Goal: Information Seeking & Learning: Learn about a topic

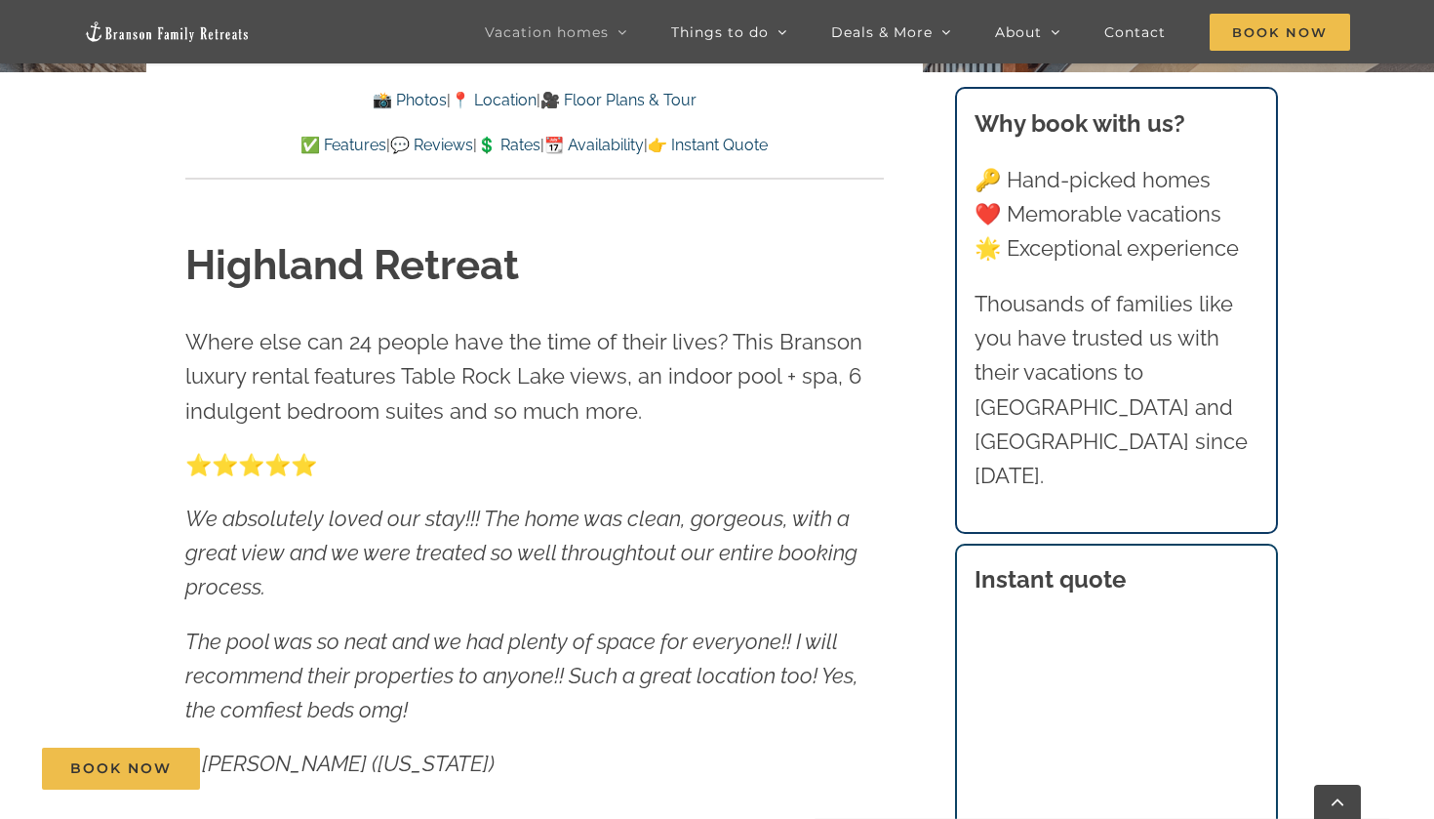
scroll to position [830, 0]
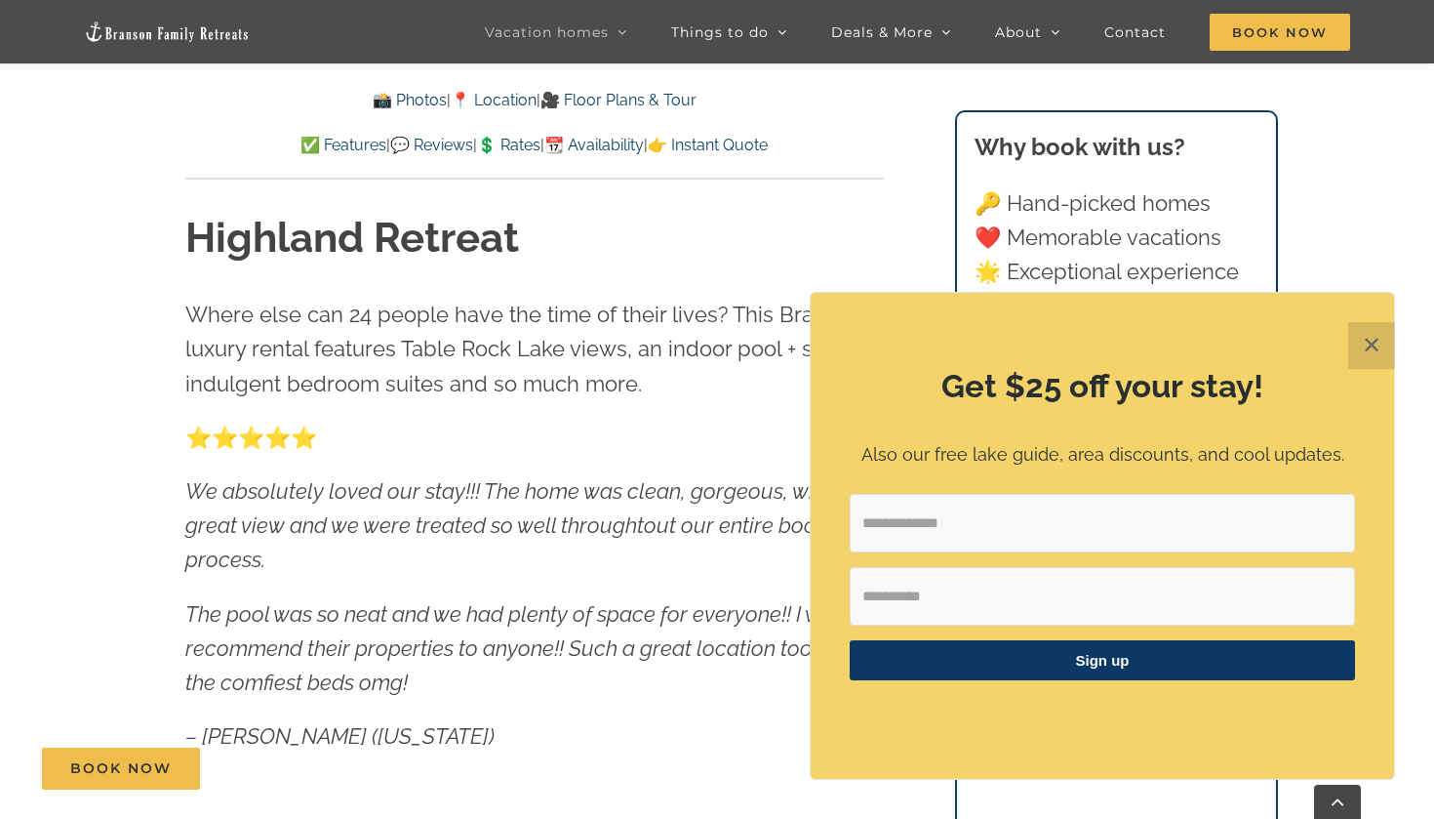
click at [1380, 352] on button "✕" at bounding box center [1371, 345] width 47 height 47
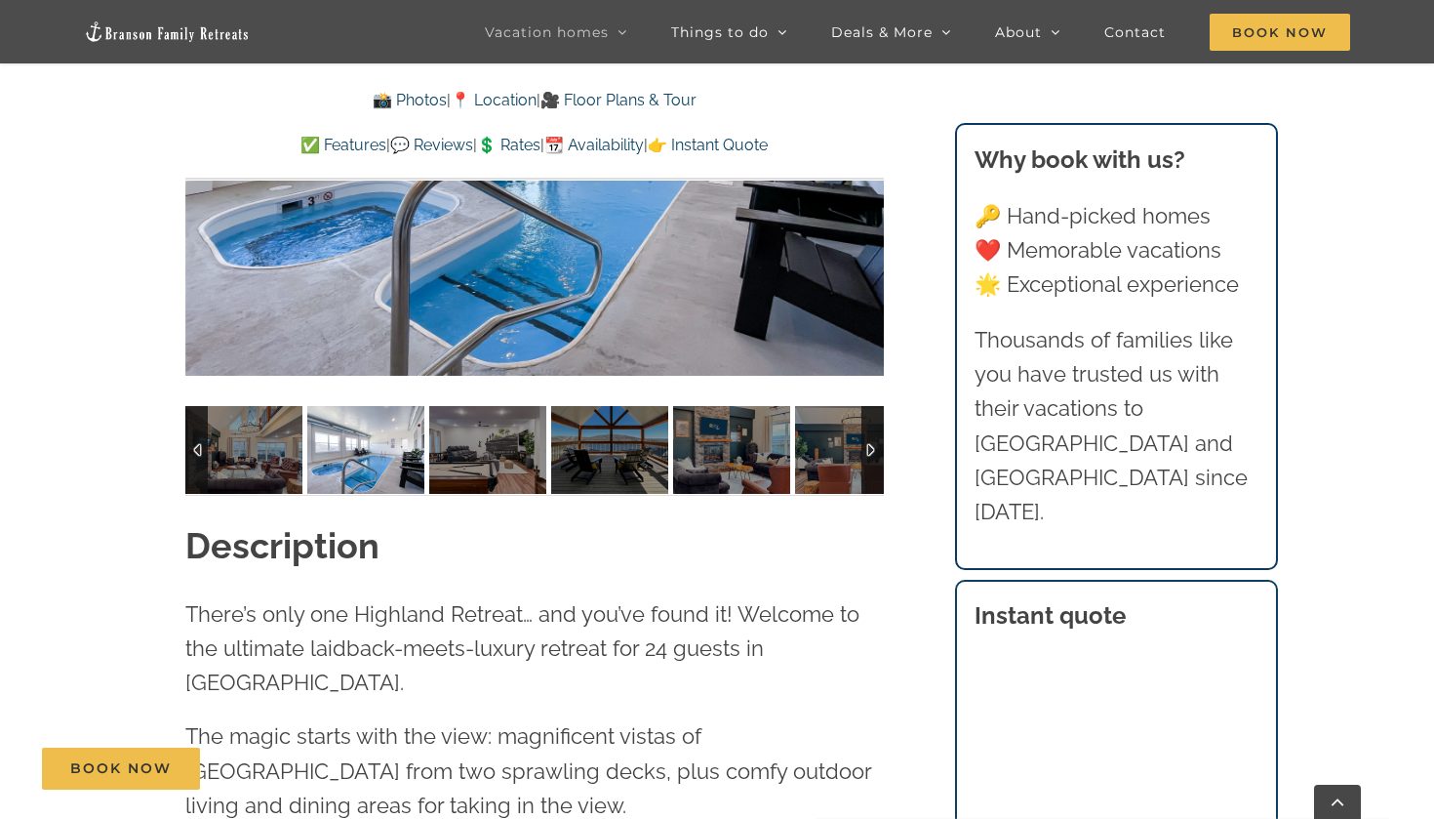
scroll to position [1209, 0]
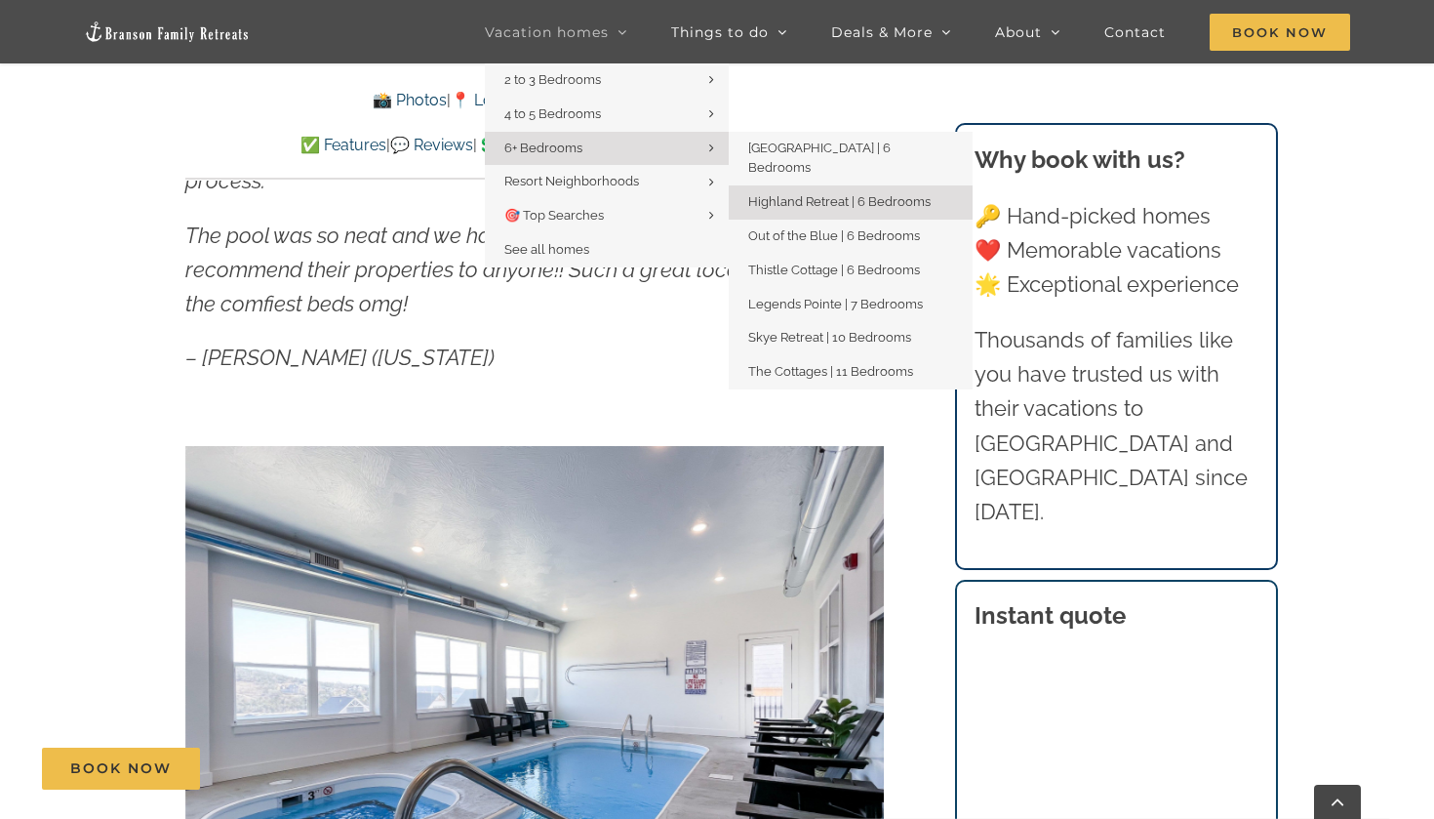
click at [543, 147] on span "6+ Bedrooms" at bounding box center [543, 148] width 78 height 15
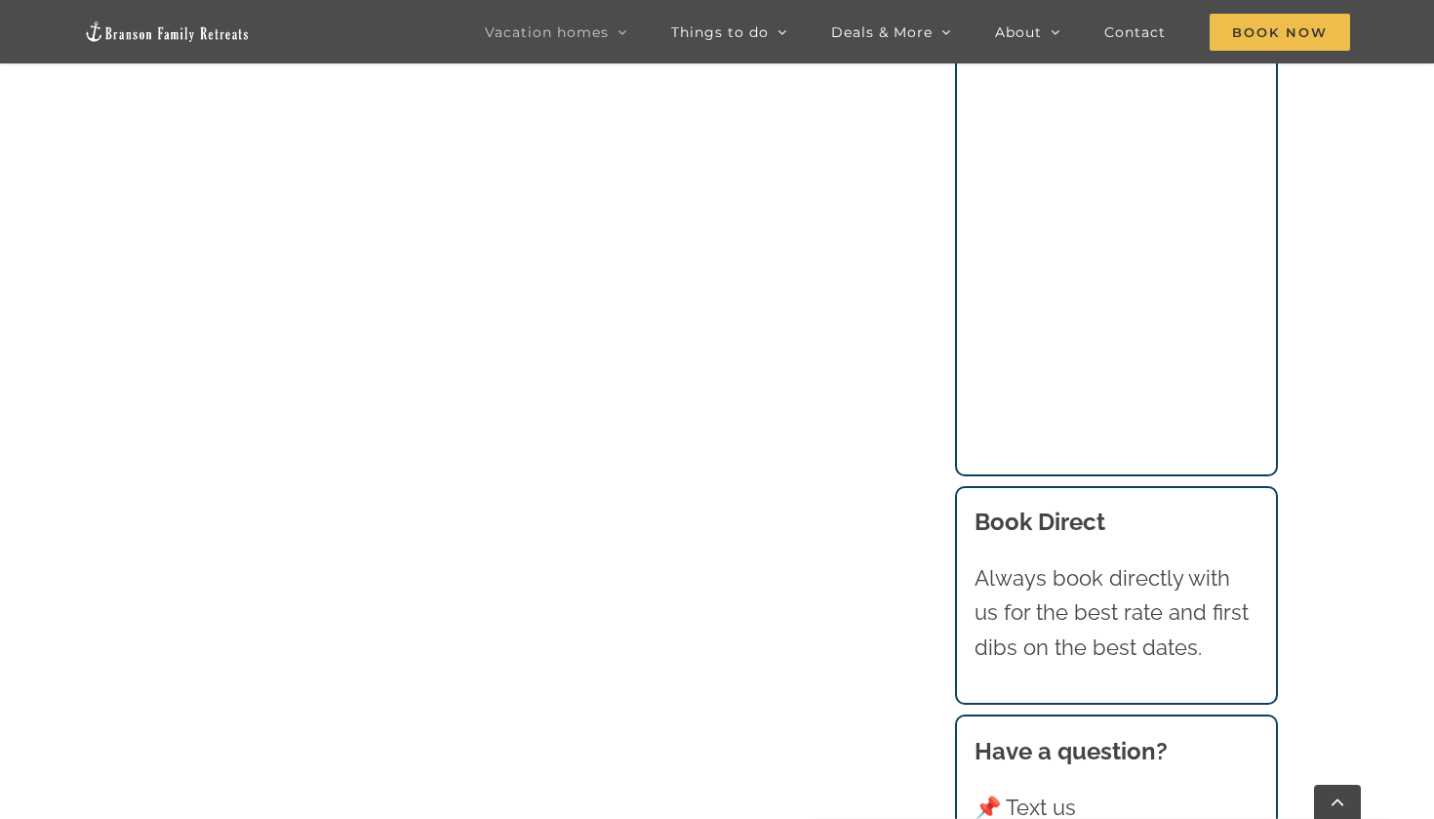
scroll to position [1831, 0]
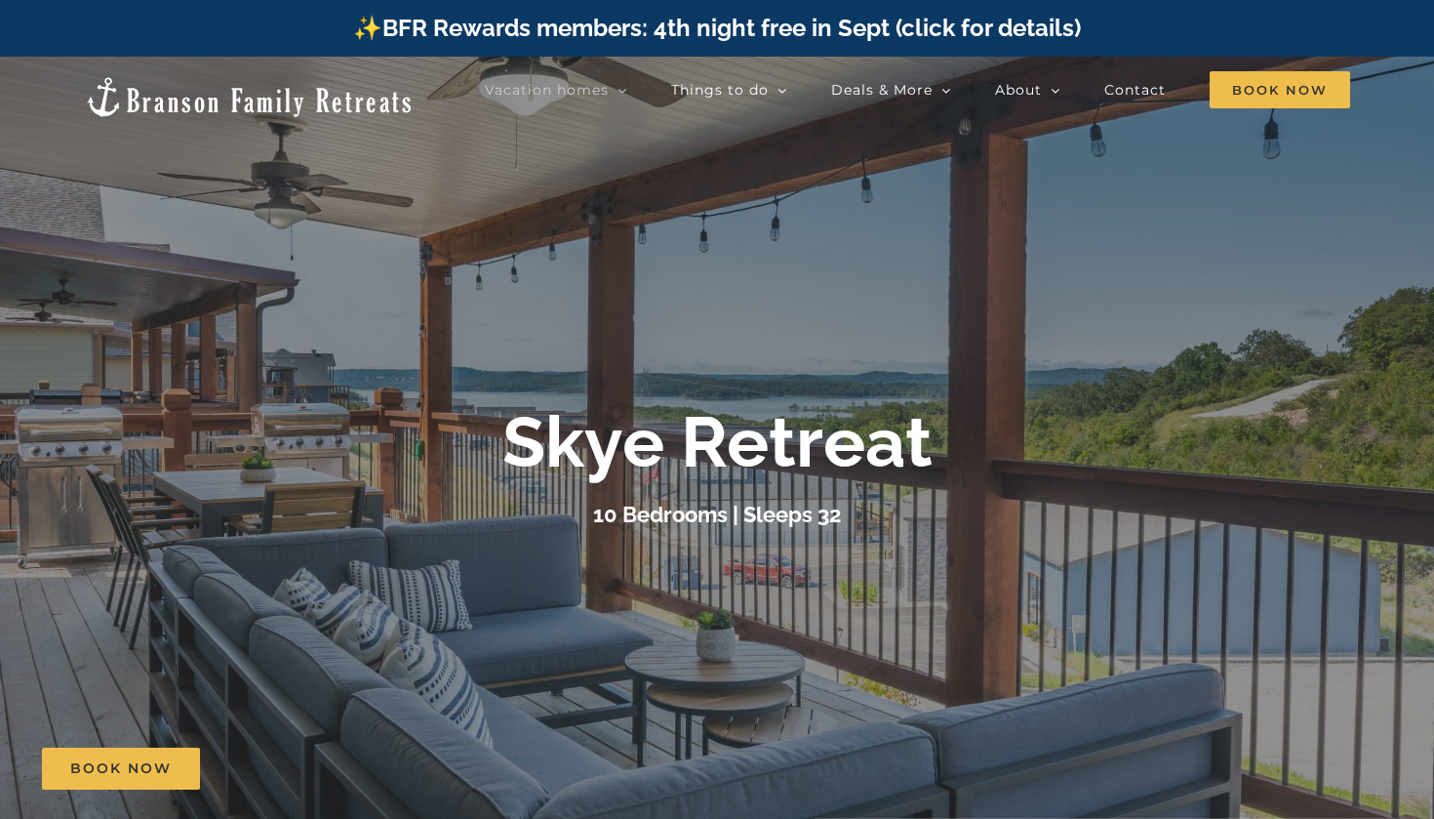
drag, startPoint x: 1107, startPoint y: 749, endPoint x: 205, endPoint y: 97, distance: 1113.9
click at [205, 97] on link at bounding box center [249, 97] width 331 height 44
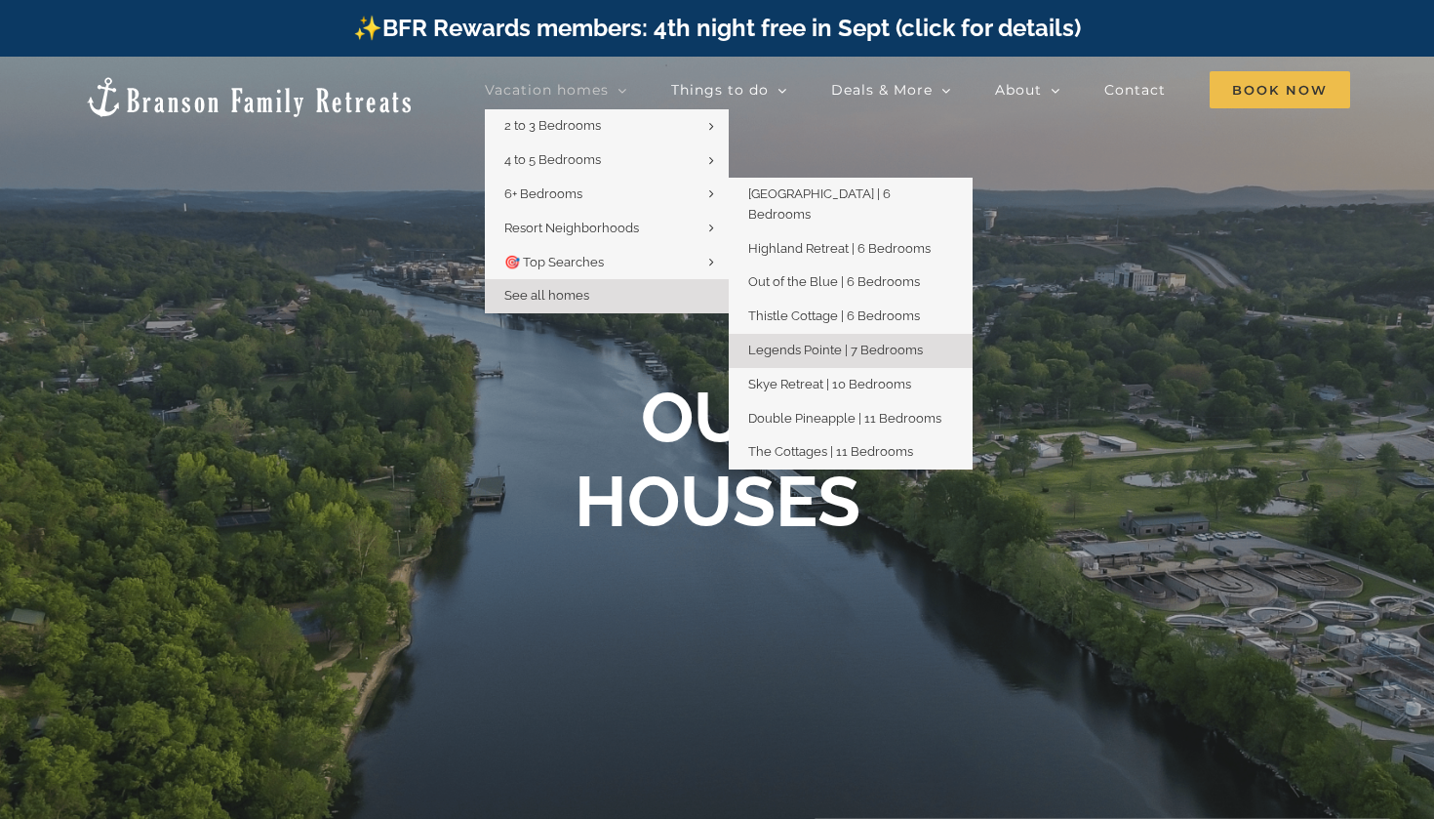
click at [772, 342] on span "Legends Pointe | 7 Bedrooms" at bounding box center [835, 349] width 175 height 15
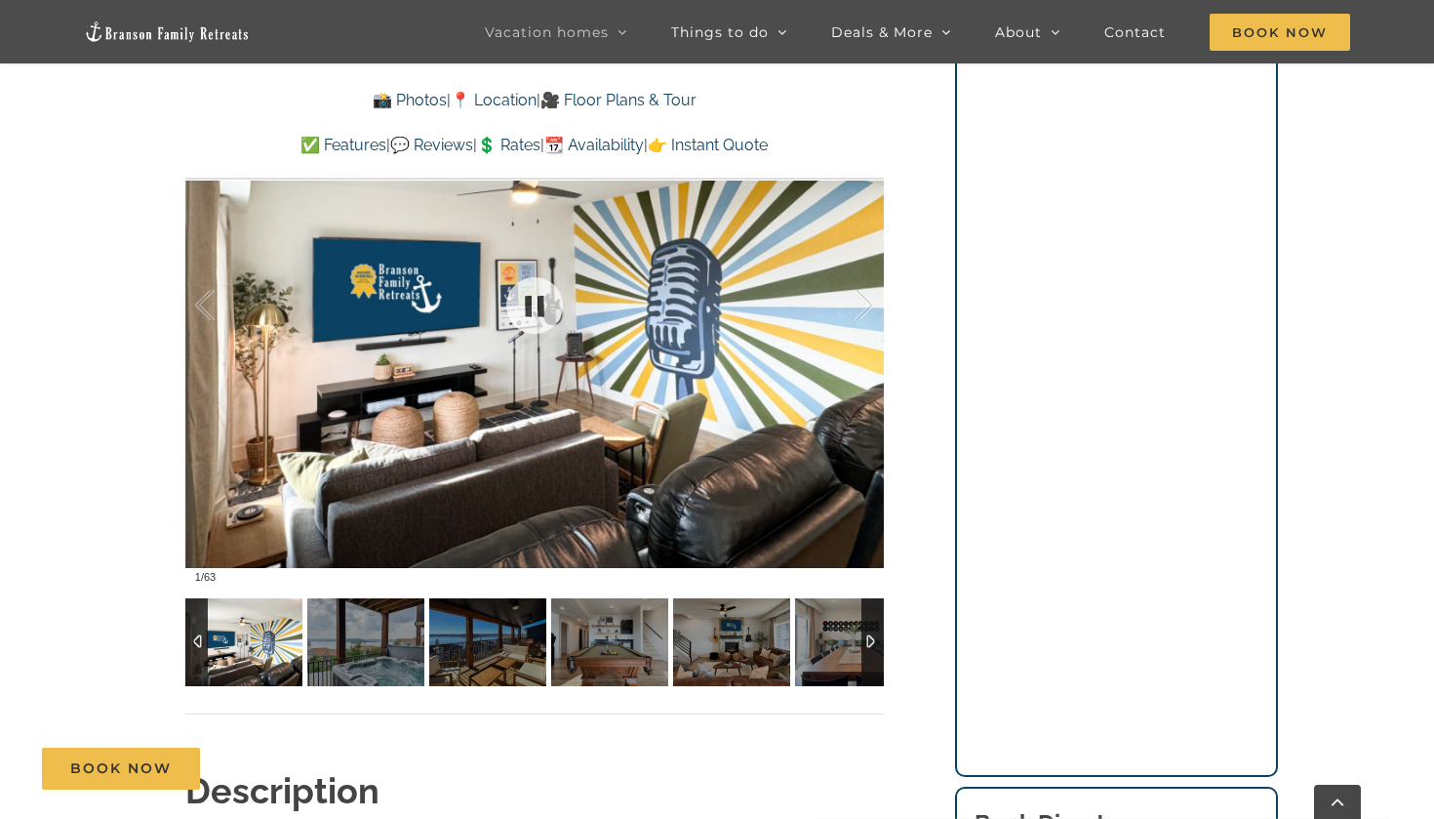
scroll to position [1416, 0]
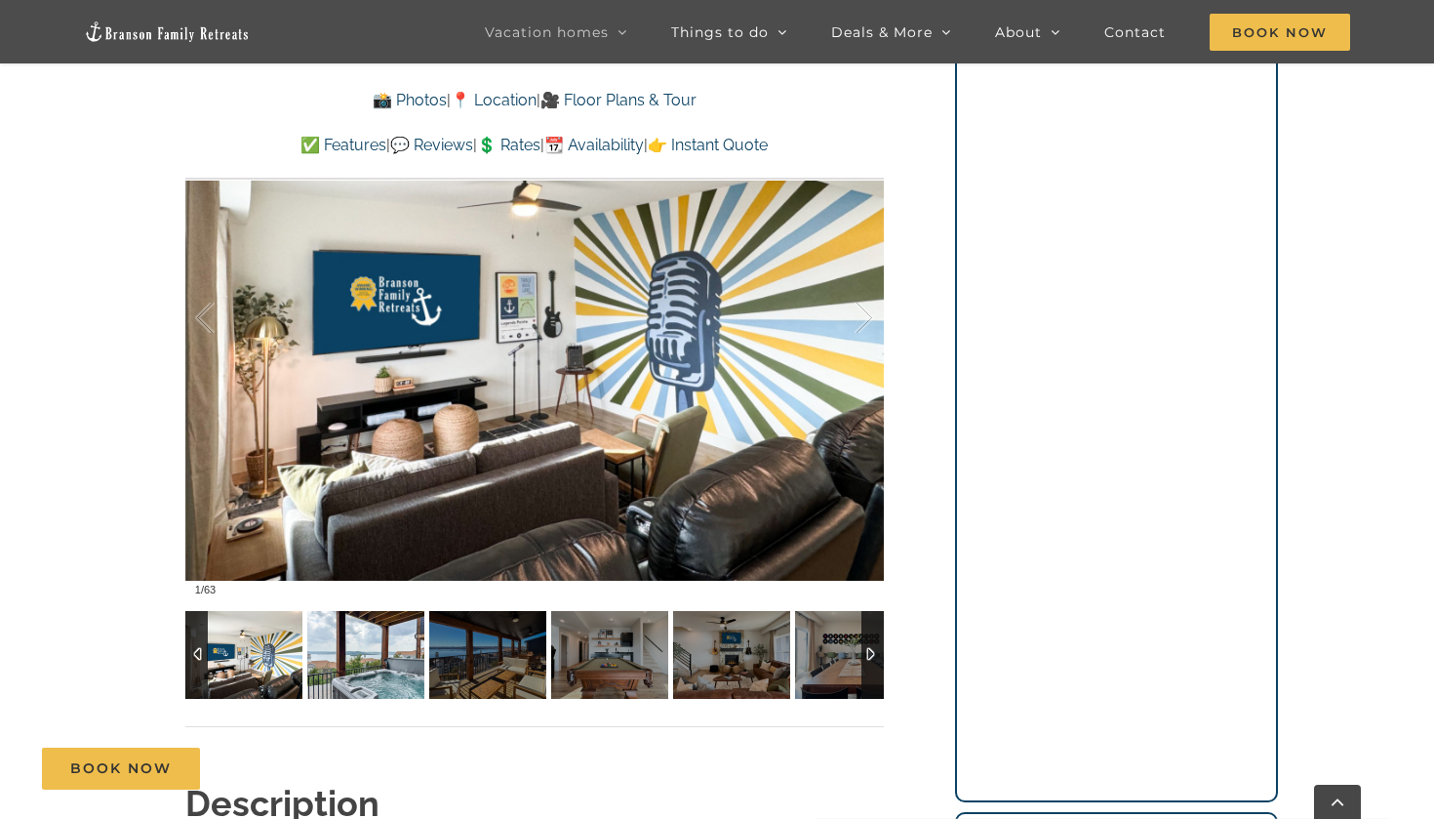
click at [366, 624] on img at bounding box center [365, 655] width 117 height 88
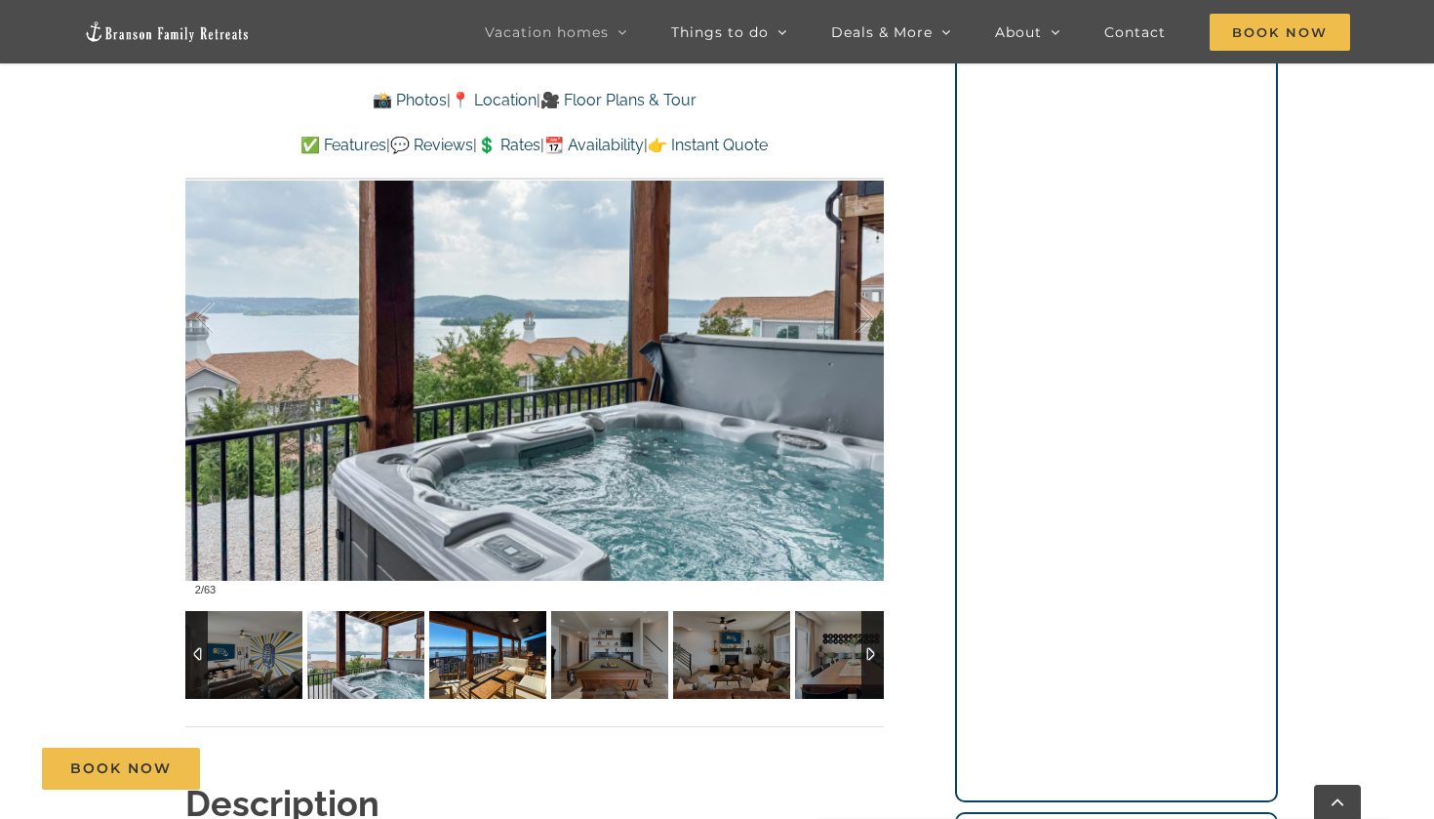
click at [479, 645] on img at bounding box center [487, 655] width 117 height 88
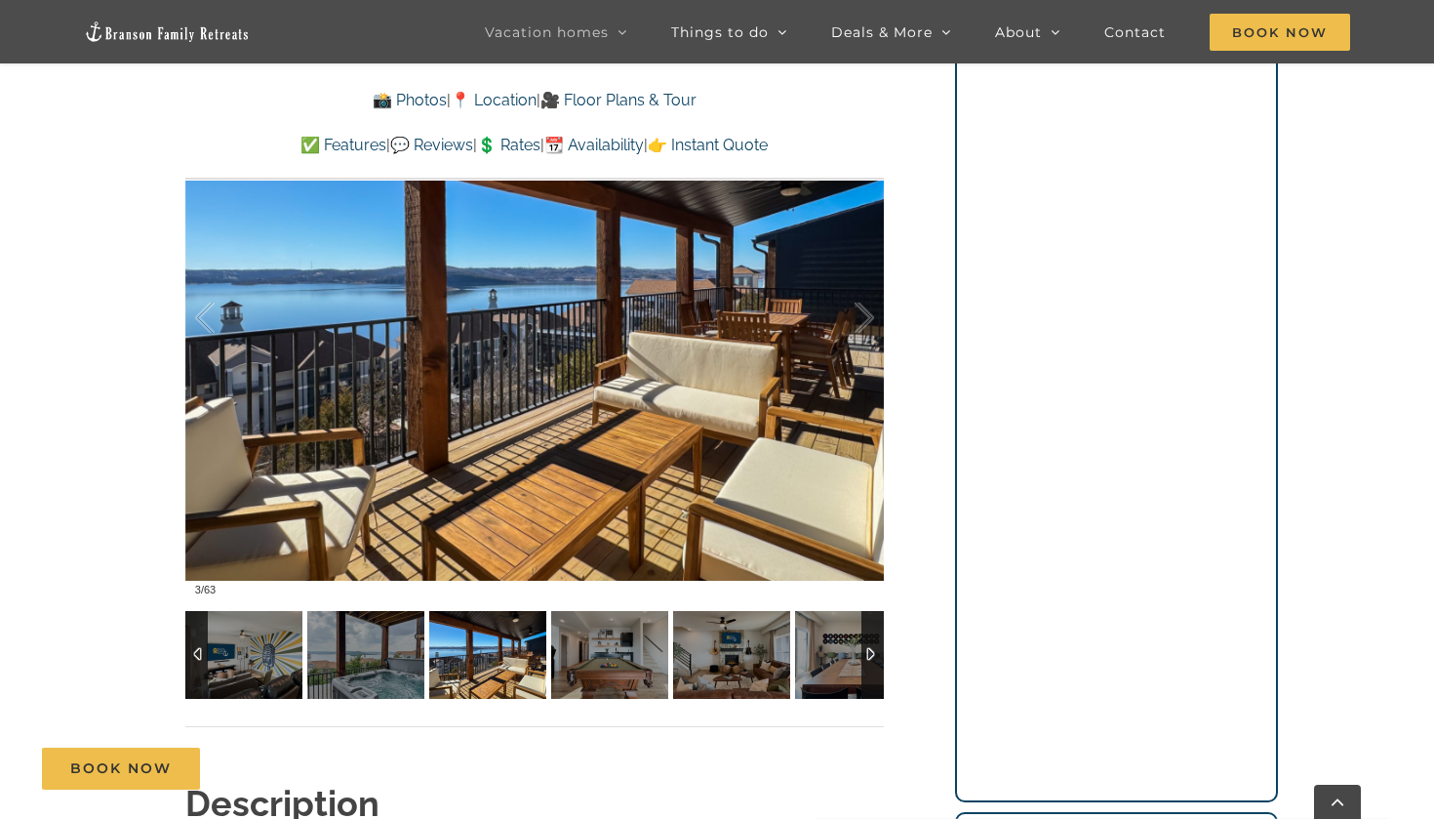
click at [492, 661] on img at bounding box center [487, 655] width 117 height 88
click at [604, 664] on img at bounding box center [609, 655] width 117 height 88
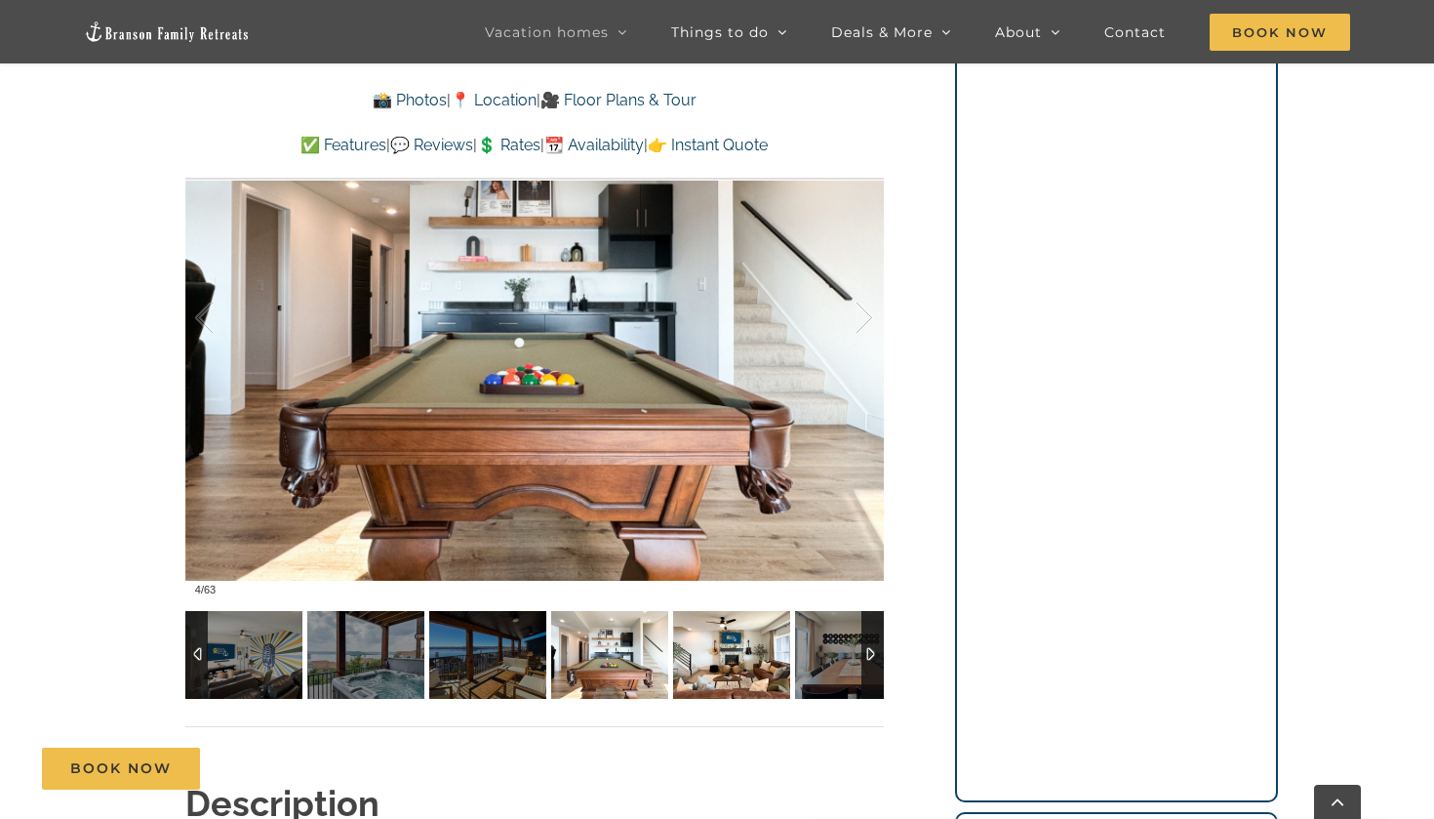
click at [689, 664] on img at bounding box center [731, 655] width 117 height 88
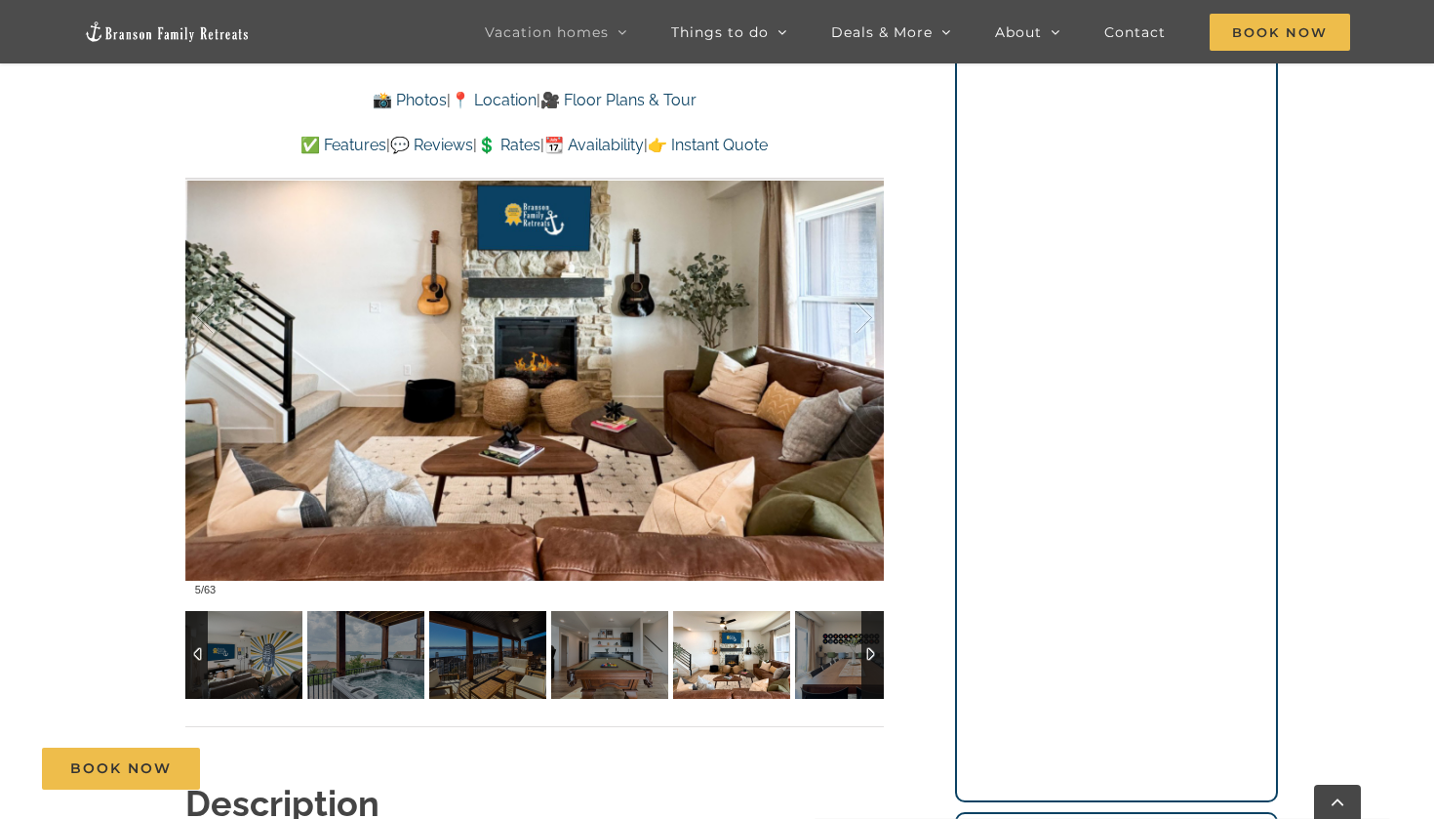
click at [746, 667] on img at bounding box center [731, 655] width 117 height 88
click at [841, 663] on img at bounding box center [853, 655] width 117 height 88
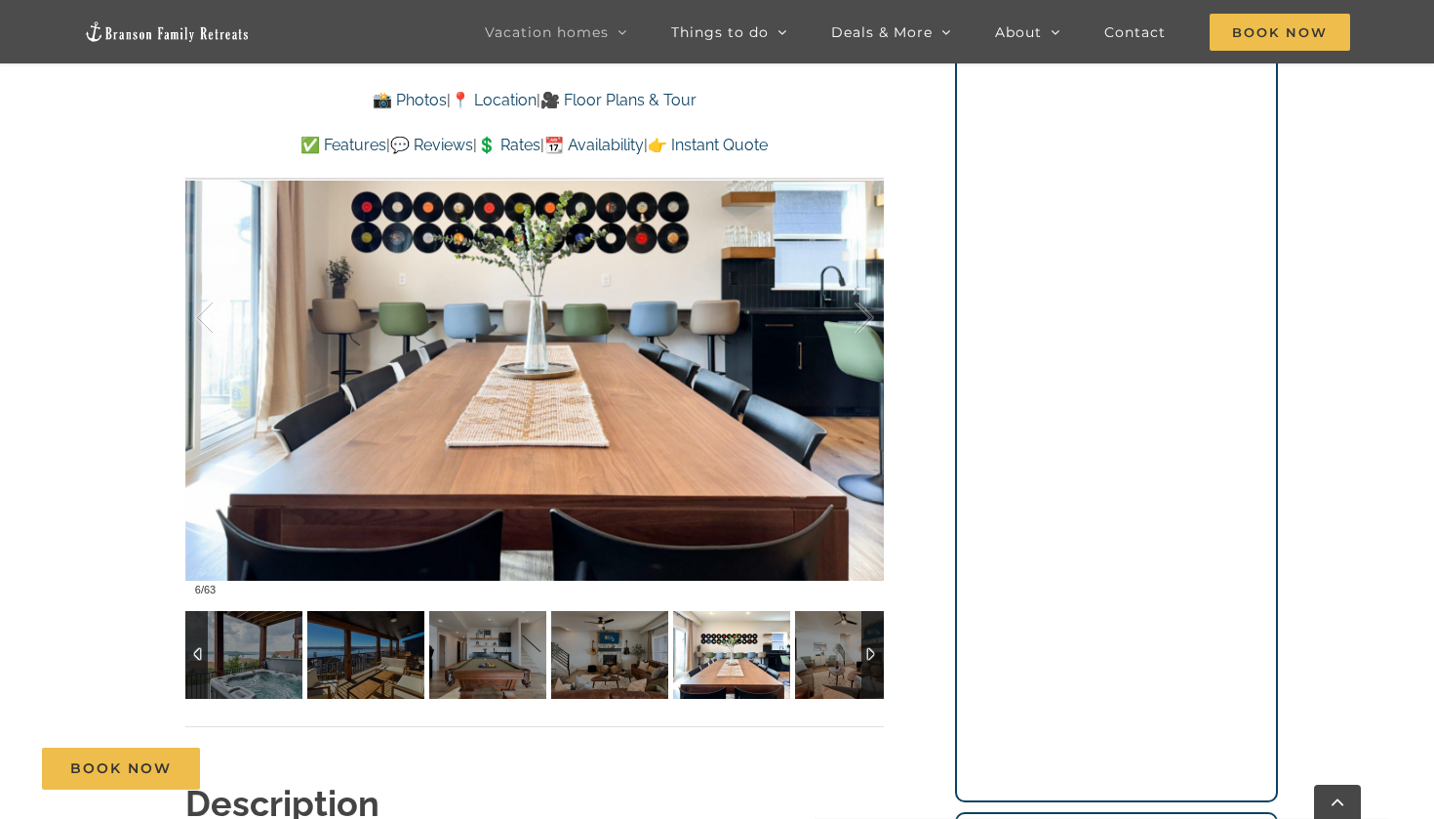
click at [875, 650] on div at bounding box center [873, 655] width 22 height 88
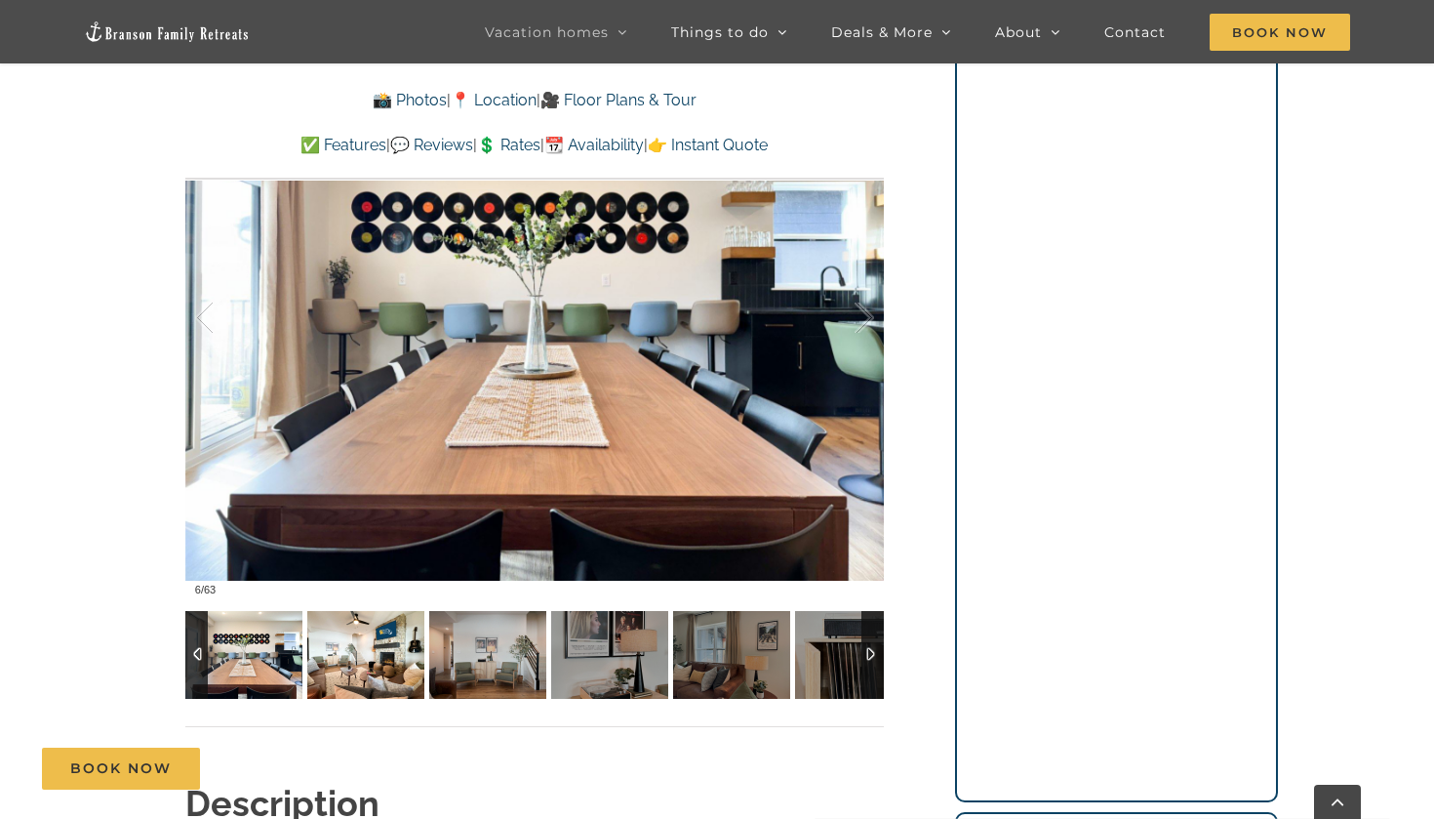
click at [388, 668] on img at bounding box center [365, 655] width 117 height 88
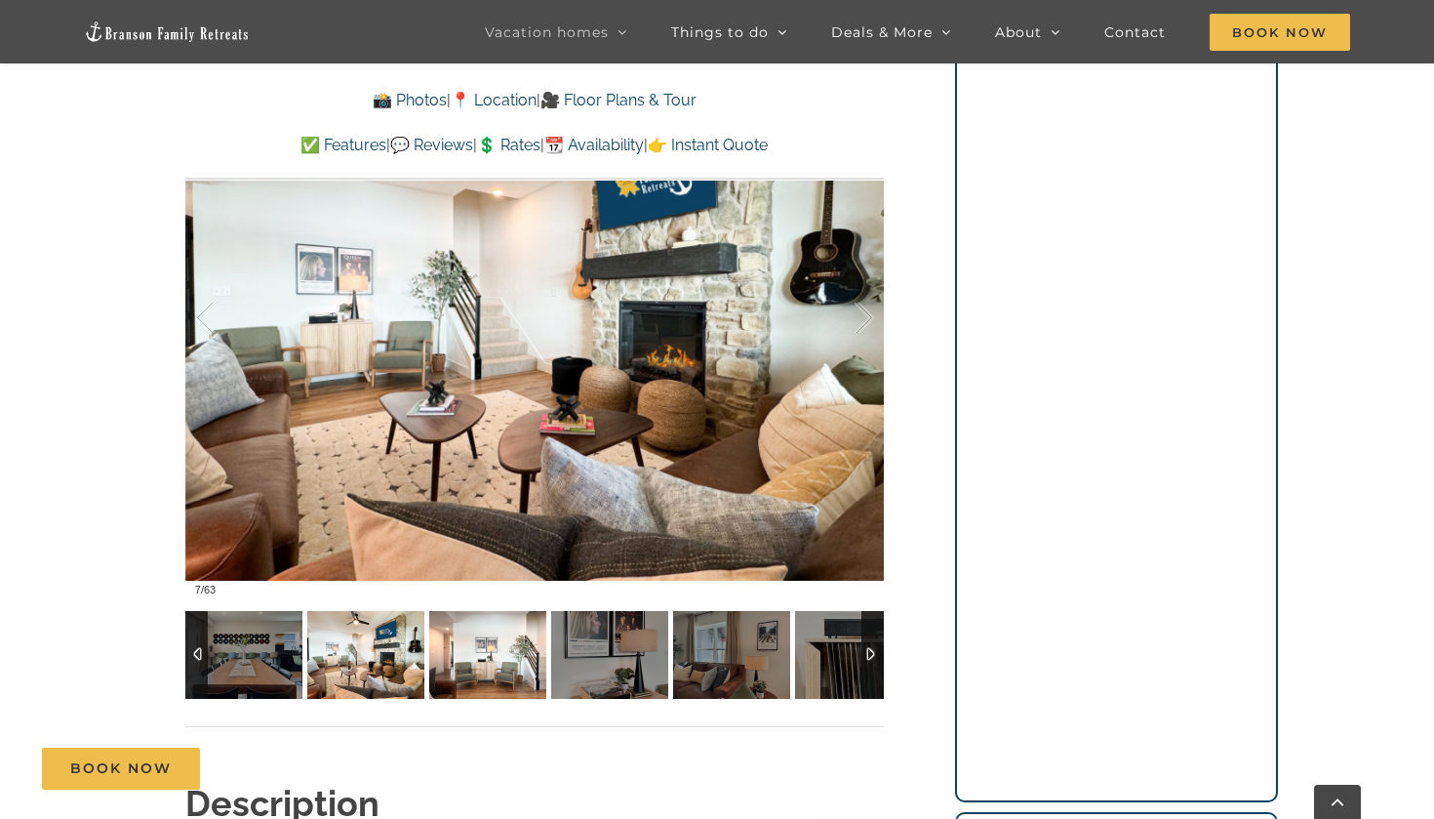
click at [454, 662] on img at bounding box center [487, 655] width 117 height 88
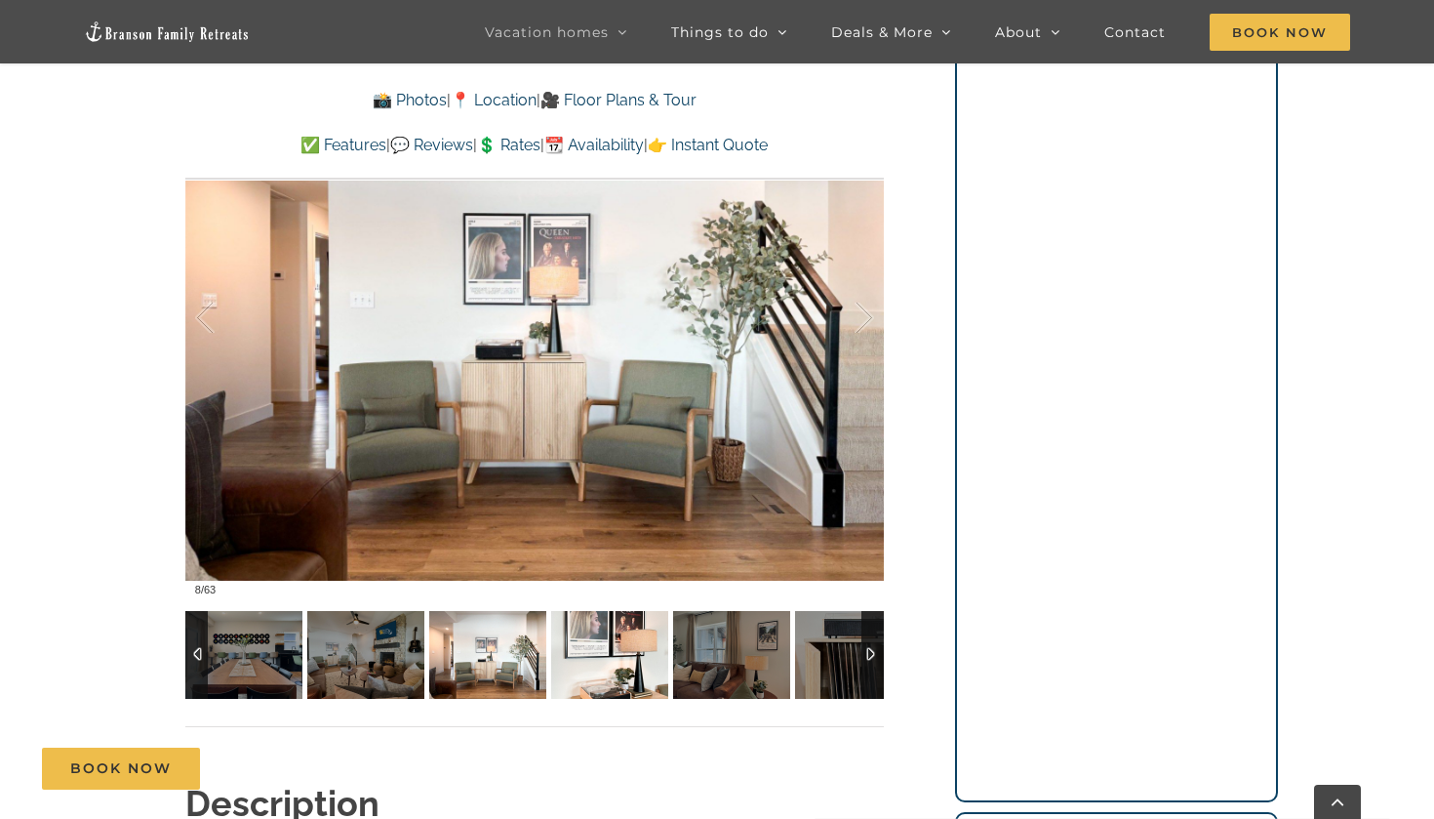
click at [558, 658] on img at bounding box center [609, 655] width 117 height 88
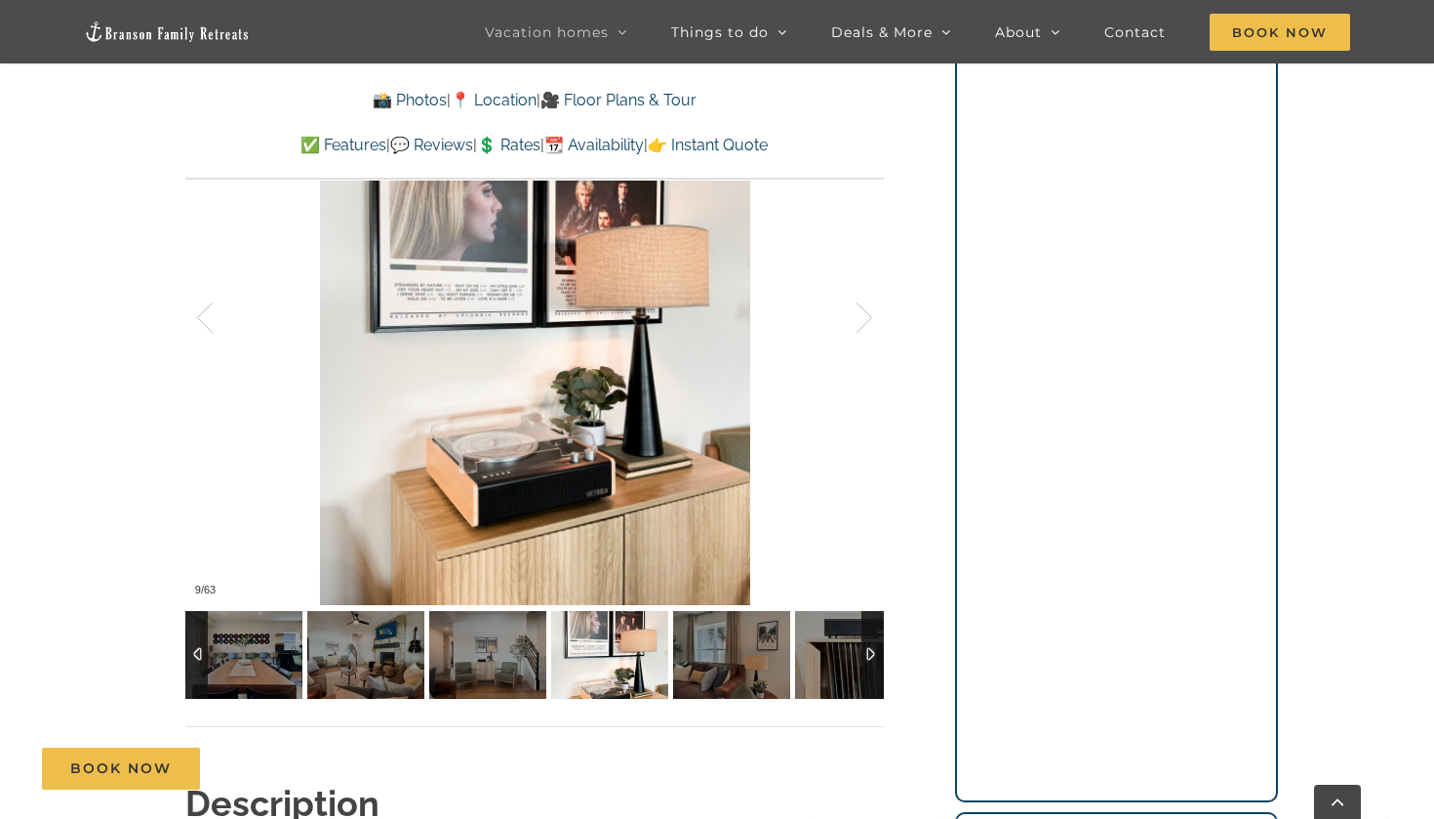
click at [651, 656] on img at bounding box center [609, 655] width 117 height 88
click at [722, 658] on img at bounding box center [731, 655] width 117 height 88
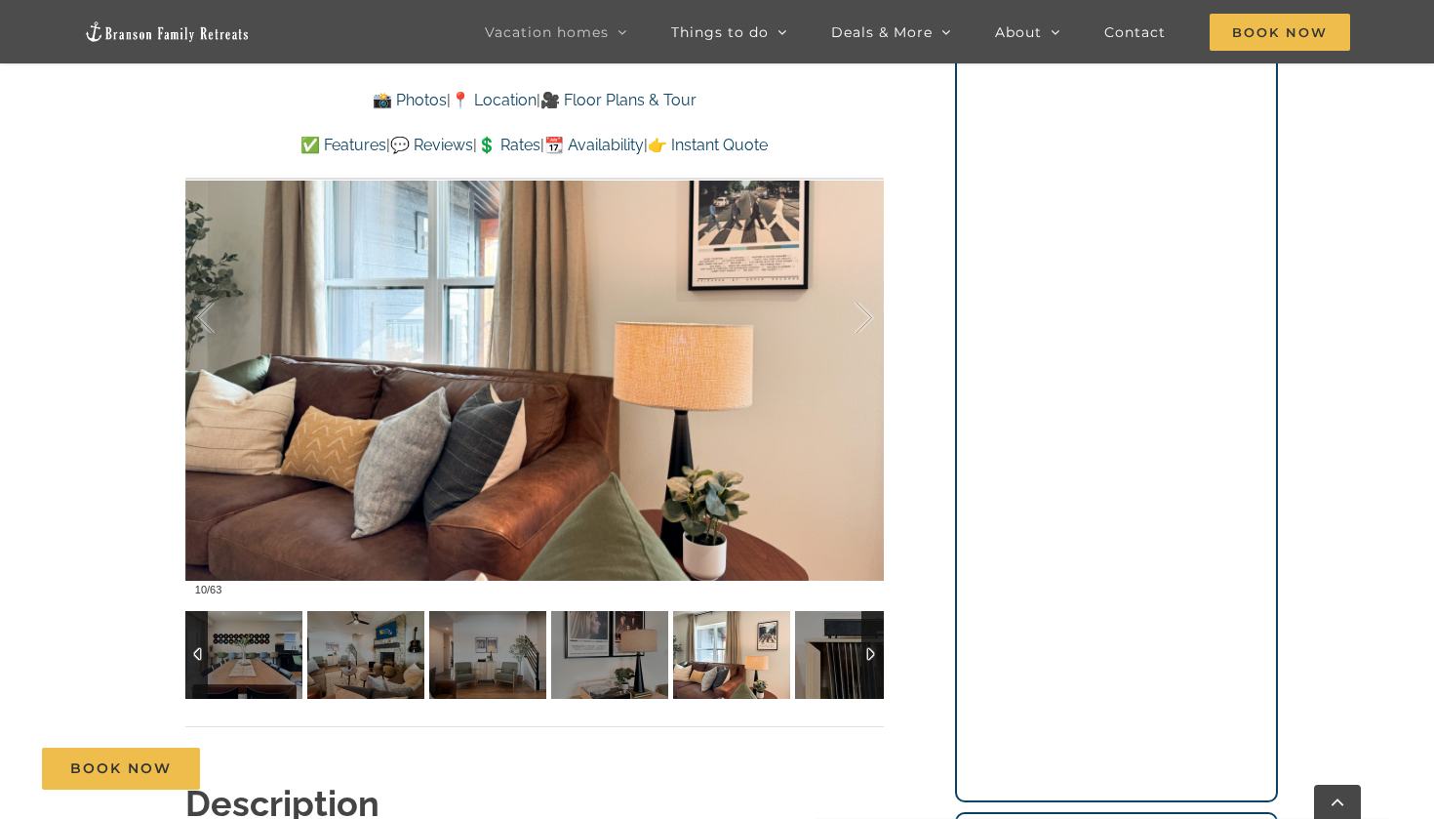
click at [775, 664] on img at bounding box center [731, 655] width 117 height 88
click at [819, 660] on img at bounding box center [853, 655] width 117 height 88
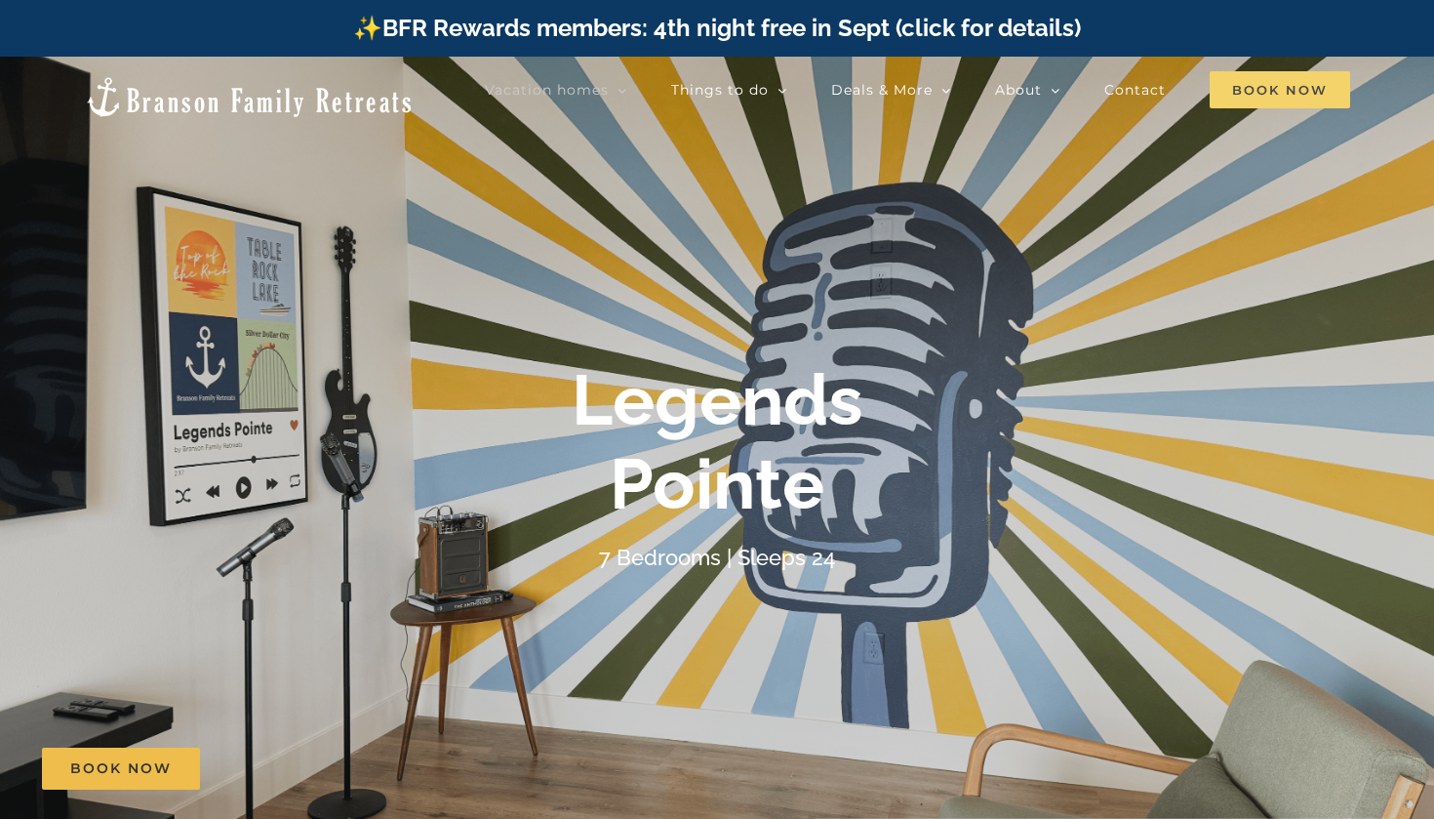
scroll to position [0, 0]
click at [1237, 105] on span "Book Now" at bounding box center [1280, 89] width 141 height 37
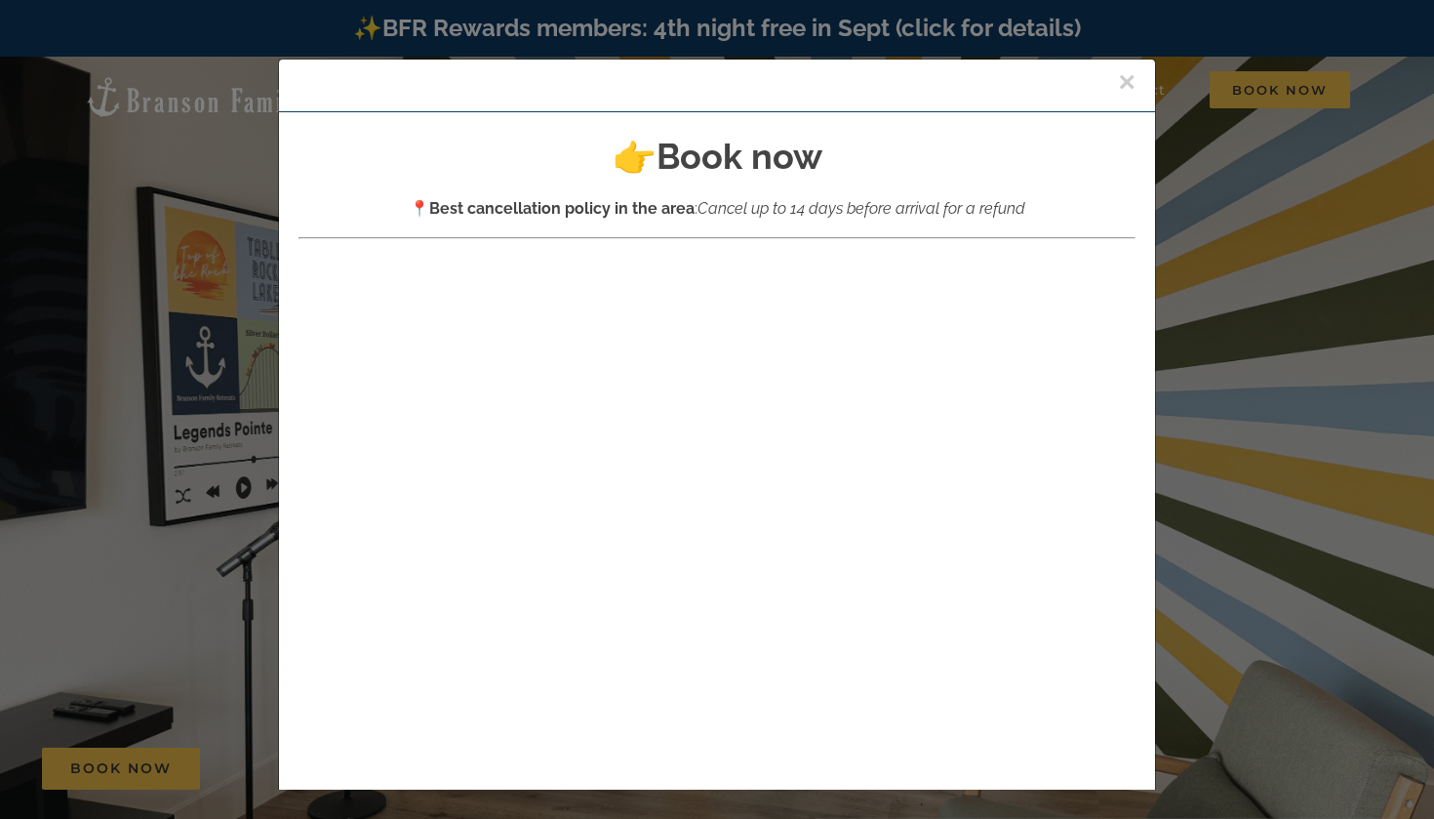
click at [1122, 82] on button "×" at bounding box center [1127, 81] width 18 height 29
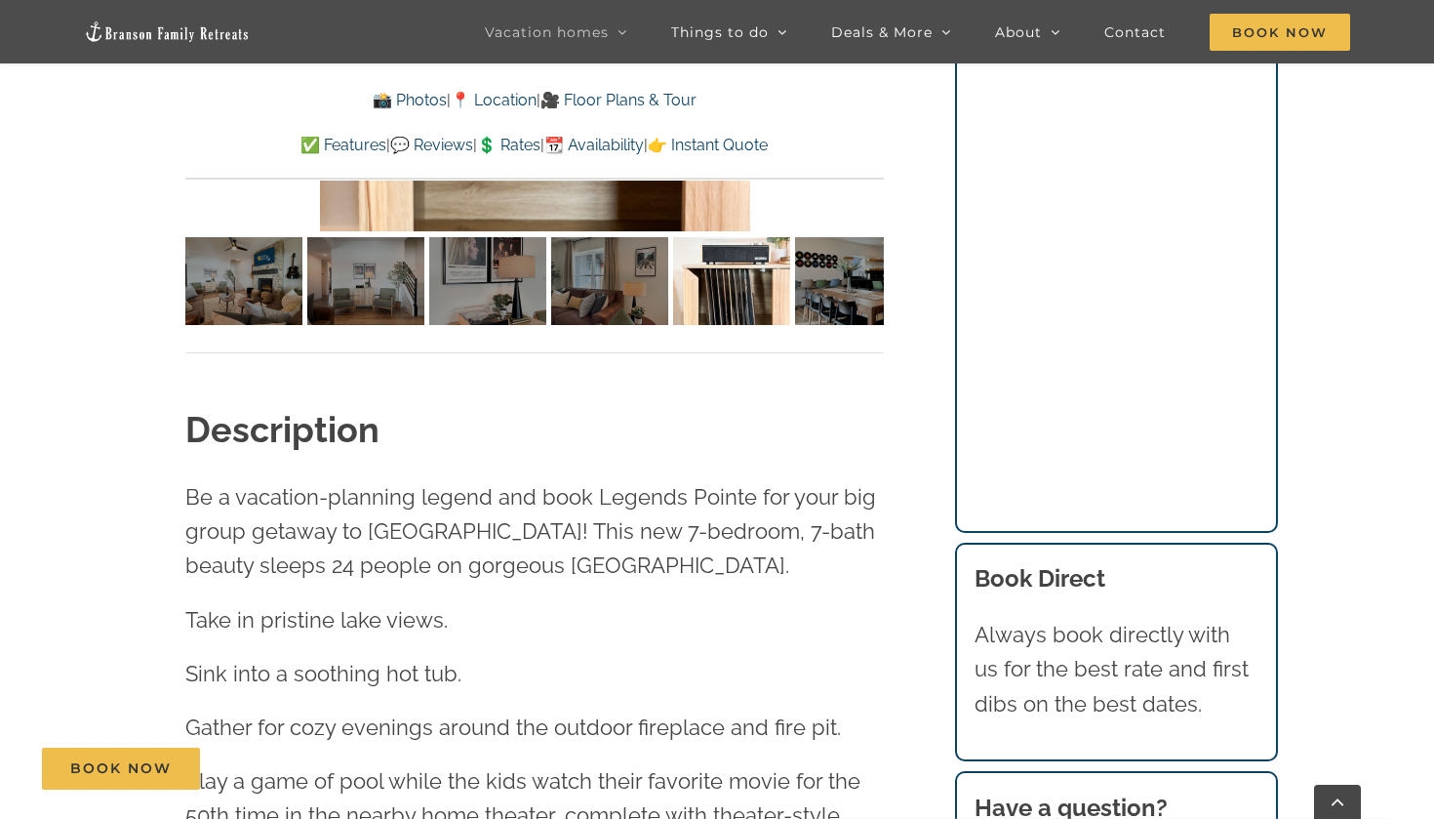
scroll to position [1206, 0]
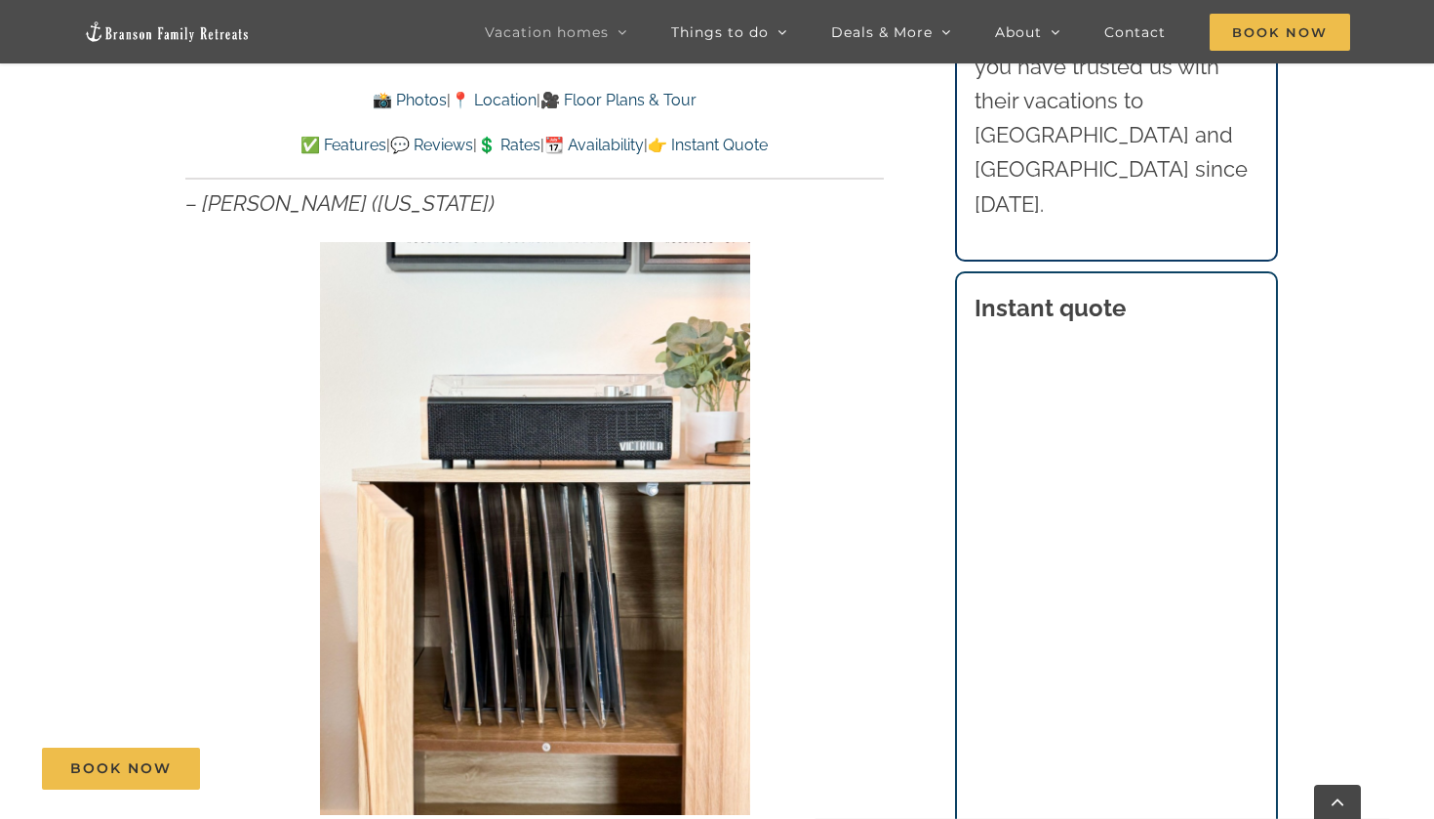
click at [1277, 415] on section "Instant quote" at bounding box center [1116, 666] width 323 height 790
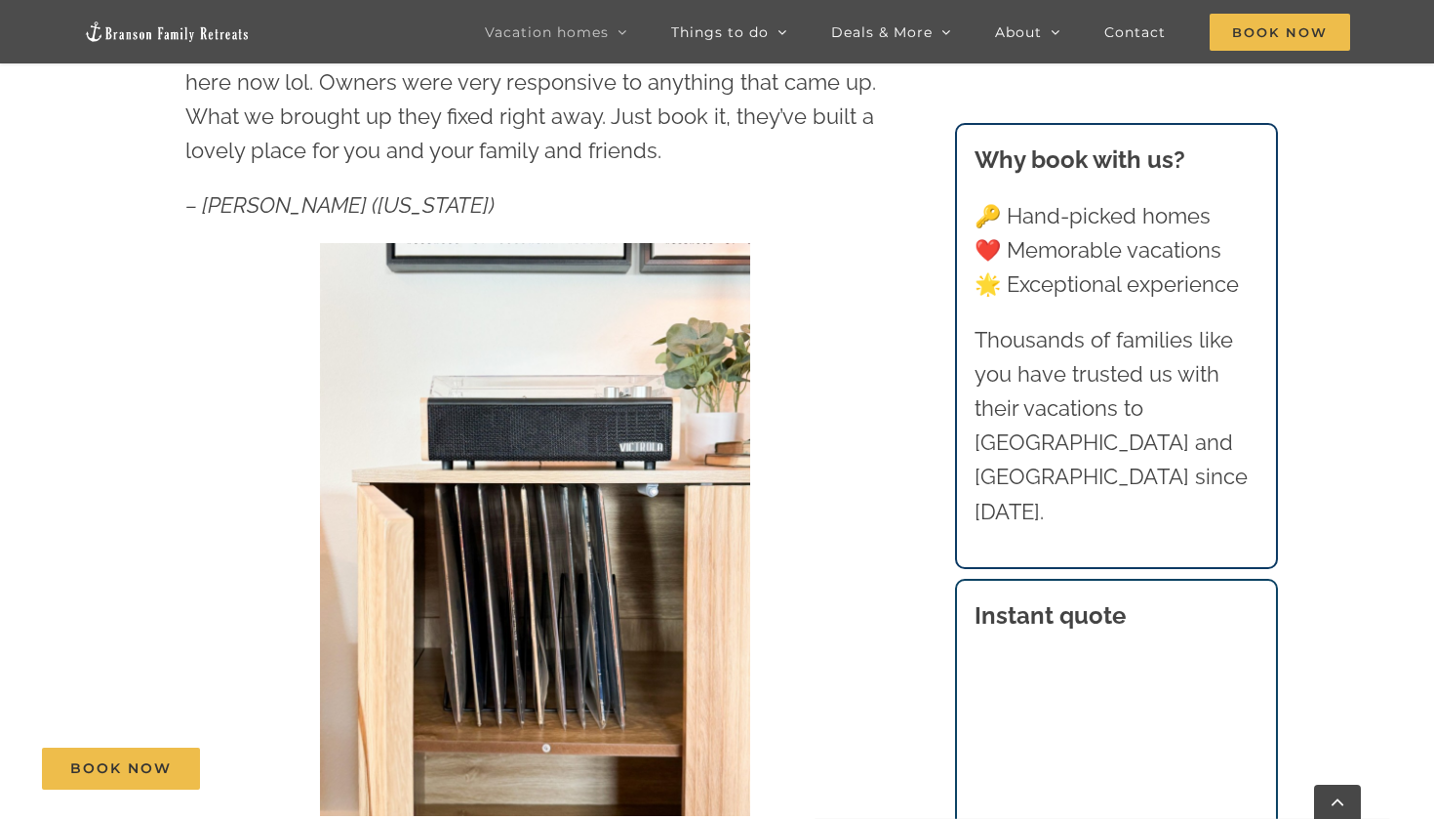
scroll to position [350, 0]
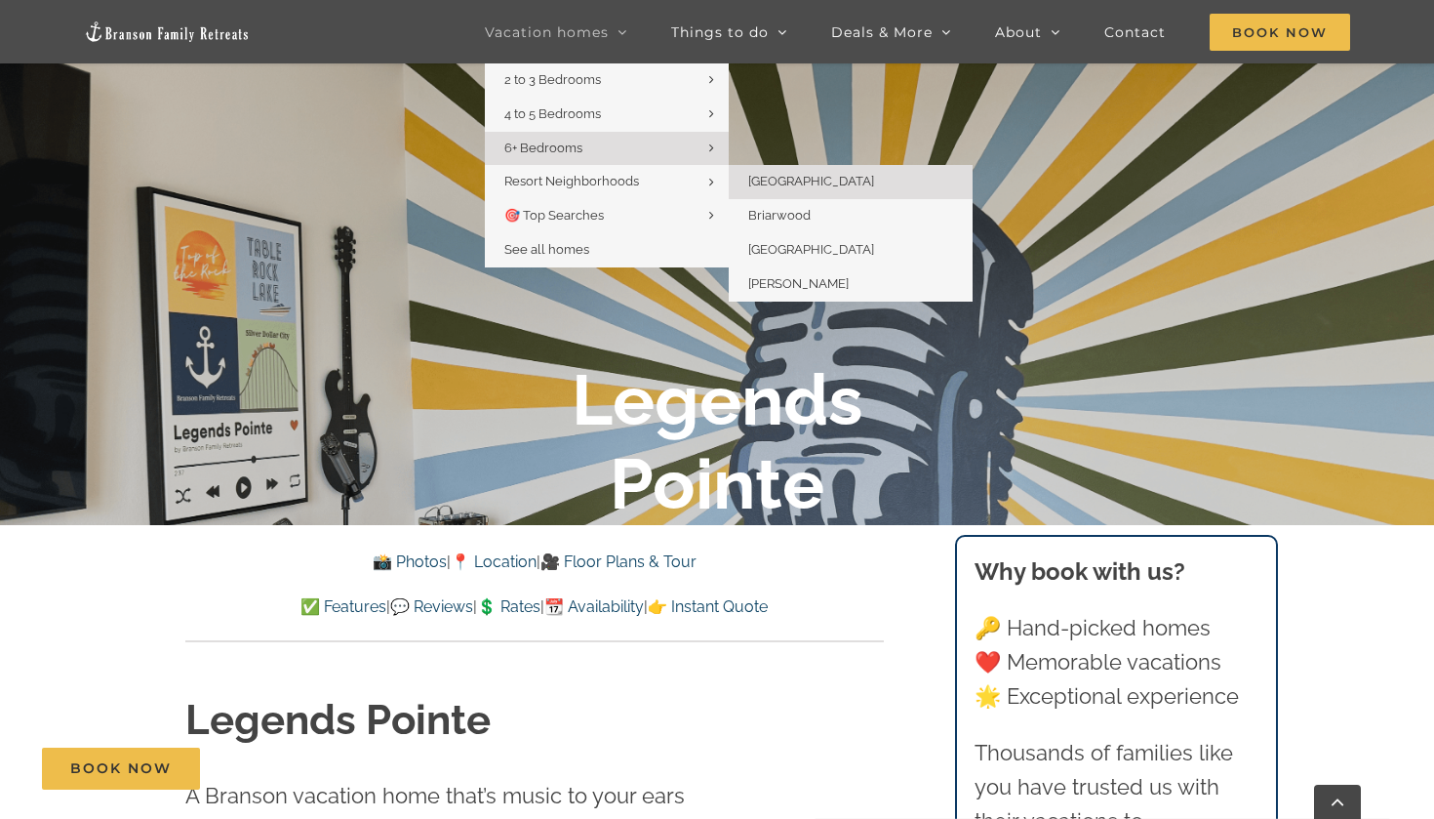
click at [774, 176] on span "[GEOGRAPHIC_DATA]" at bounding box center [811, 181] width 126 height 15
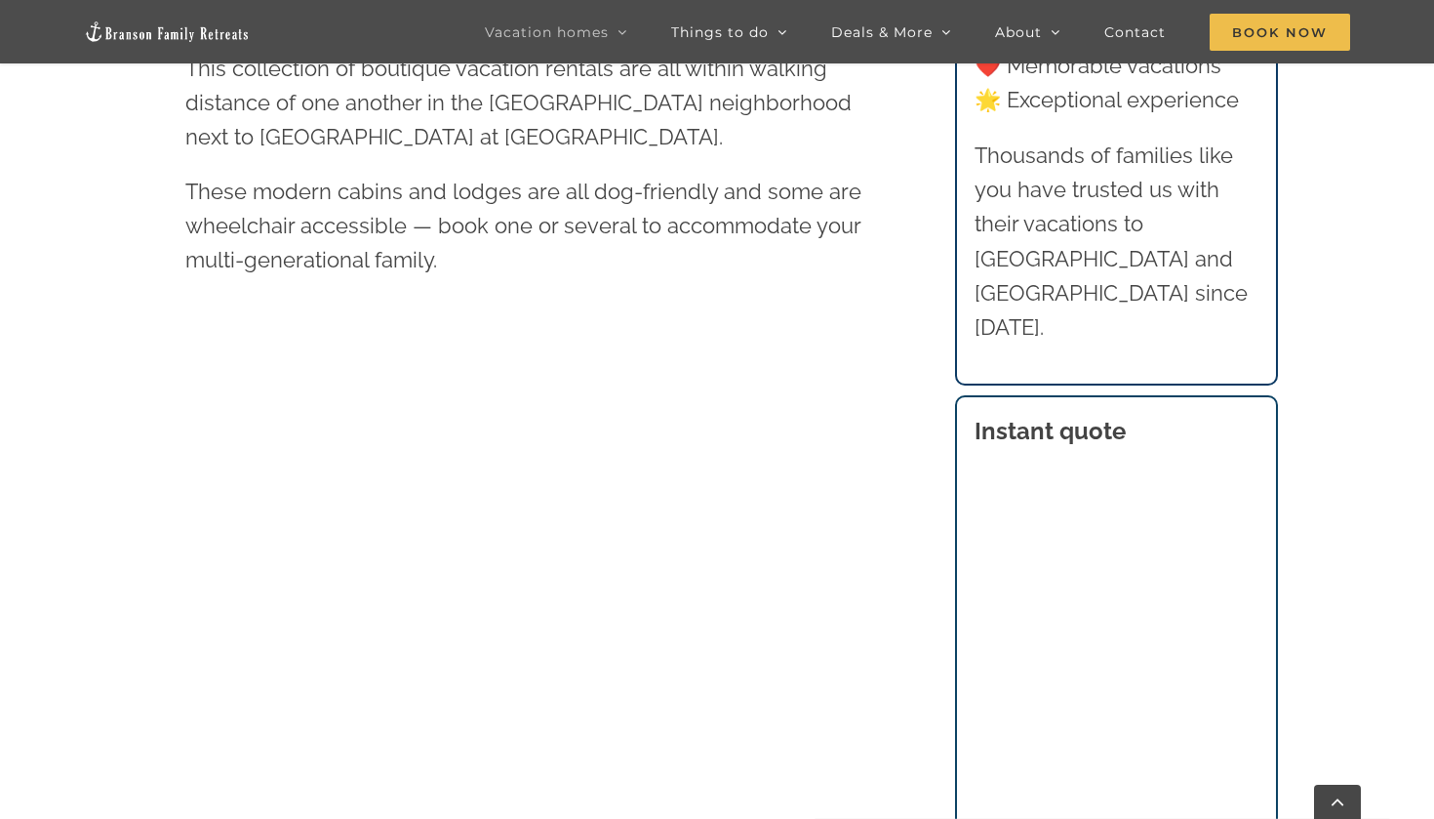
scroll to position [981, 0]
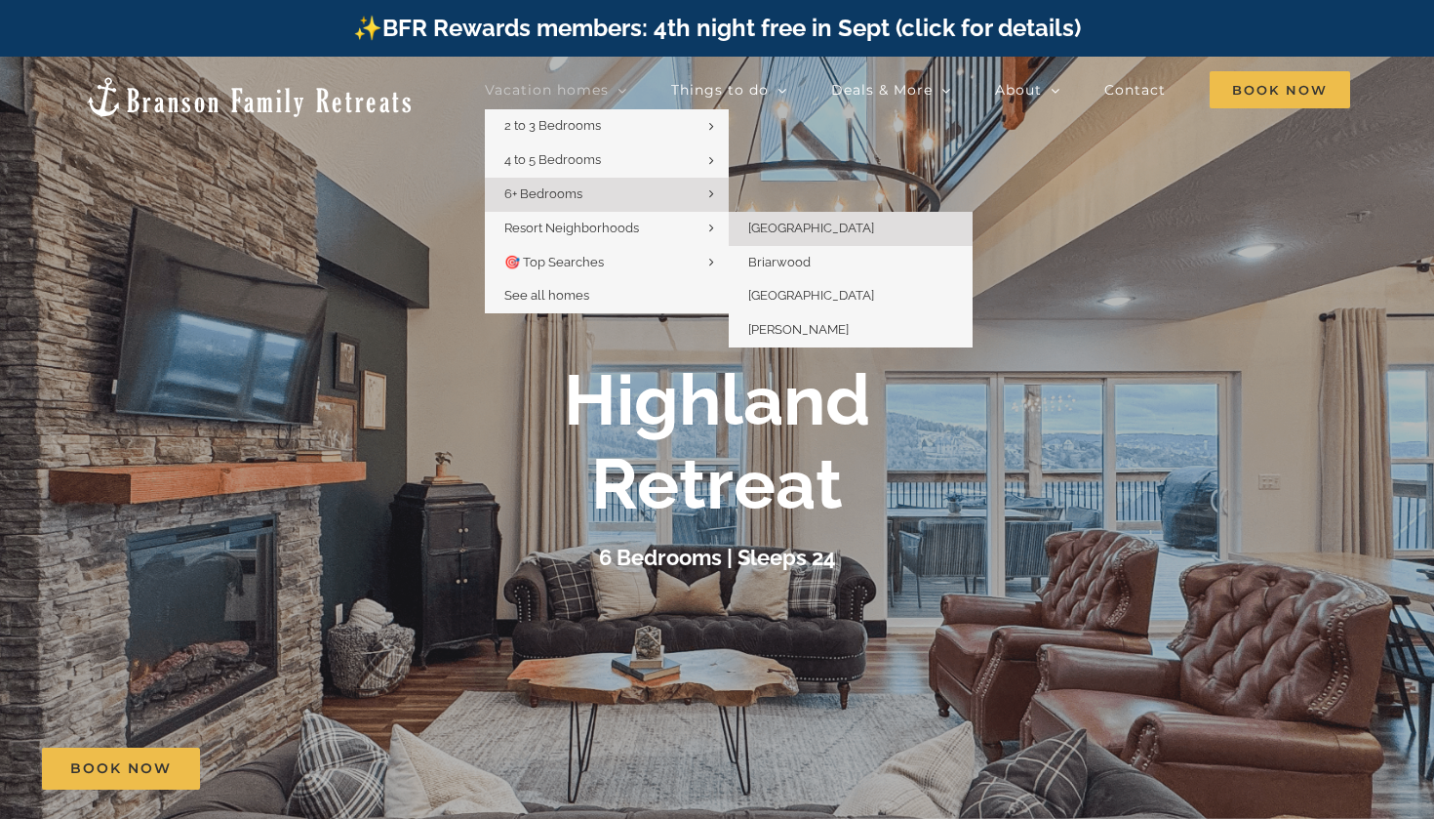
click at [756, 227] on span "[GEOGRAPHIC_DATA]" at bounding box center [811, 228] width 126 height 15
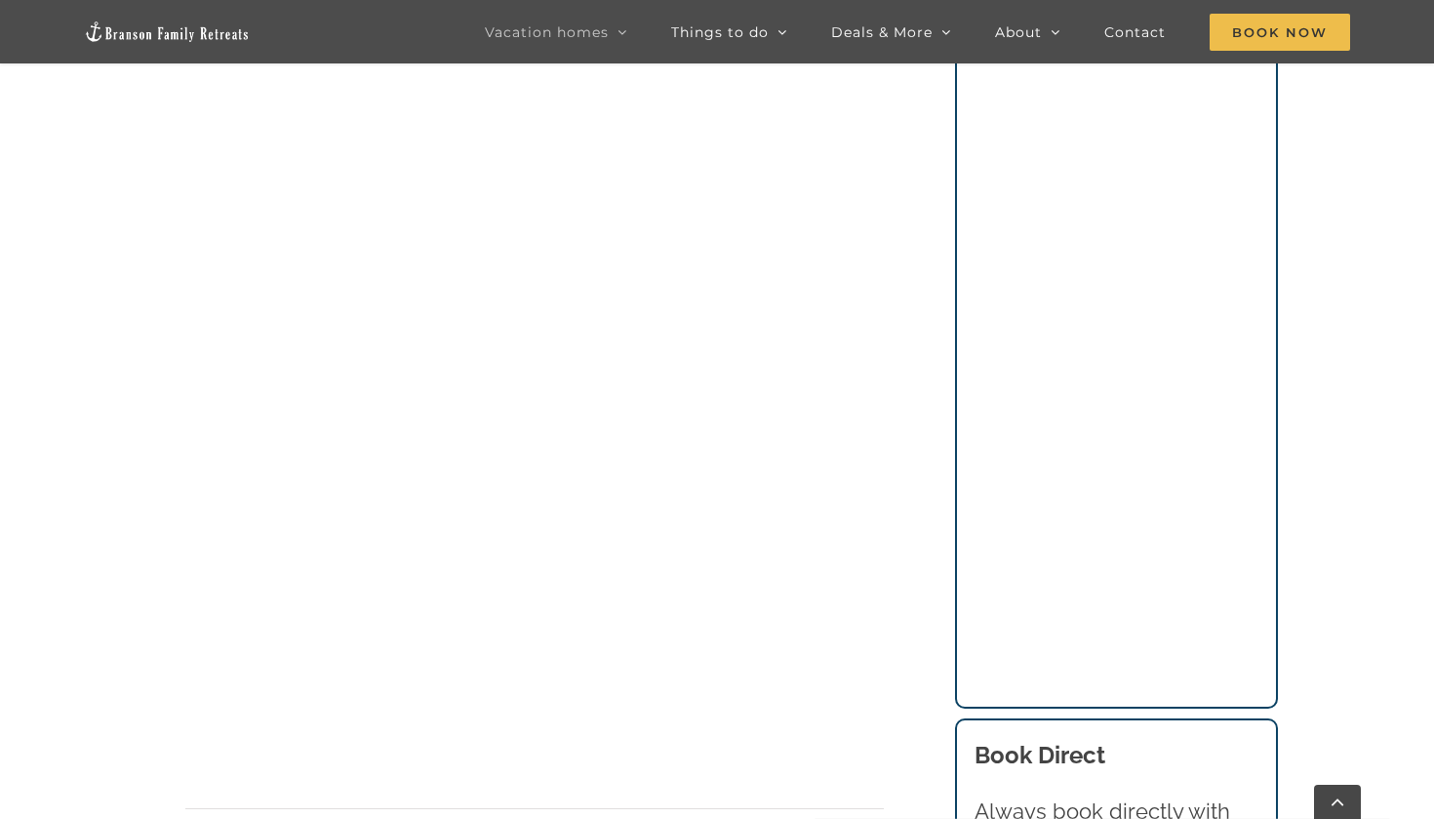
scroll to position [1435, 0]
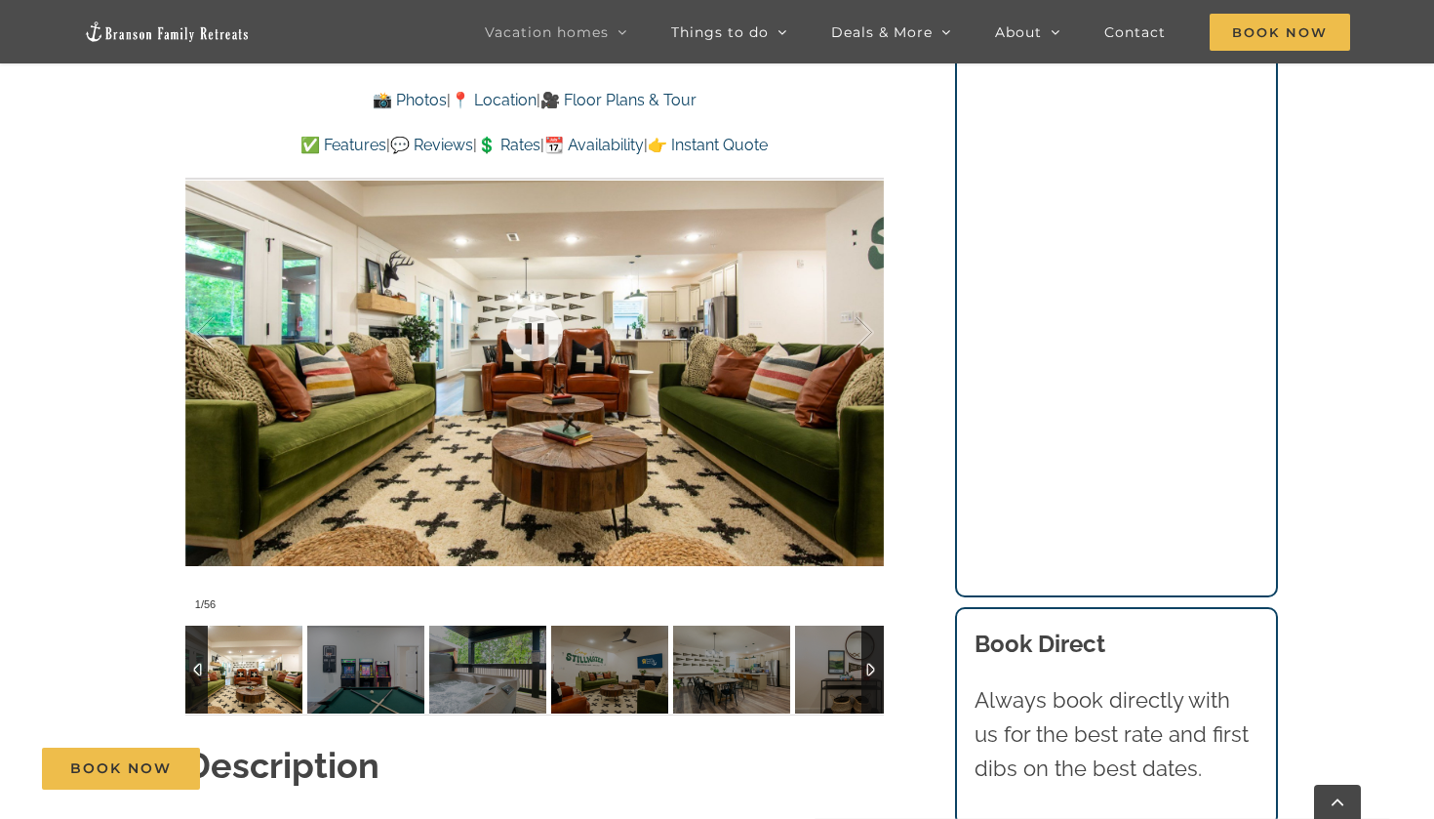
scroll to position [1568, 0]
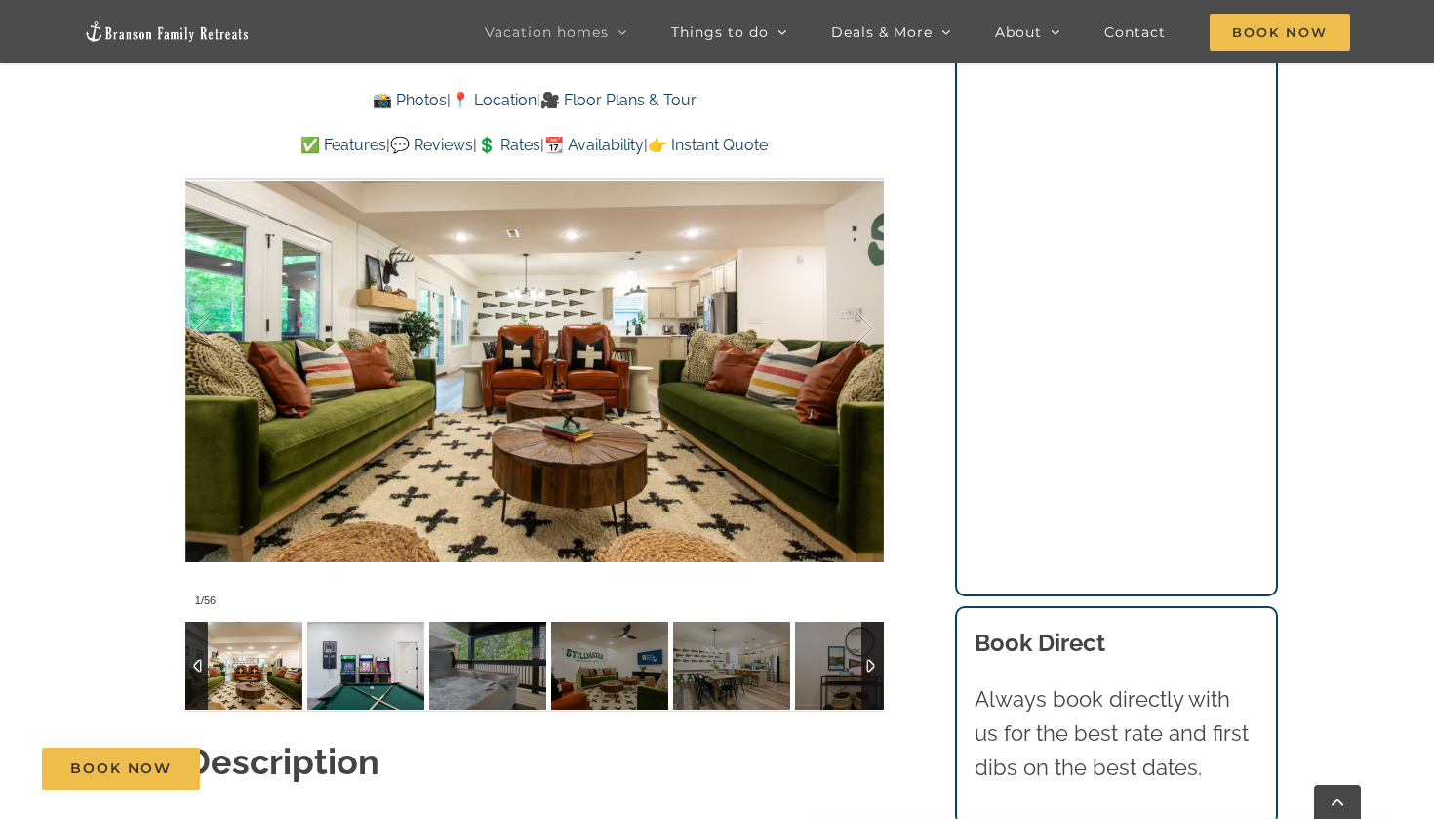
click at [342, 636] on img at bounding box center [365, 666] width 117 height 88
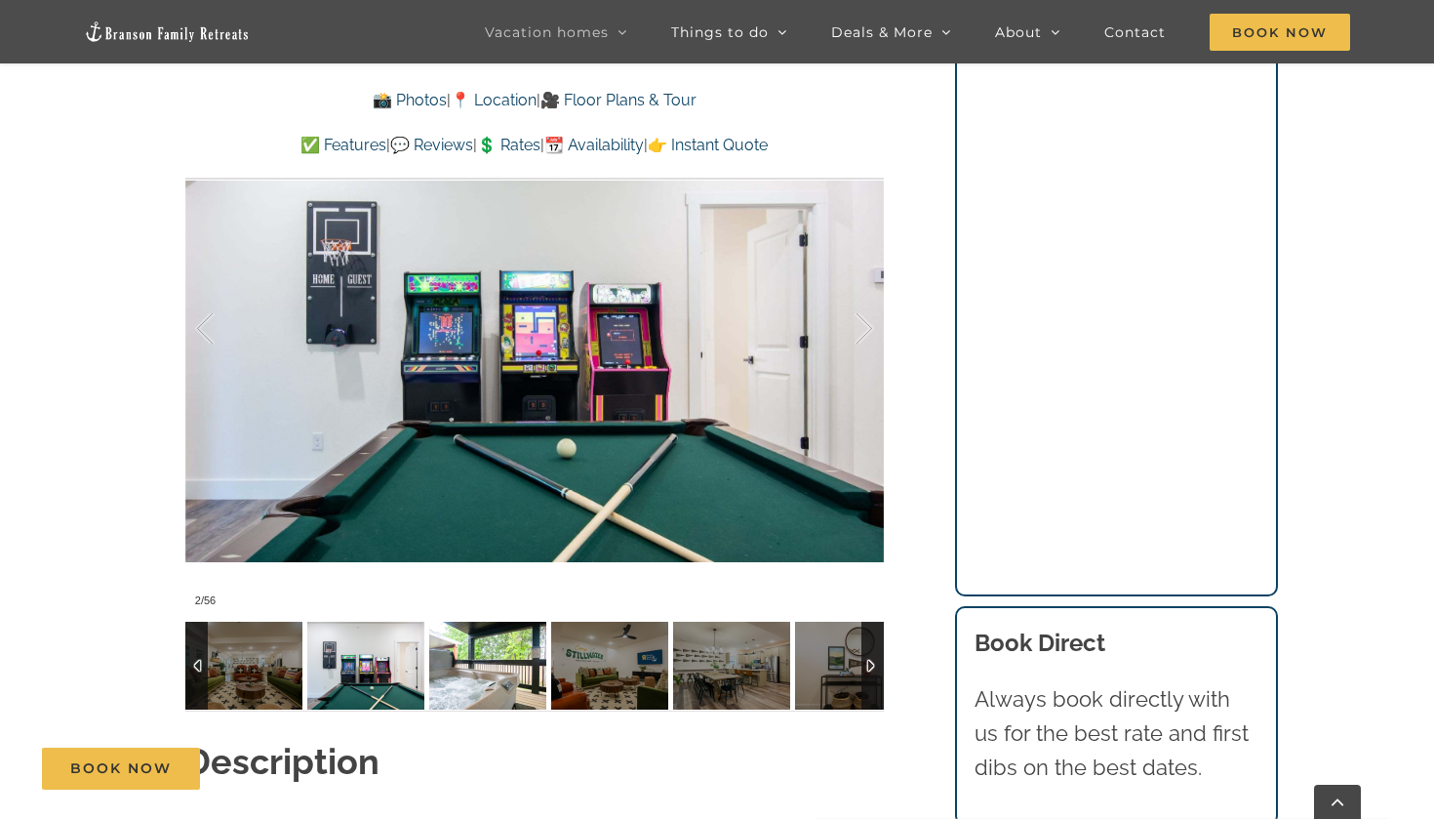
click at [474, 630] on img at bounding box center [487, 666] width 117 height 88
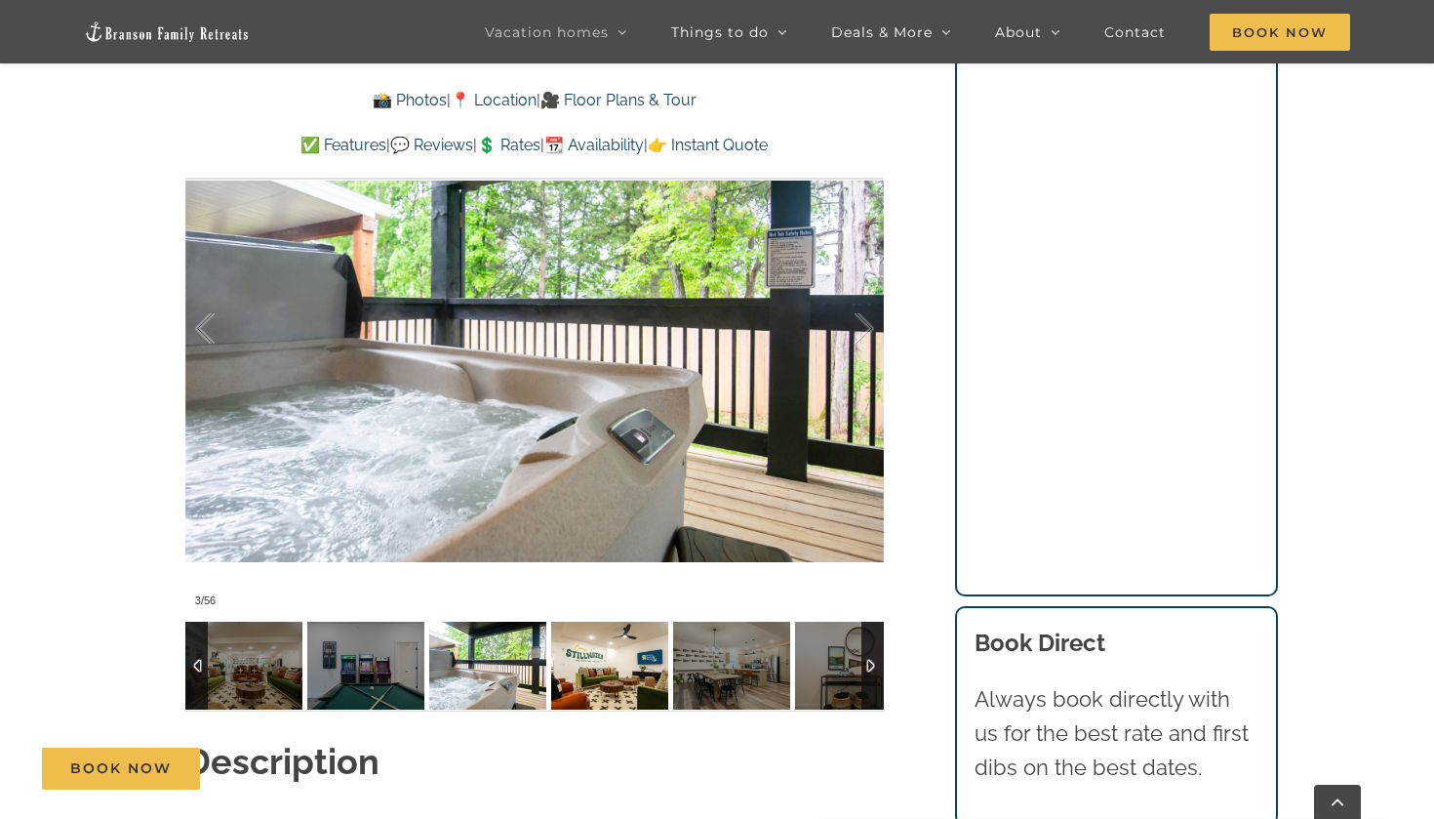
click at [568, 638] on img at bounding box center [609, 666] width 117 height 88
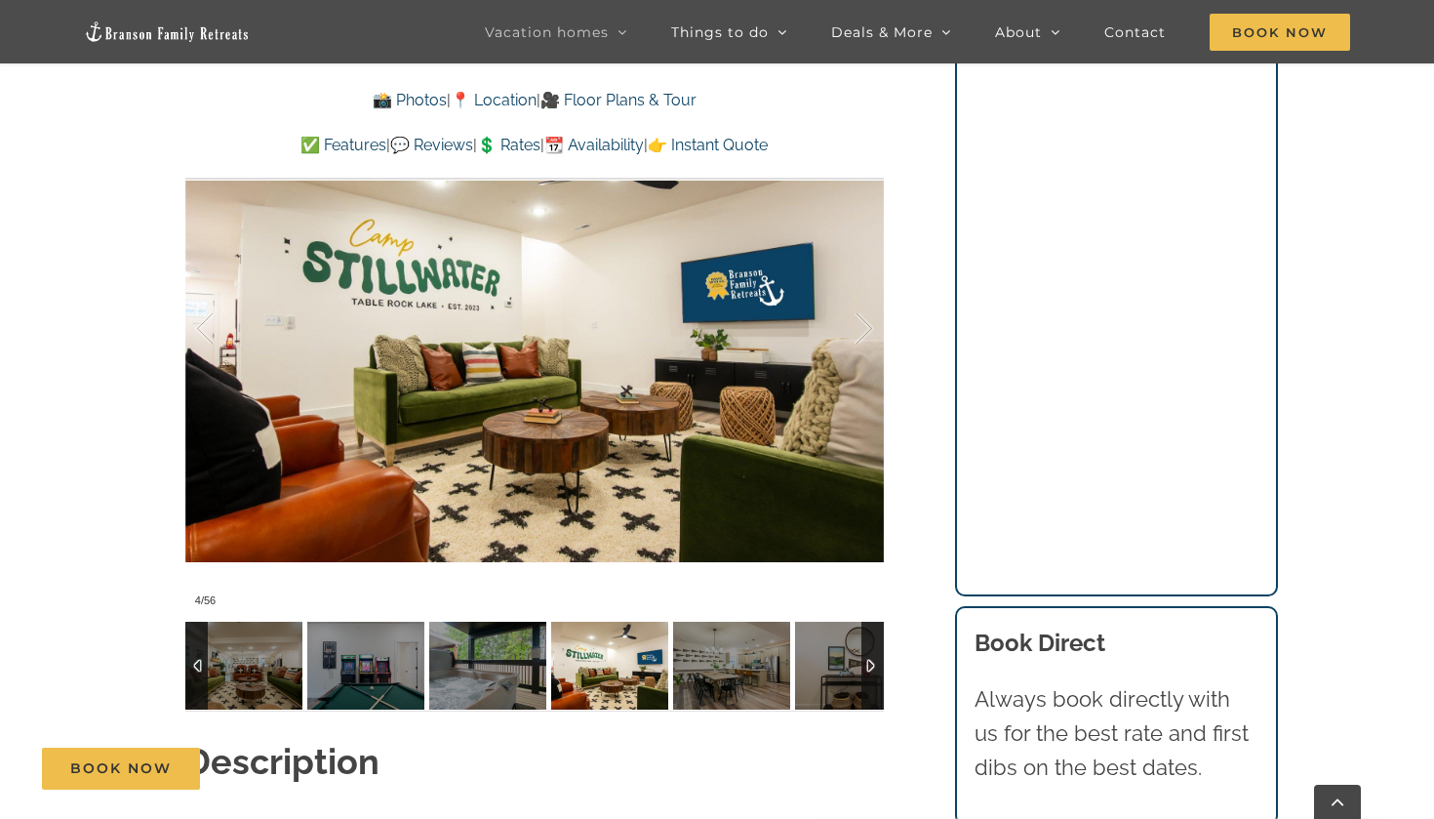
click at [645, 636] on img at bounding box center [609, 666] width 117 height 88
click at [667, 630] on img at bounding box center [609, 666] width 117 height 88
click at [716, 629] on img at bounding box center [731, 666] width 117 height 88
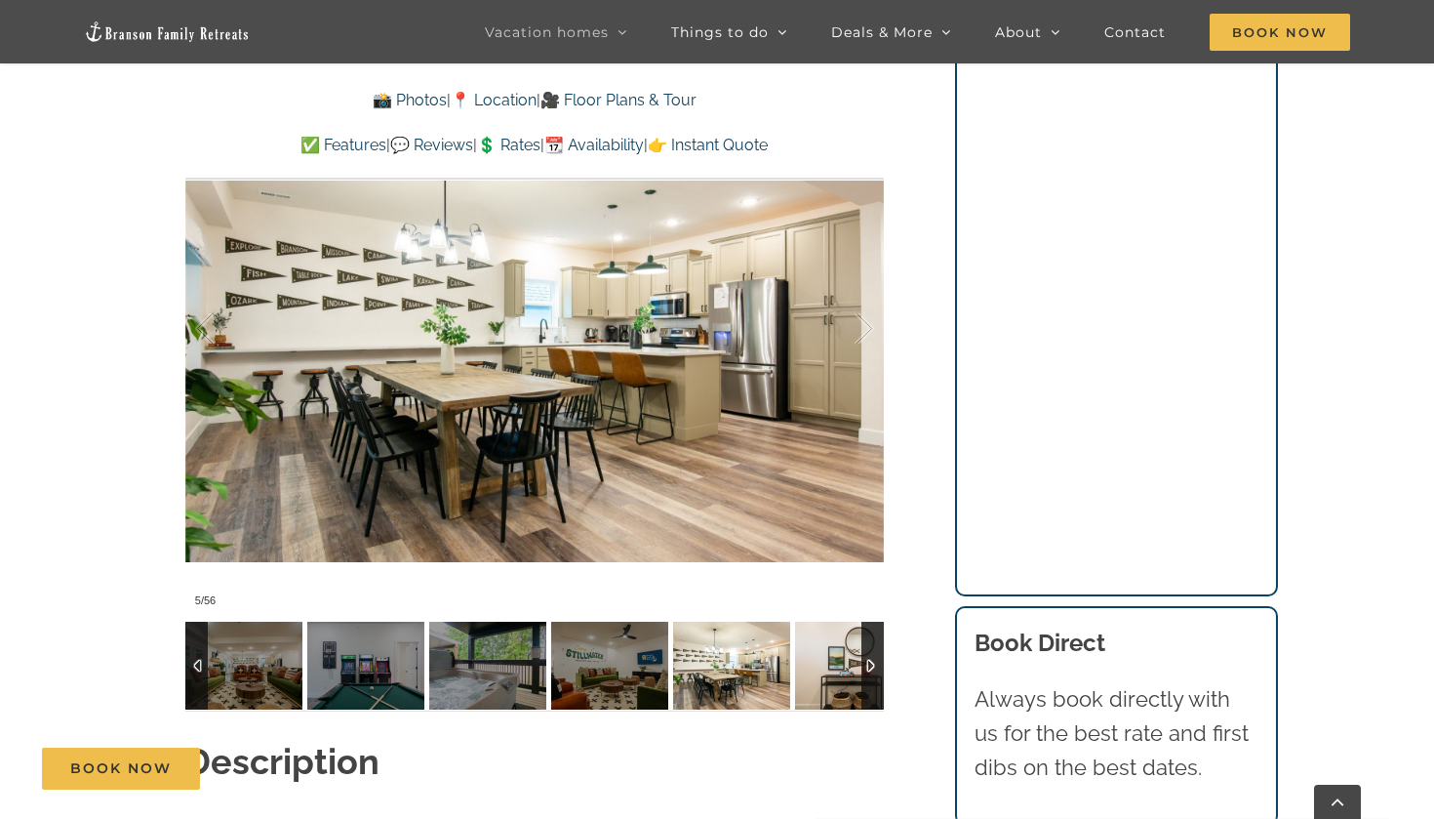
click at [796, 633] on img at bounding box center [853, 666] width 117 height 88
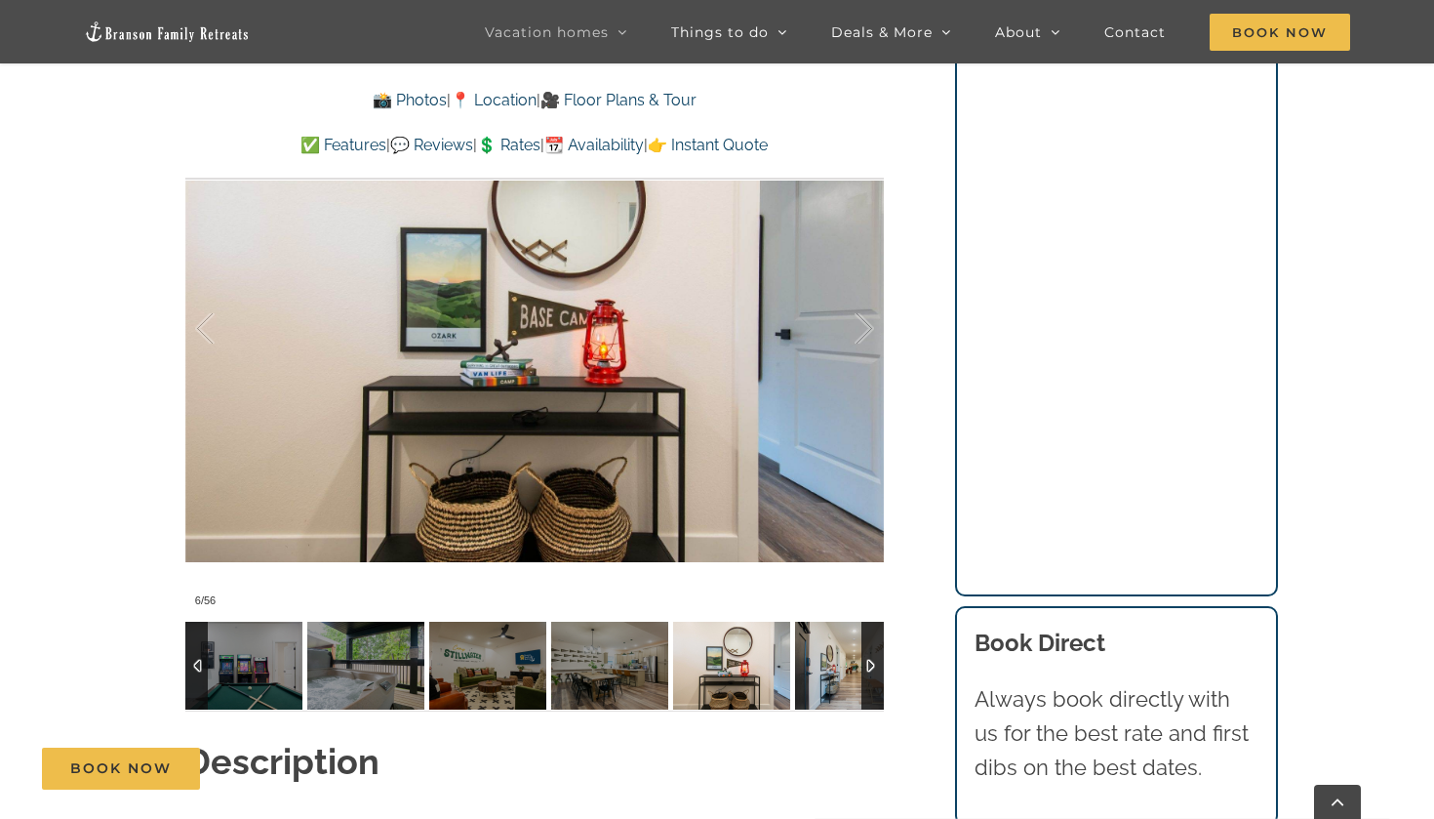
click at [866, 628] on div at bounding box center [873, 666] width 22 height 88
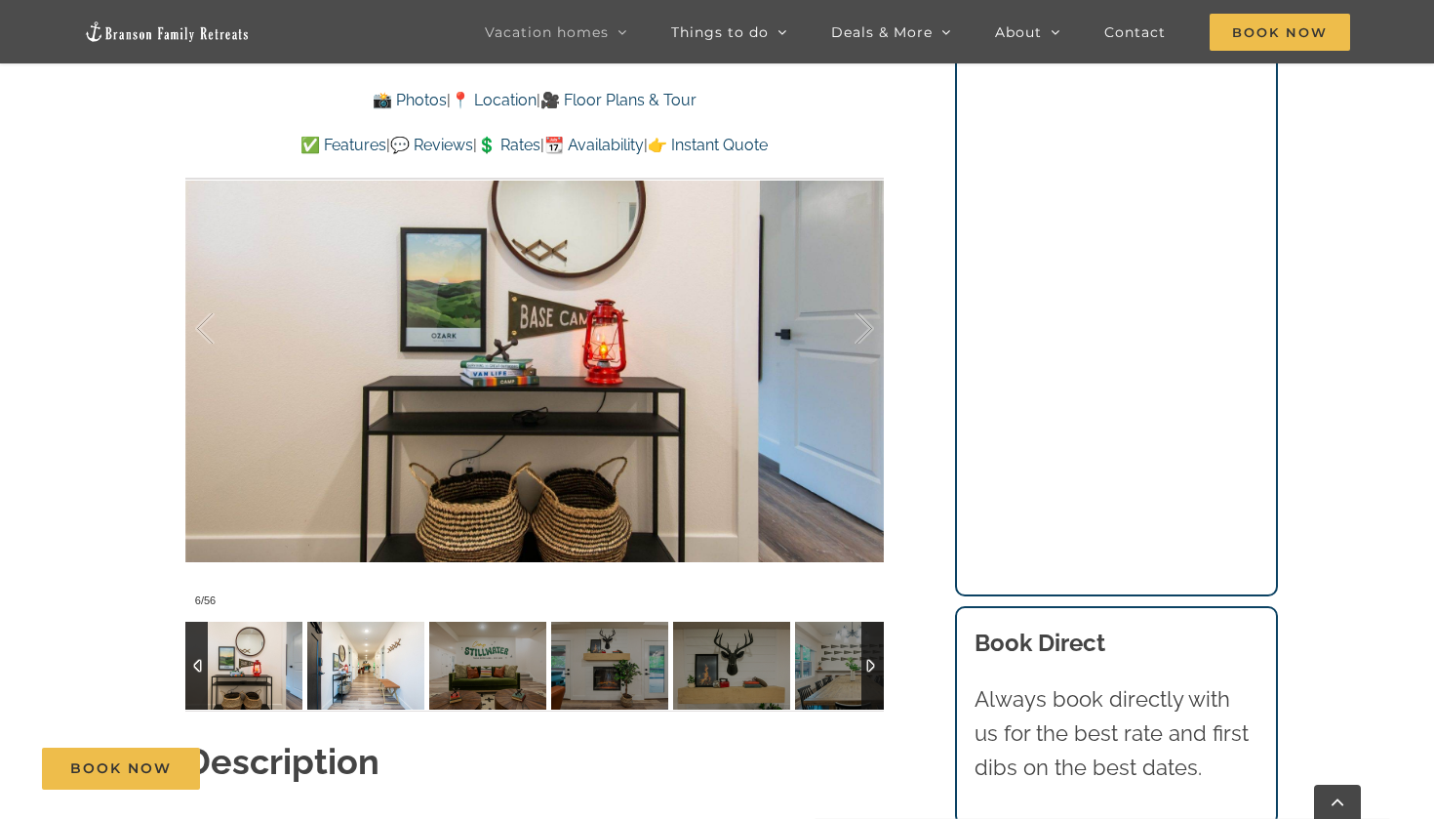
click at [388, 649] on img at bounding box center [365, 666] width 117 height 88
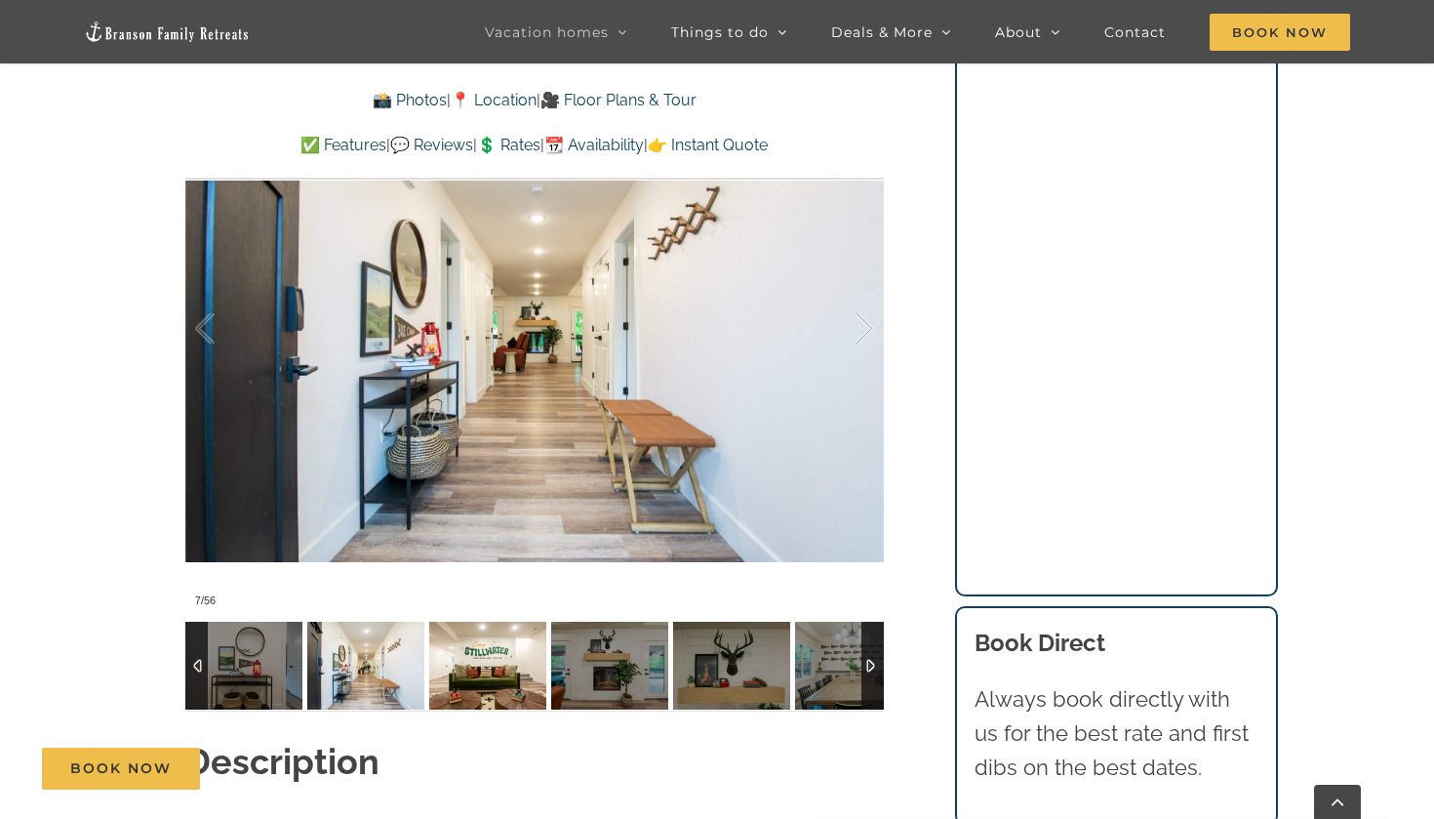
click at [429, 655] on img at bounding box center [487, 666] width 117 height 88
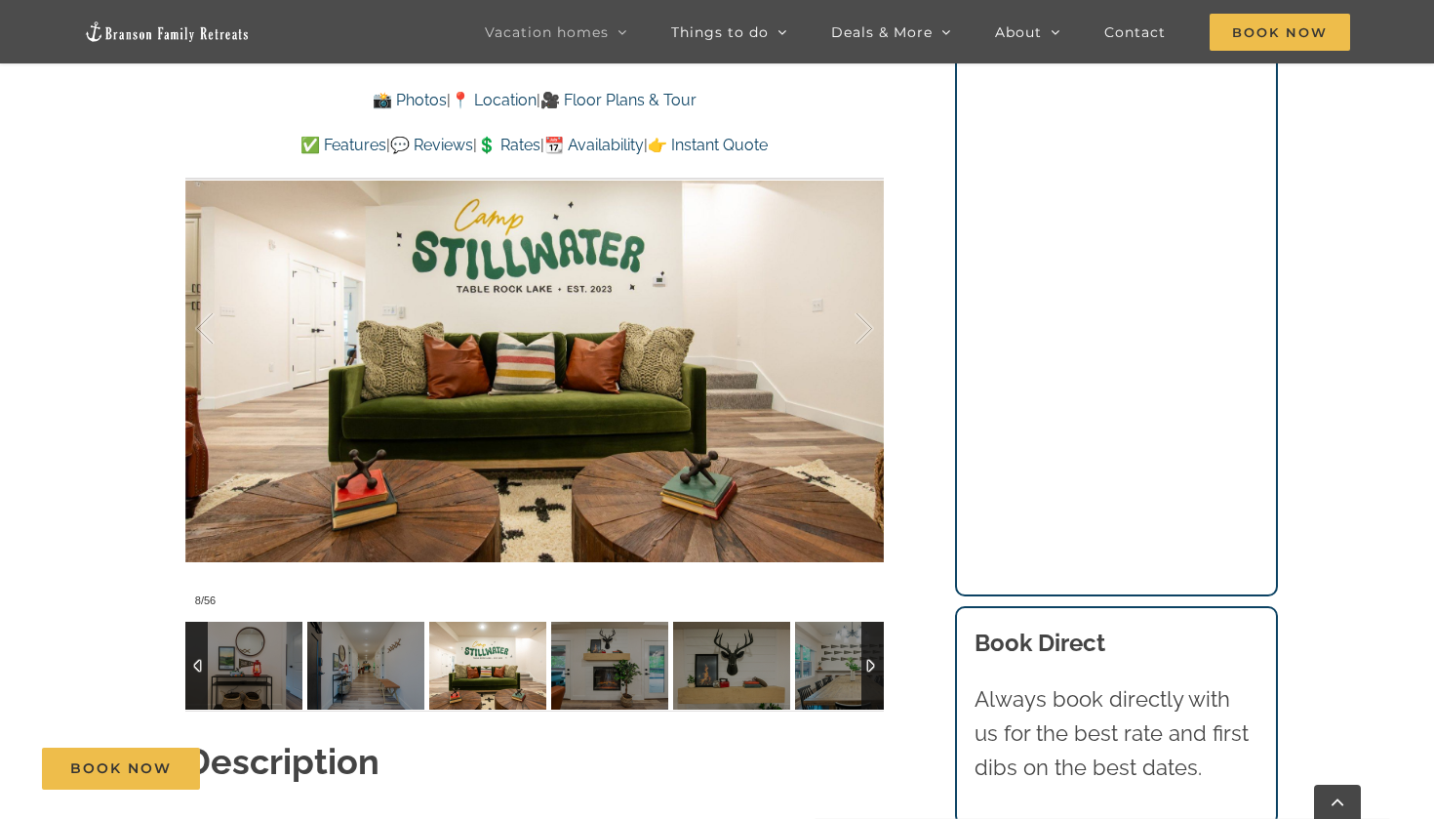
click at [474, 649] on img at bounding box center [487, 666] width 117 height 88
click at [587, 640] on img at bounding box center [609, 666] width 117 height 88
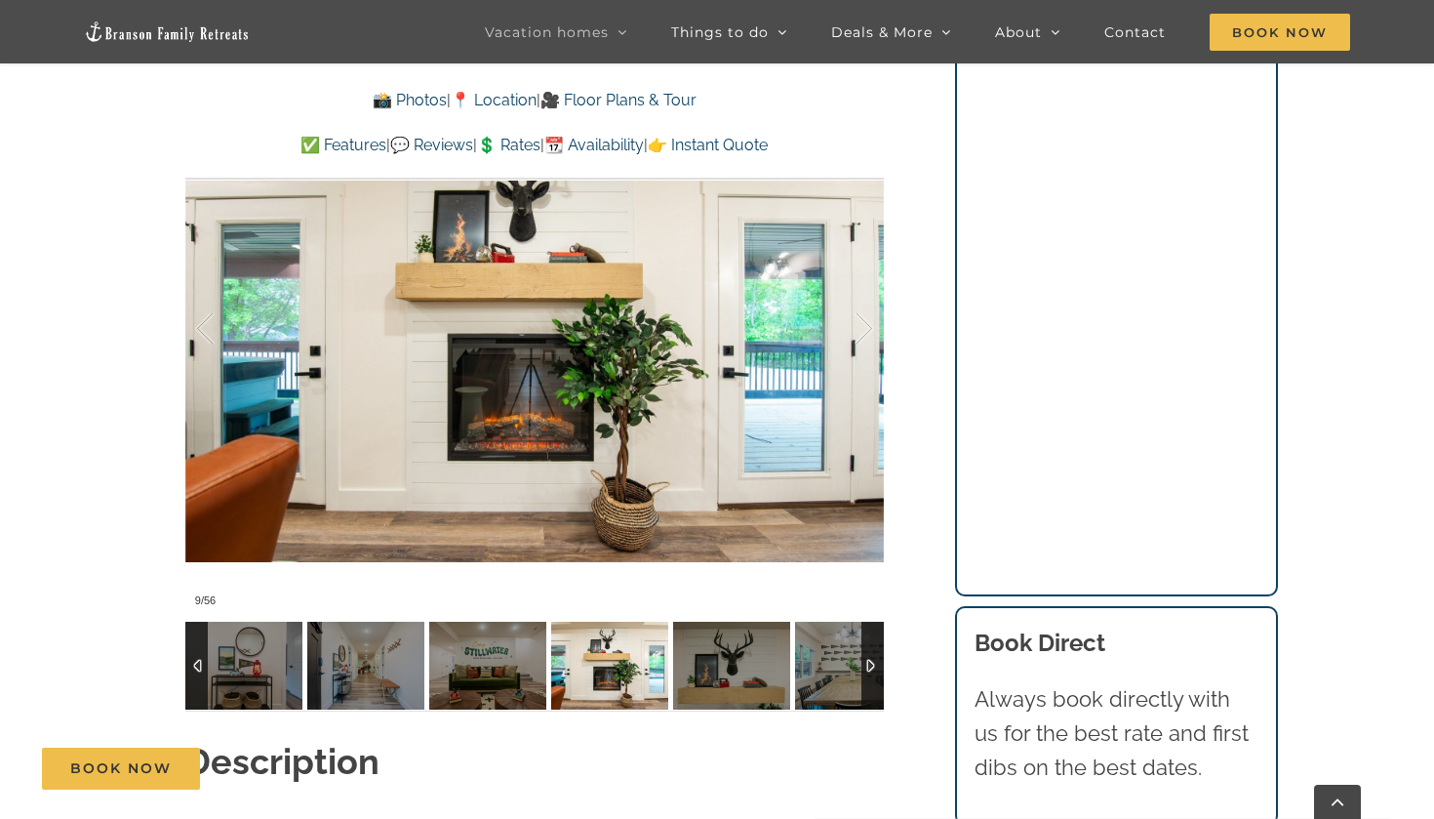
click at [679, 641] on img at bounding box center [731, 666] width 117 height 88
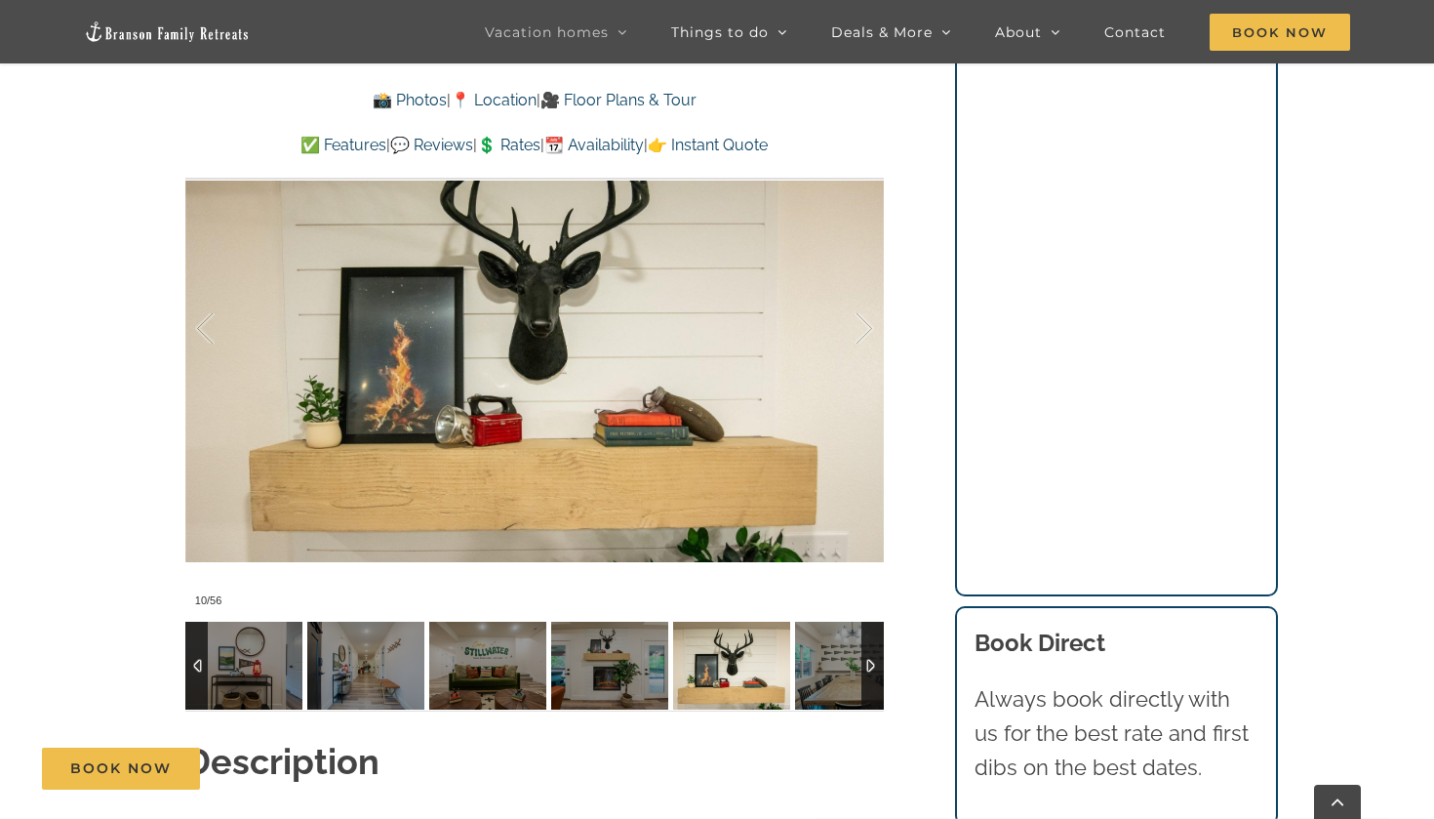
click at [795, 643] on div at bounding box center [853, 666] width 117 height 88
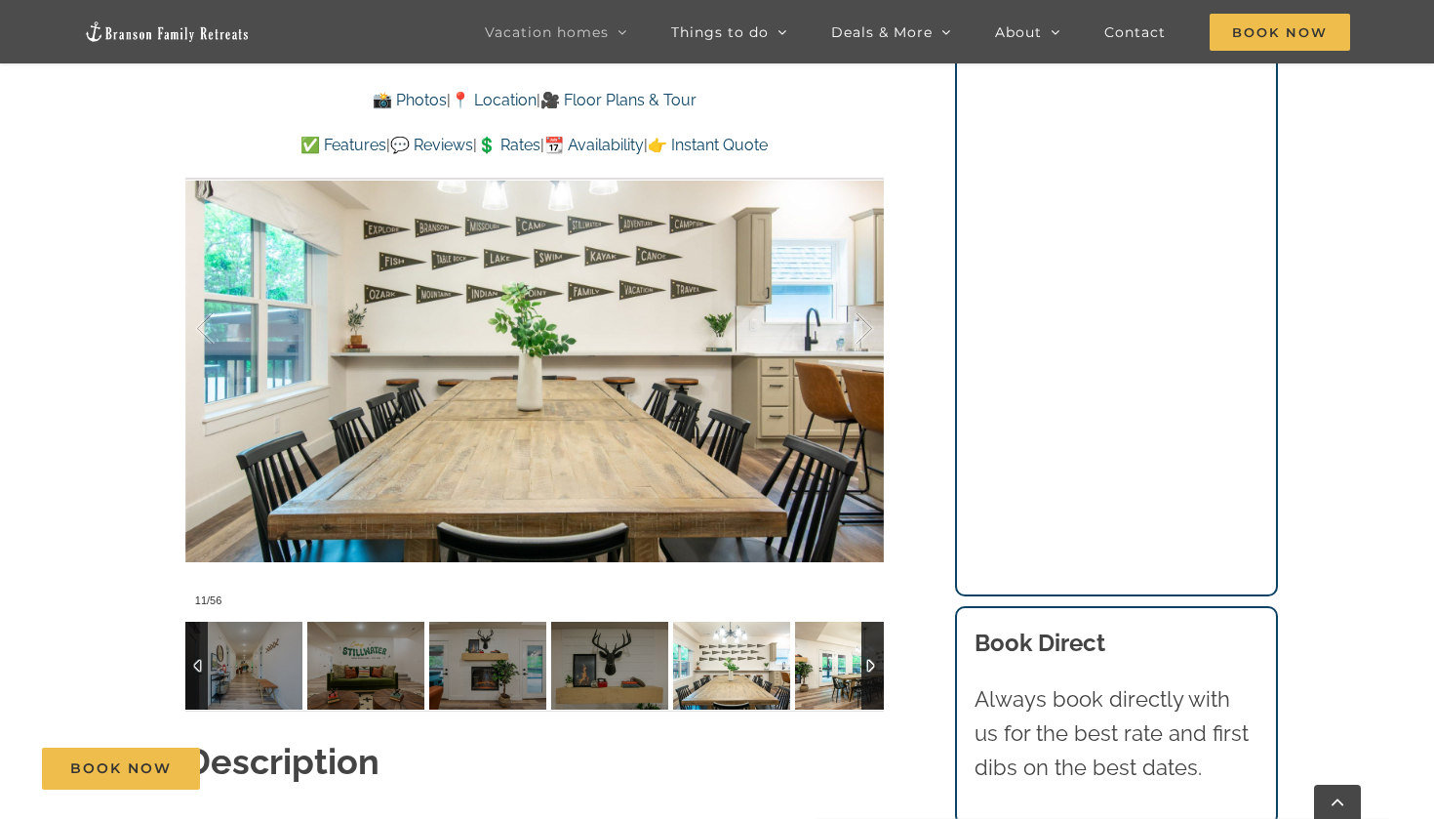
click at [825, 644] on img at bounding box center [853, 666] width 117 height 88
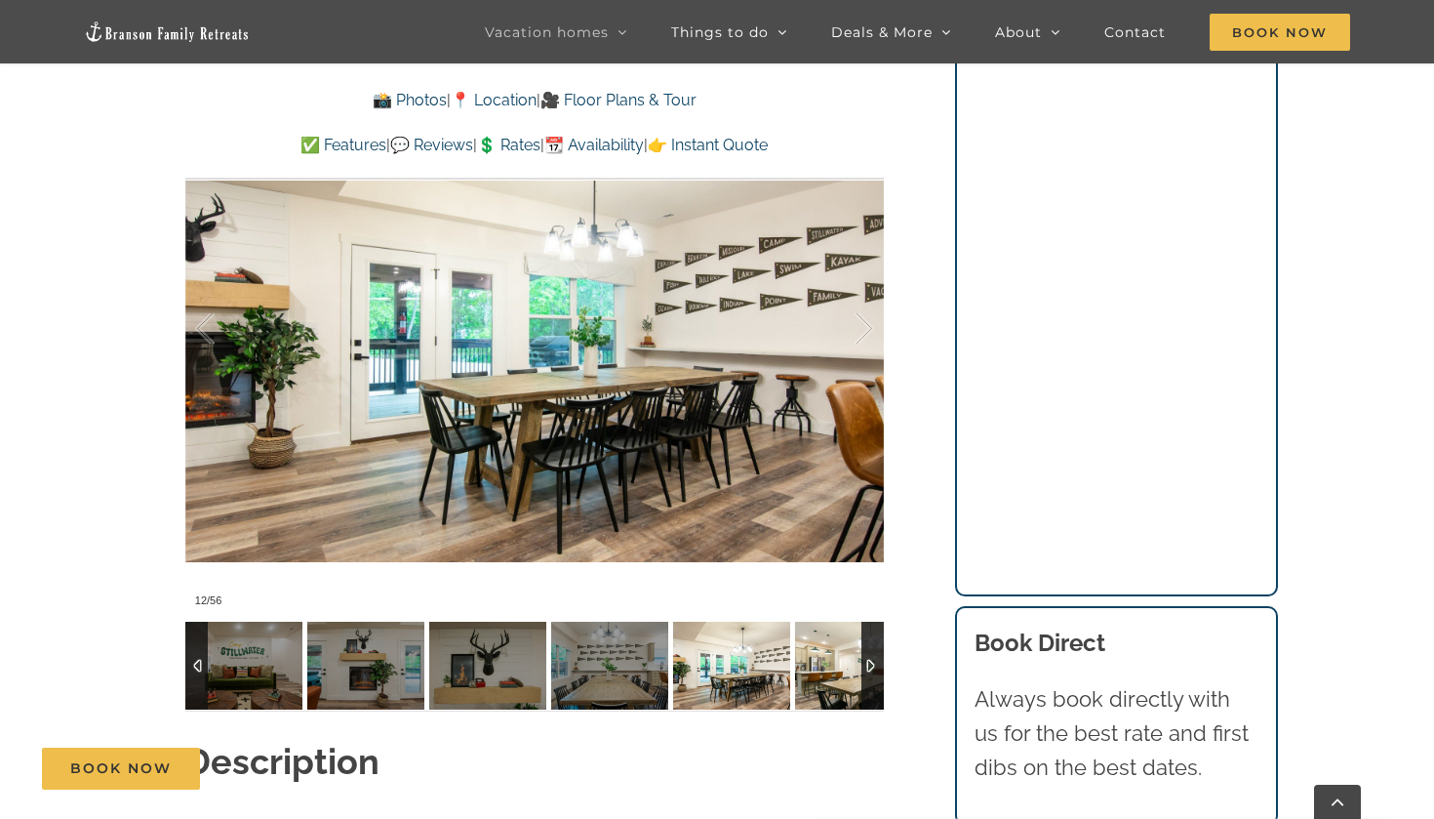
click at [825, 644] on img at bounding box center [853, 666] width 117 height 88
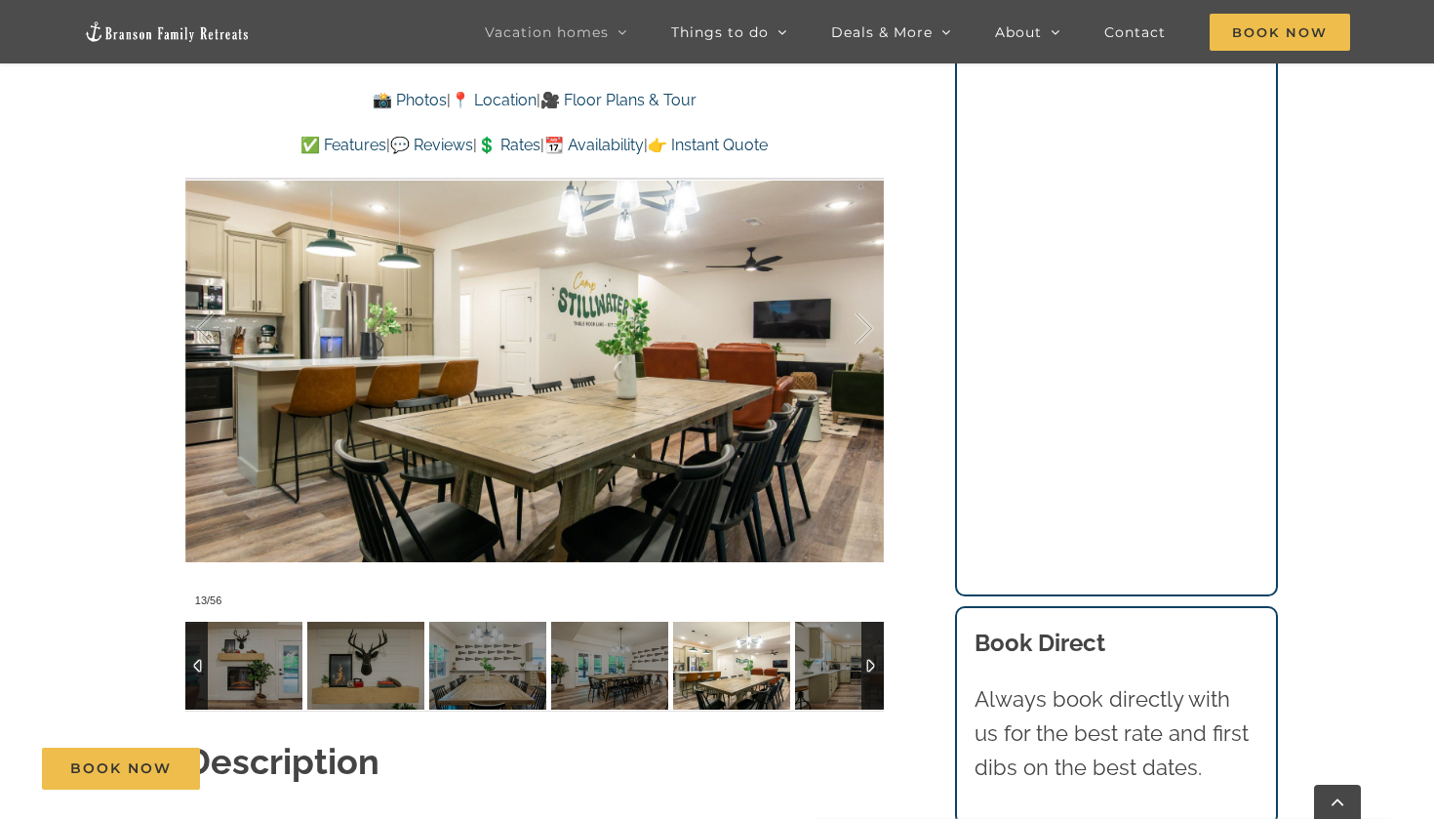
click at [825, 644] on img at bounding box center [853, 666] width 117 height 88
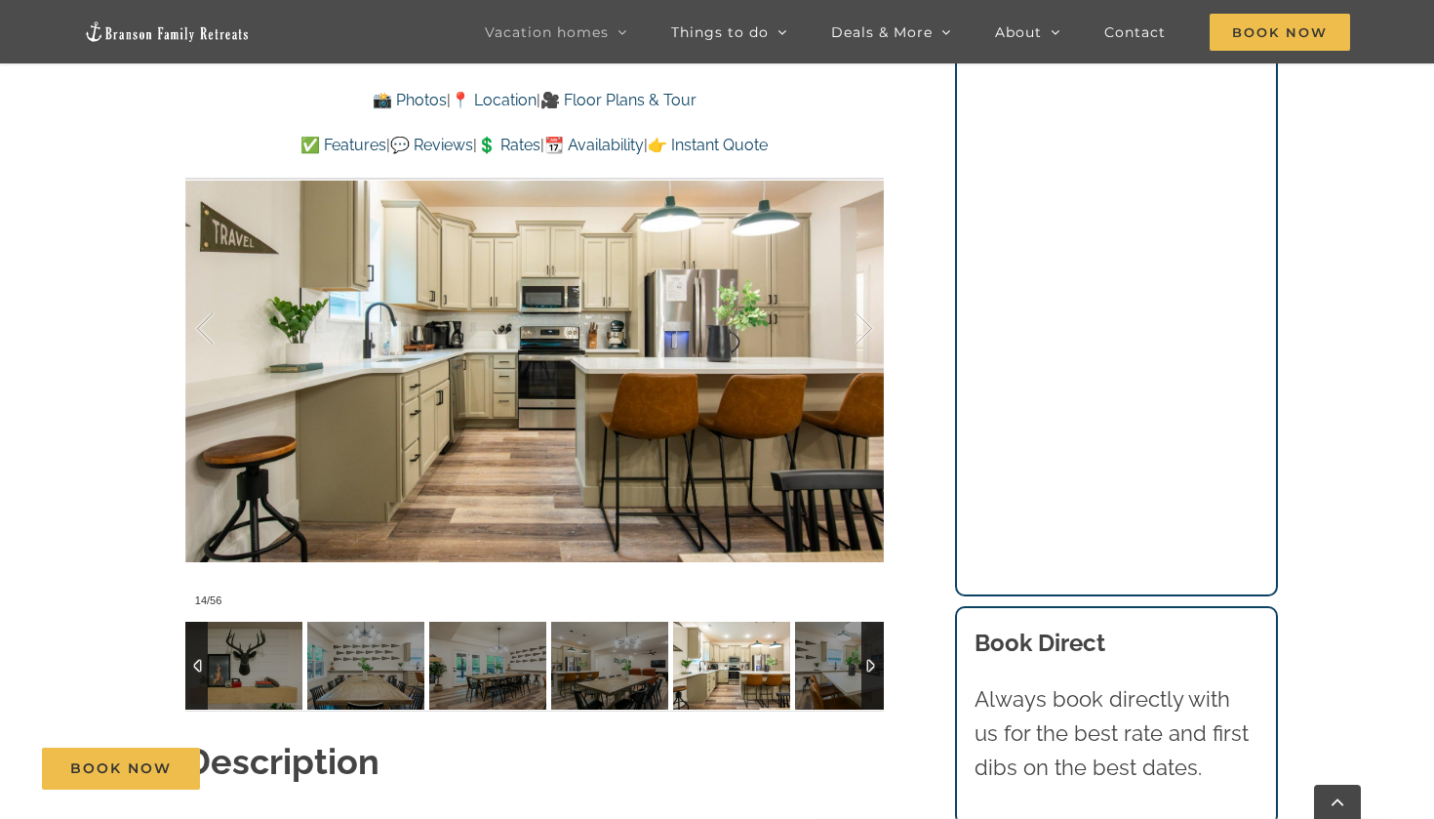
click at [826, 644] on img at bounding box center [853, 666] width 117 height 88
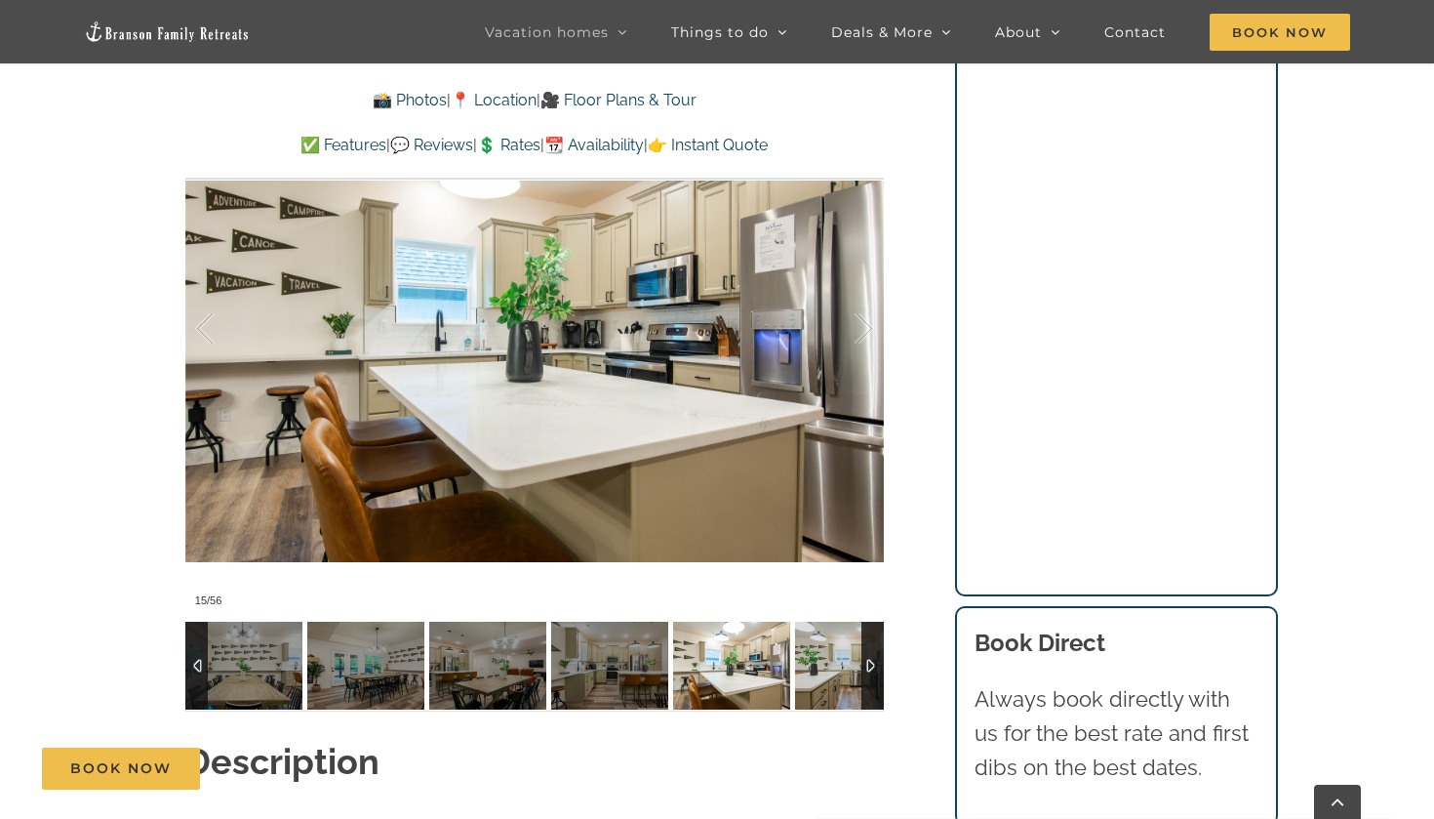
click at [826, 645] on img at bounding box center [853, 666] width 117 height 88
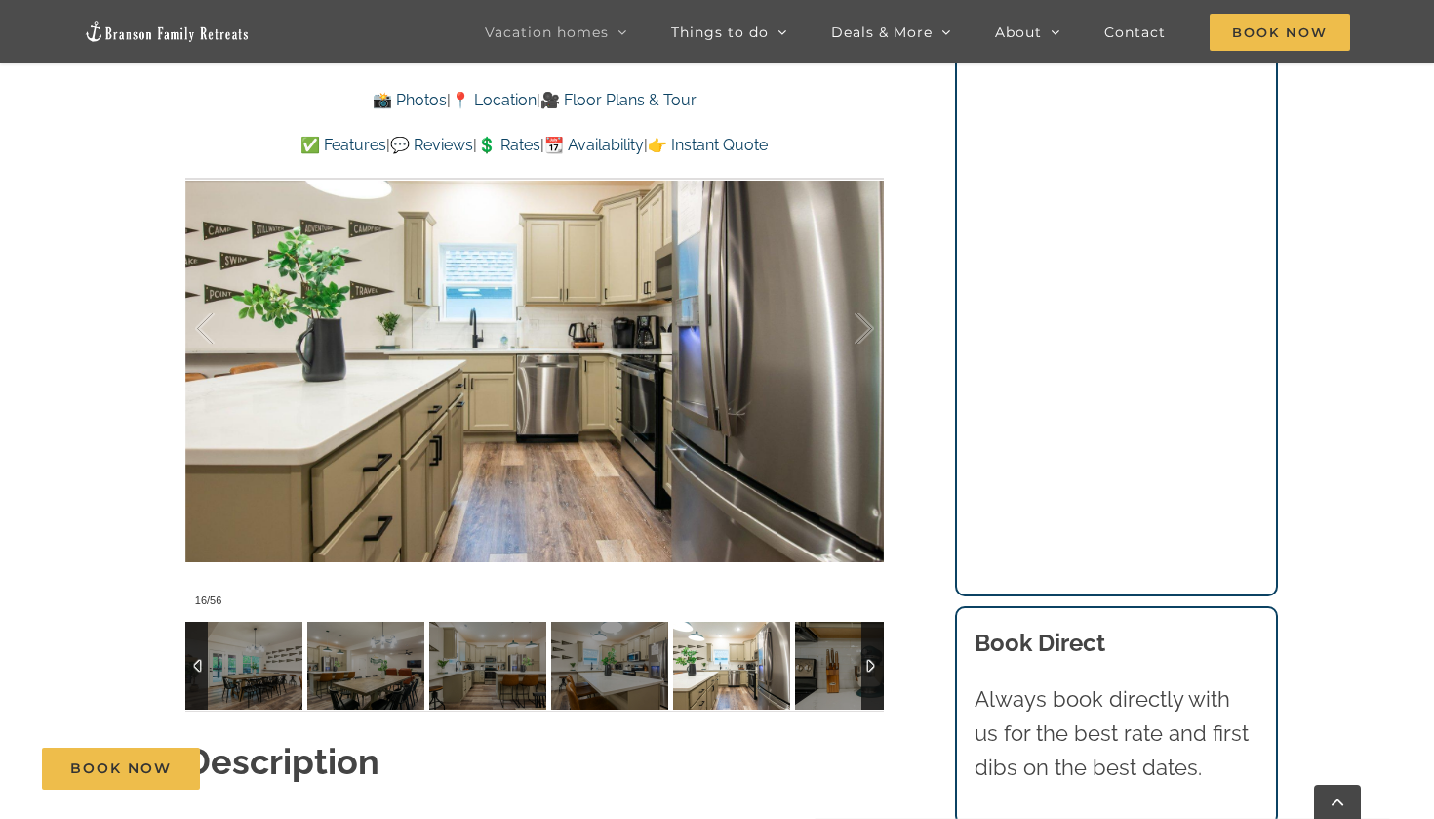
click at [826, 645] on img at bounding box center [853, 666] width 117 height 88
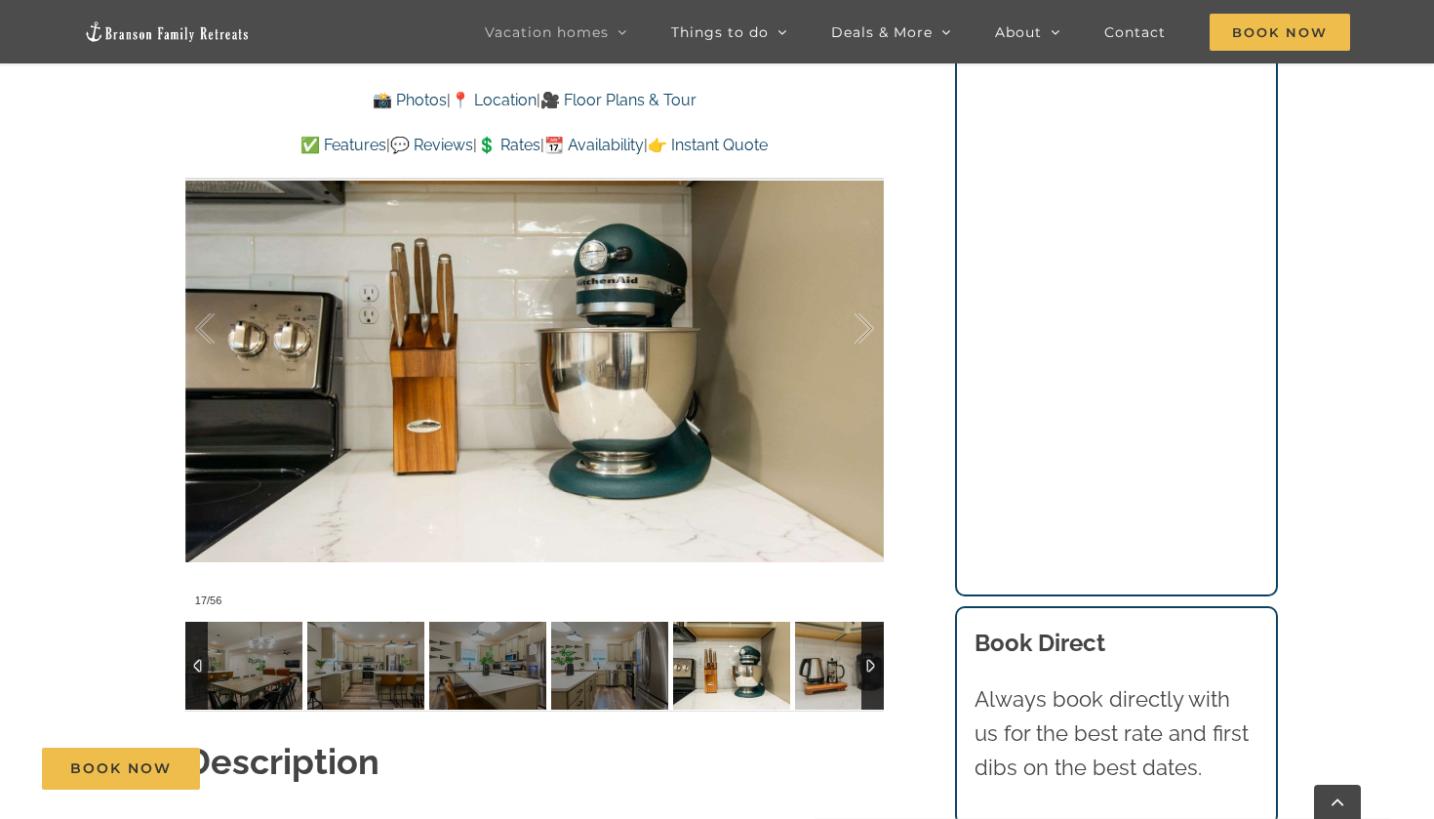
click at [826, 645] on img at bounding box center [853, 666] width 117 height 88
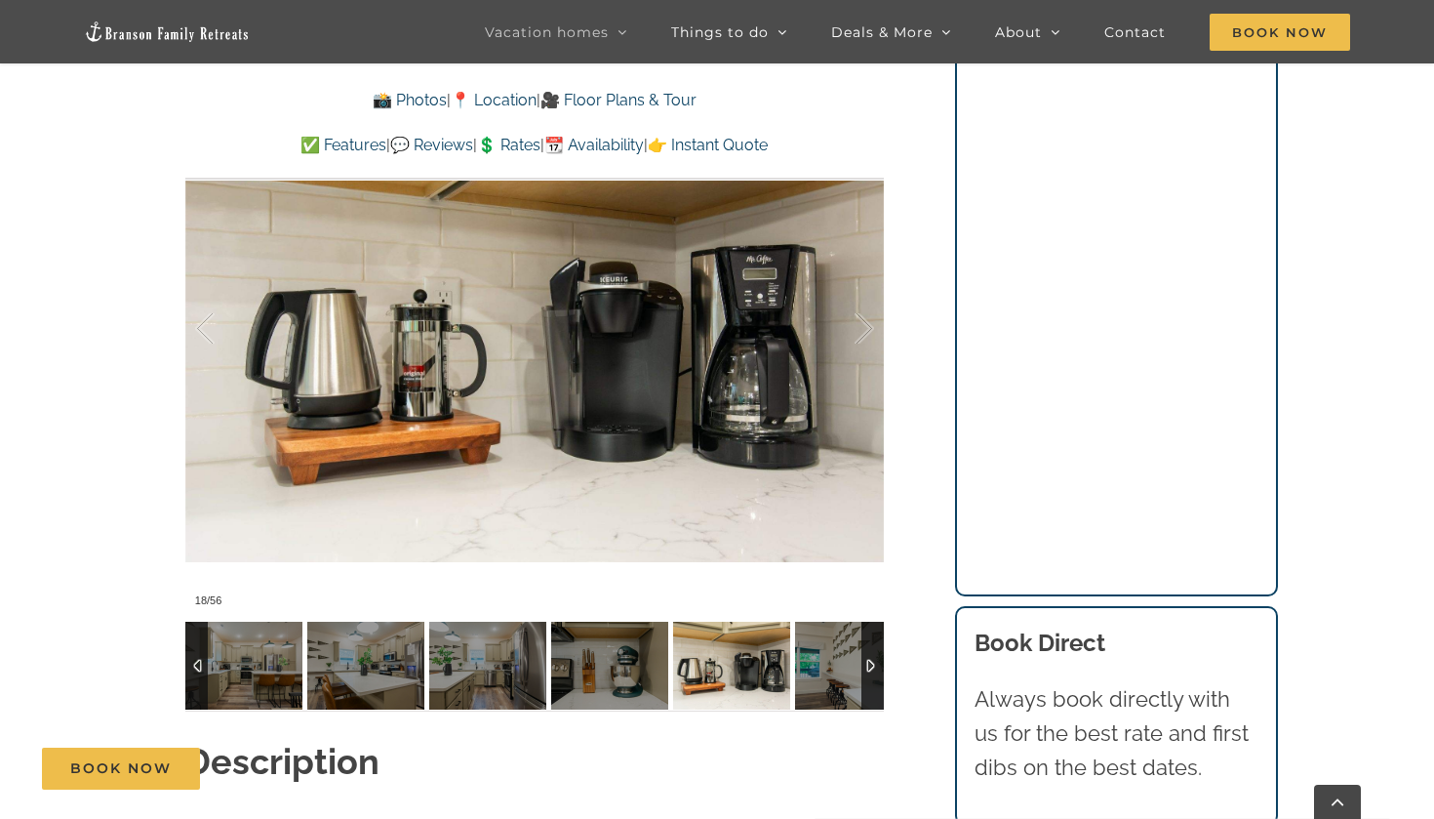
click at [826, 645] on img at bounding box center [853, 666] width 117 height 88
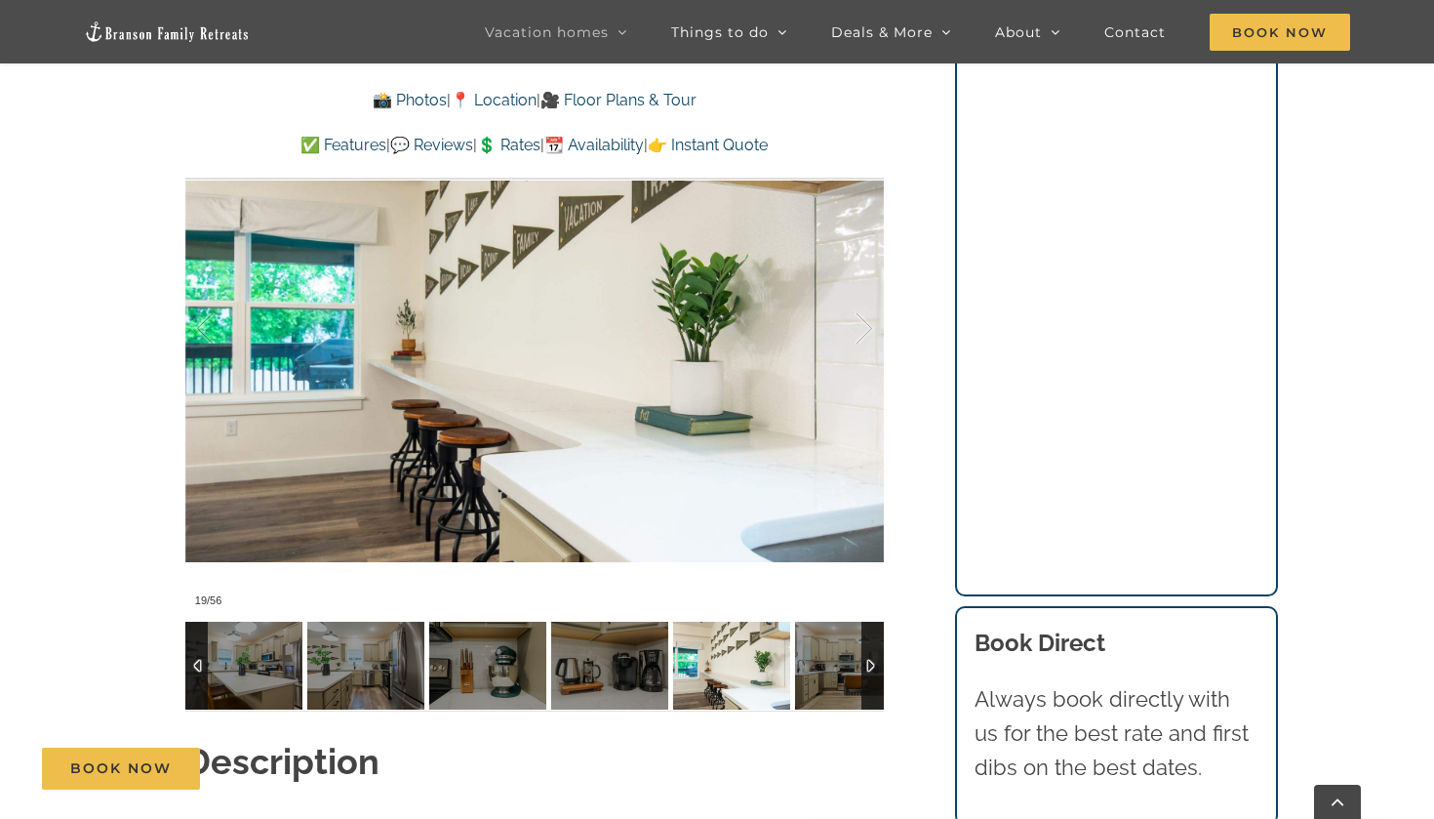
click at [826, 645] on img at bounding box center [853, 666] width 117 height 88
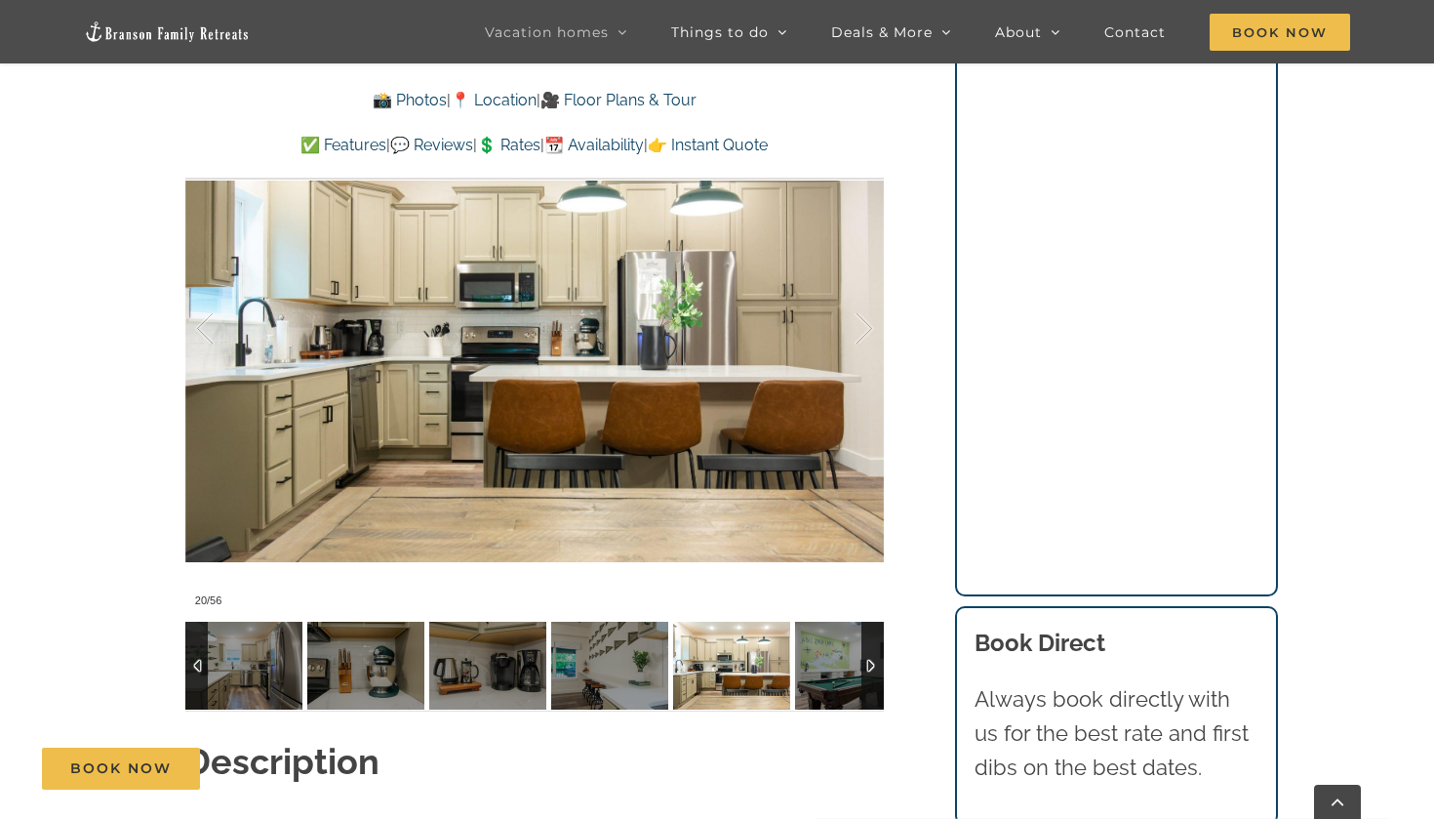
click at [826, 645] on img at bounding box center [853, 666] width 117 height 88
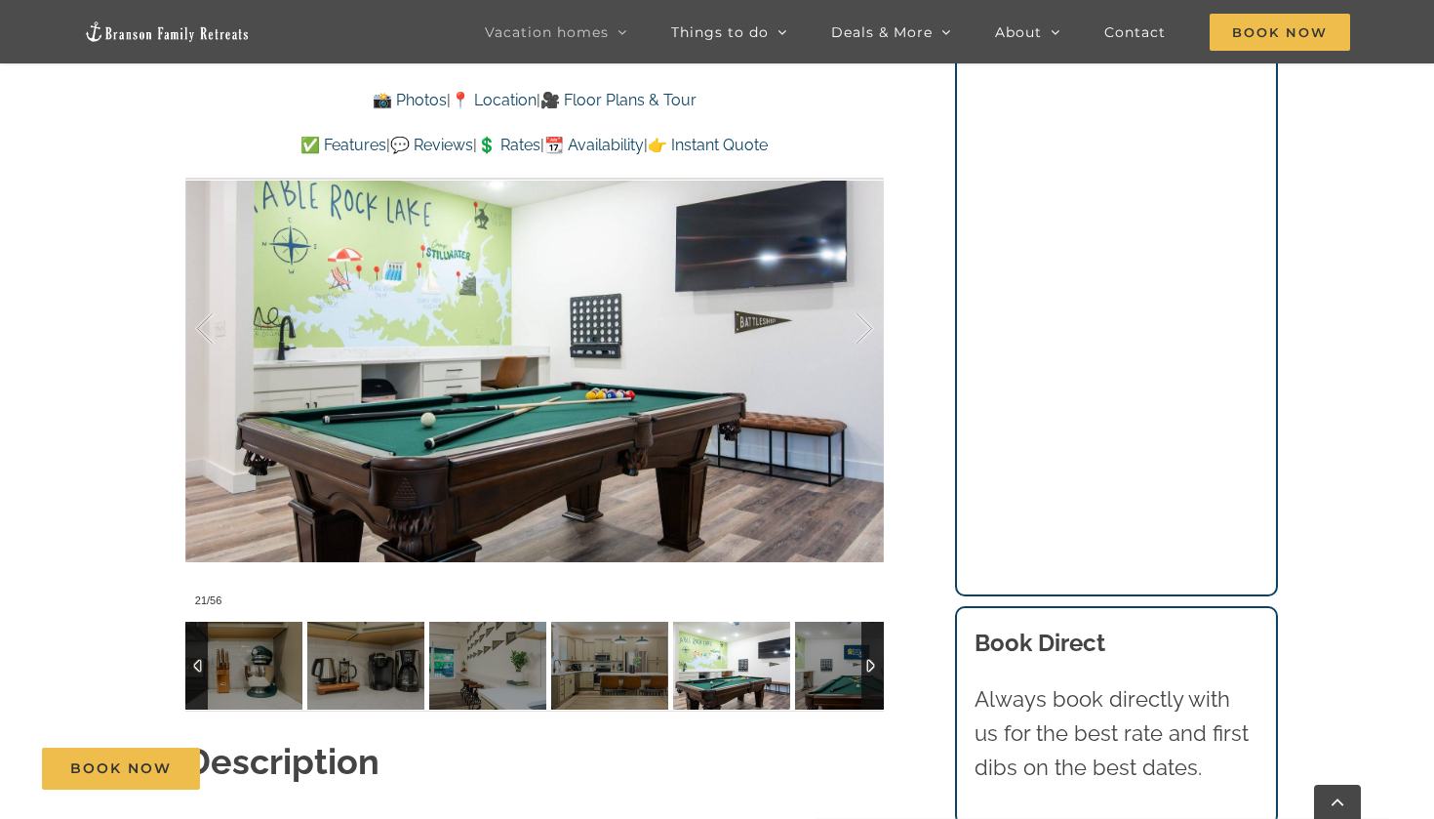
click at [826, 645] on img at bounding box center [853, 666] width 117 height 88
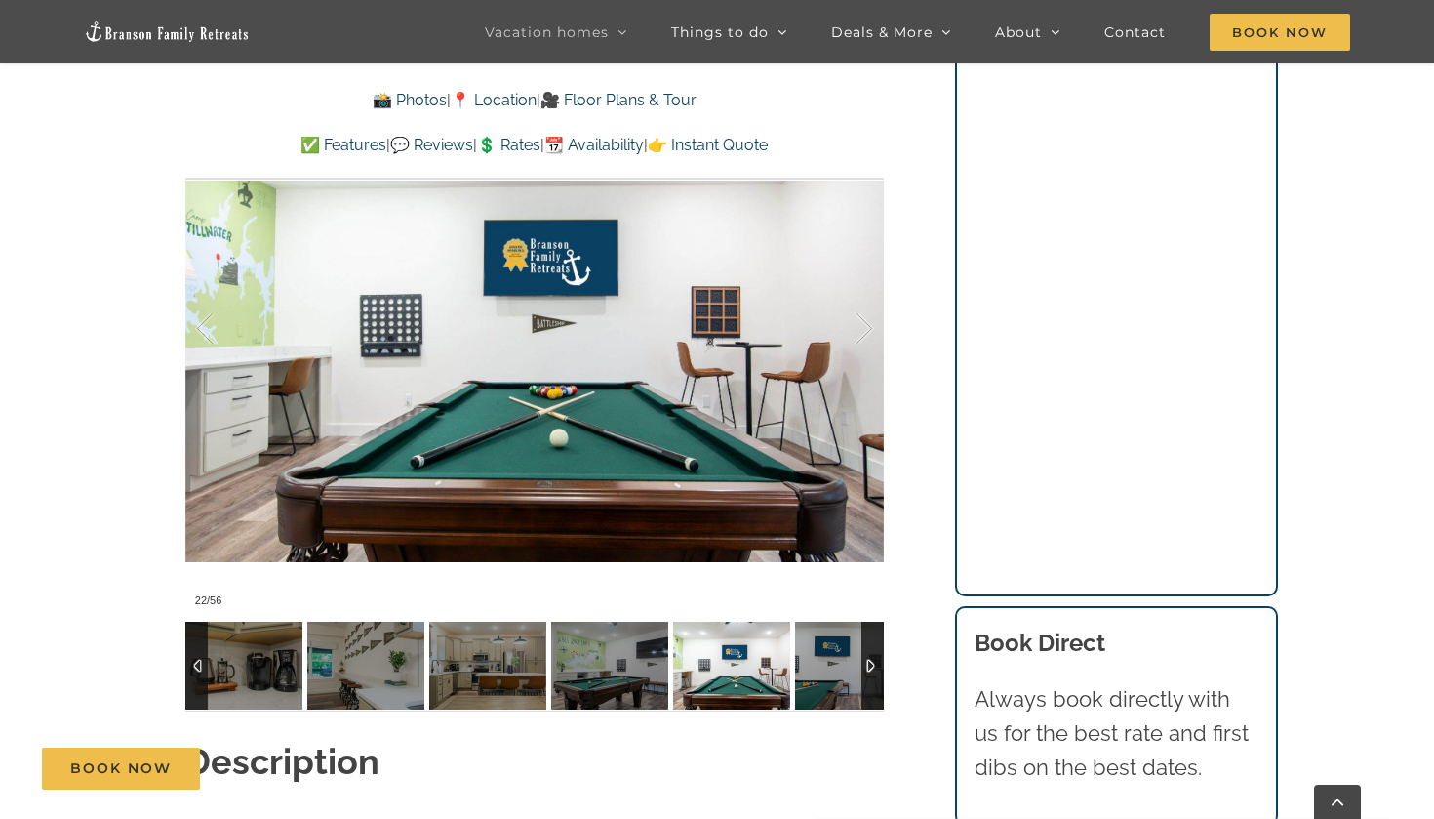
click at [826, 645] on img at bounding box center [853, 666] width 117 height 88
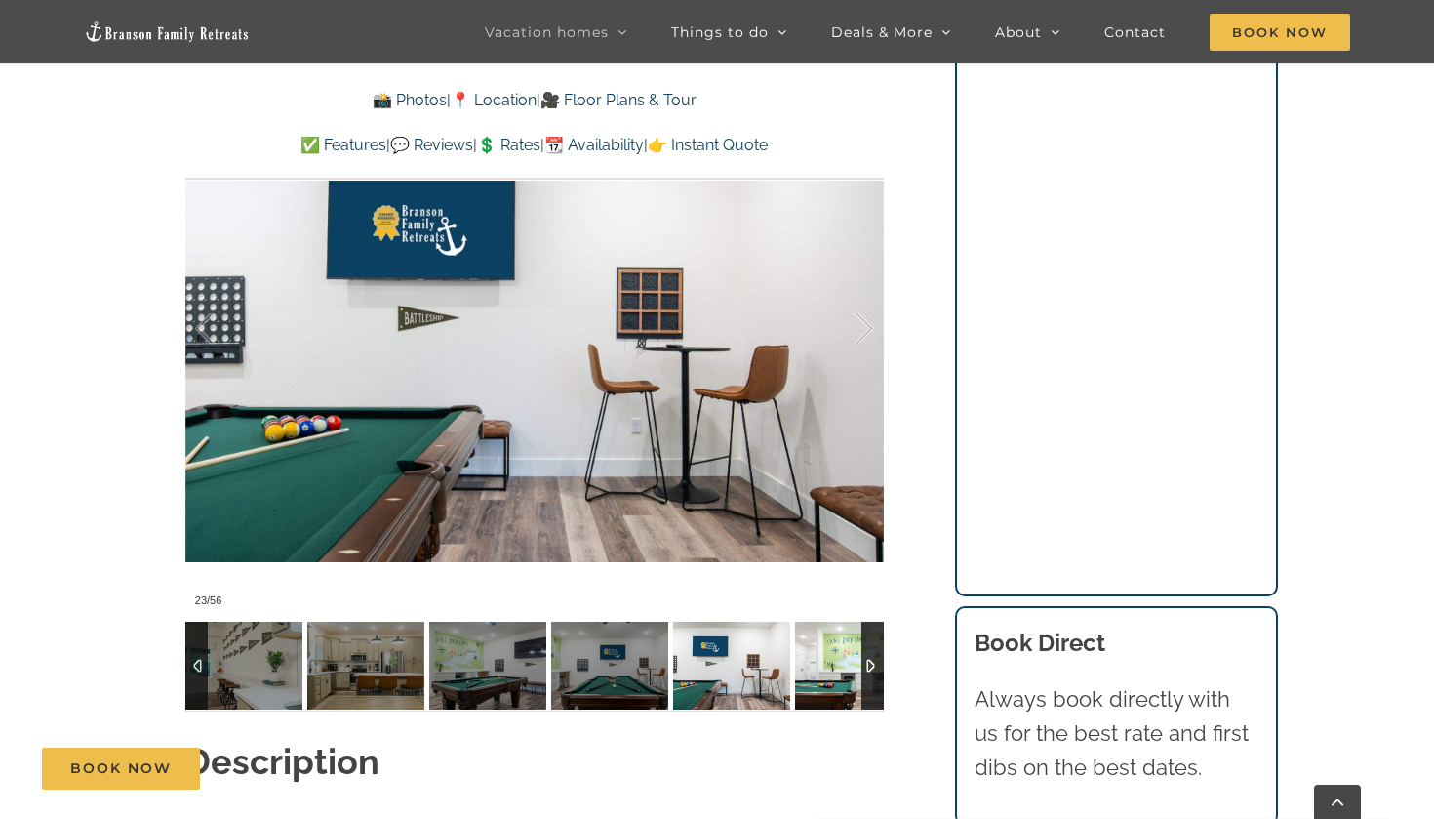
click at [826, 645] on img at bounding box center [853, 666] width 117 height 88
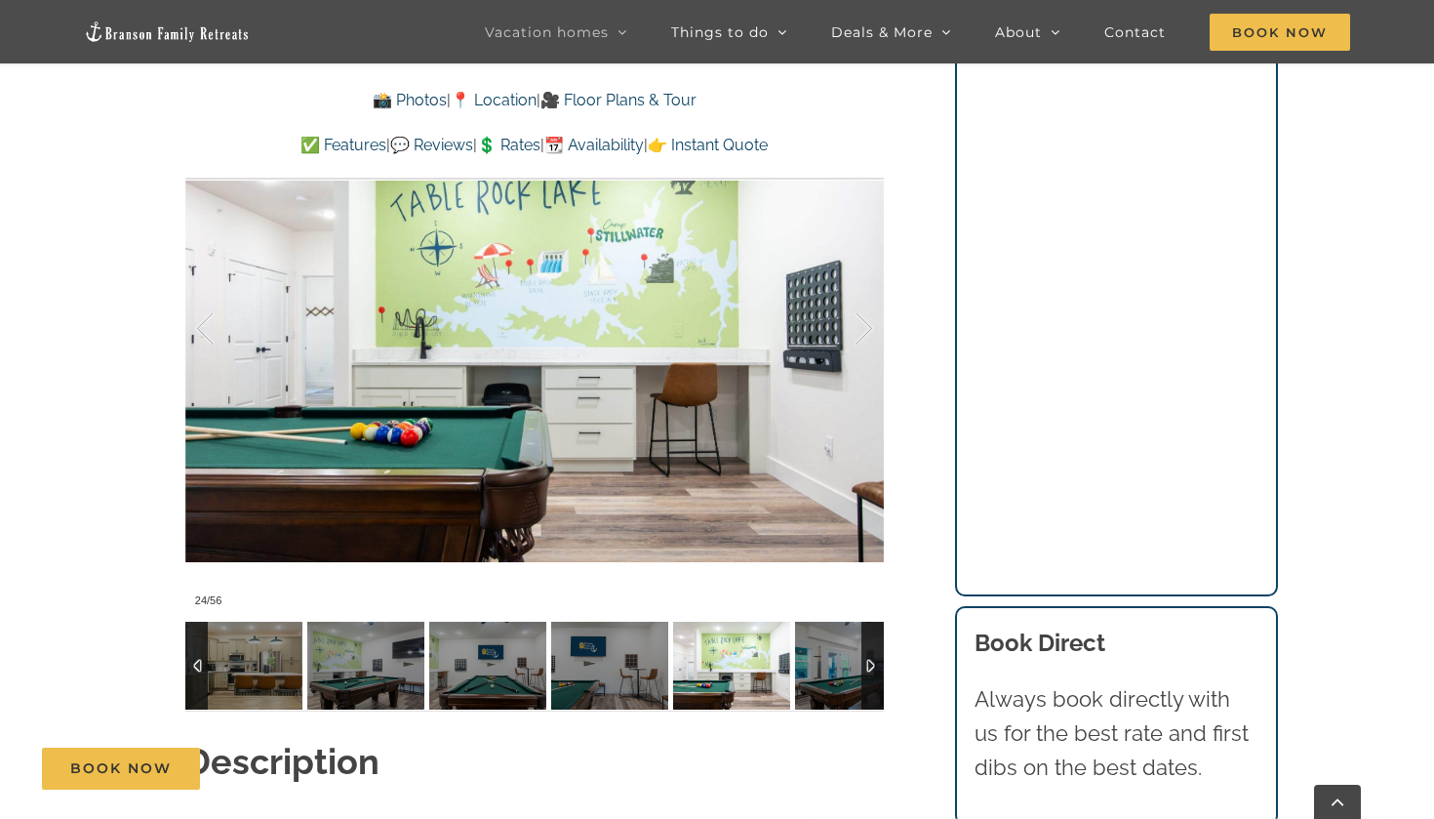
click at [826, 645] on img at bounding box center [853, 666] width 117 height 88
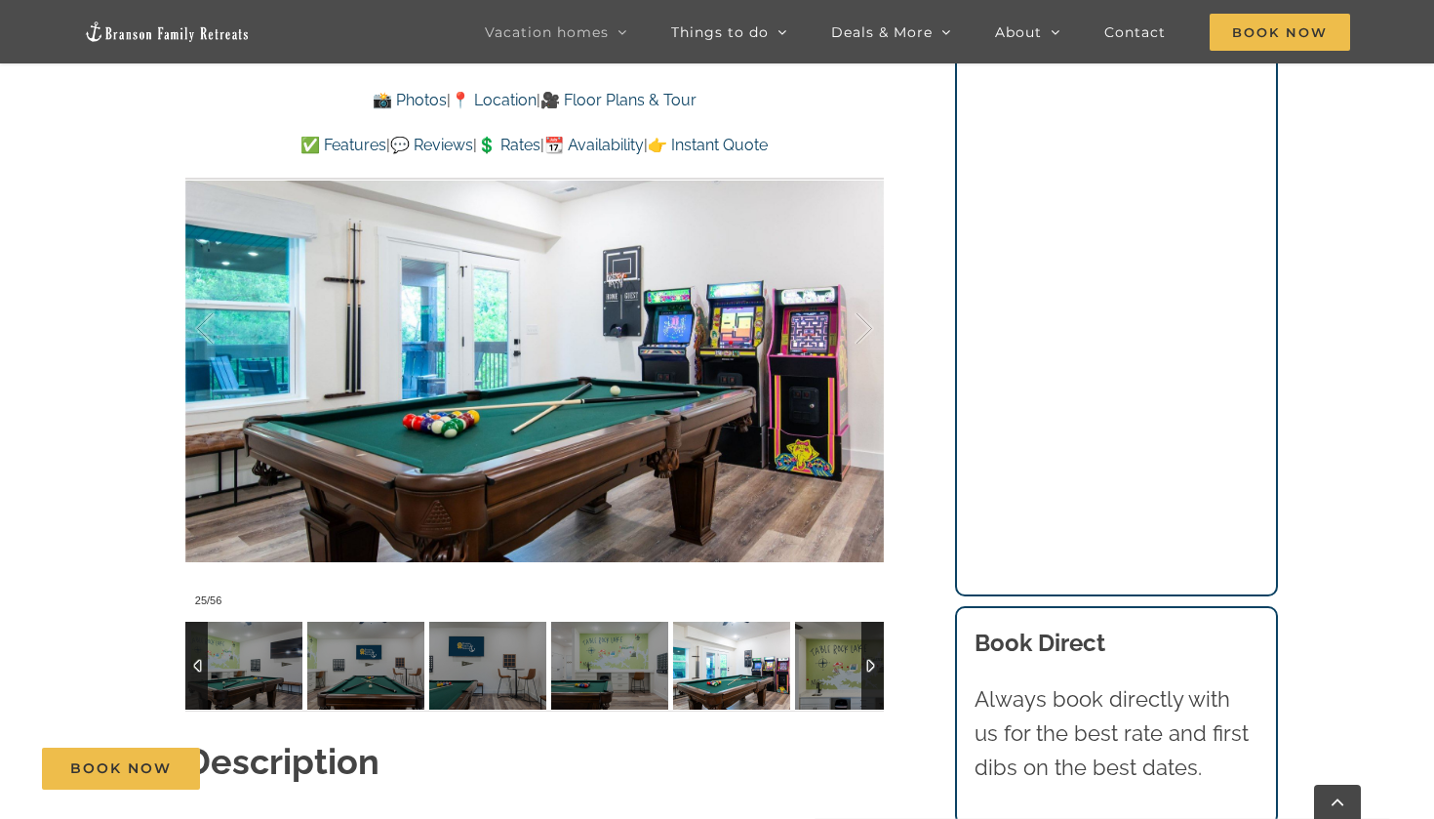
click at [826, 645] on img at bounding box center [853, 666] width 117 height 88
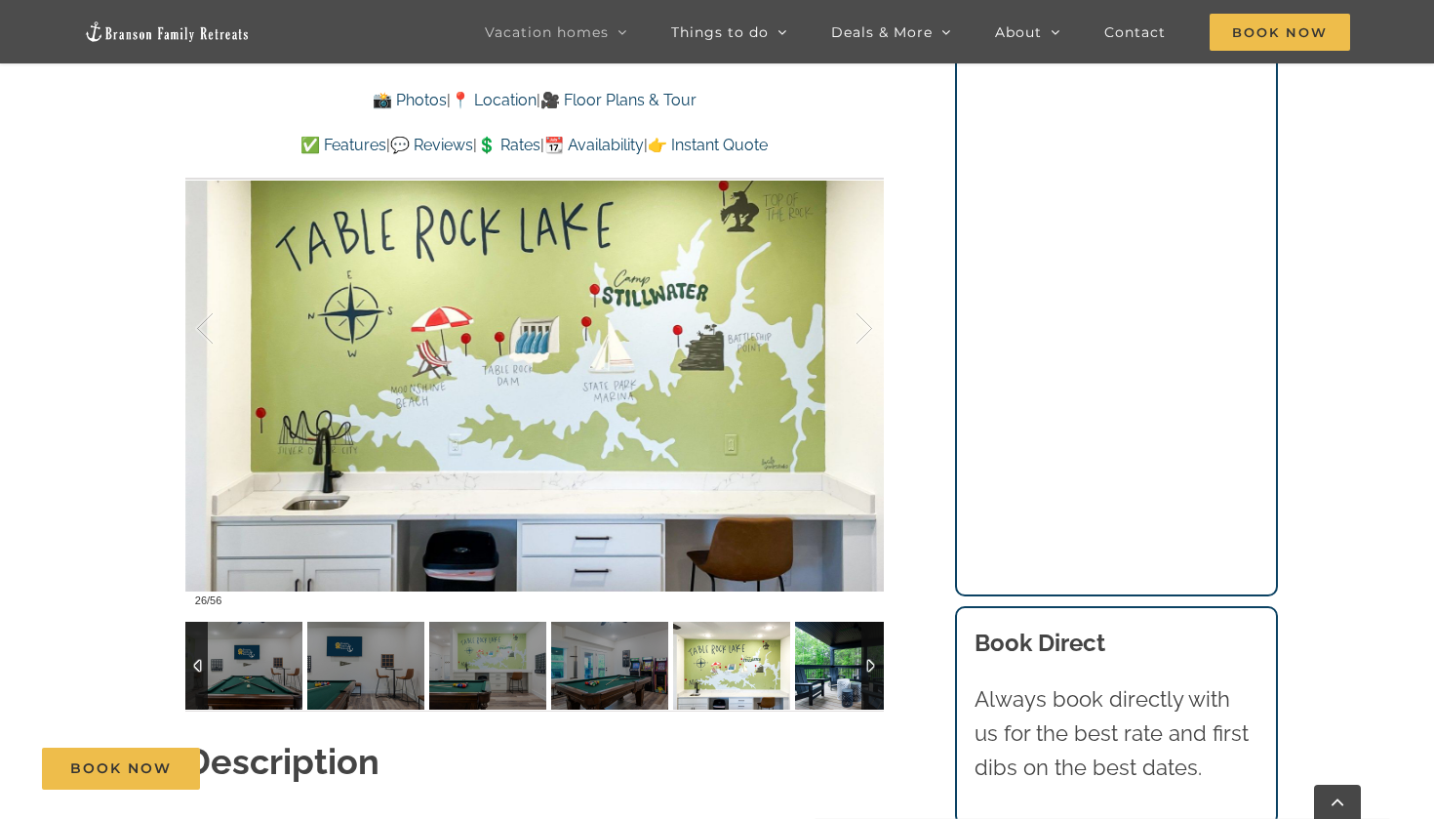
click at [826, 645] on img at bounding box center [853, 666] width 117 height 88
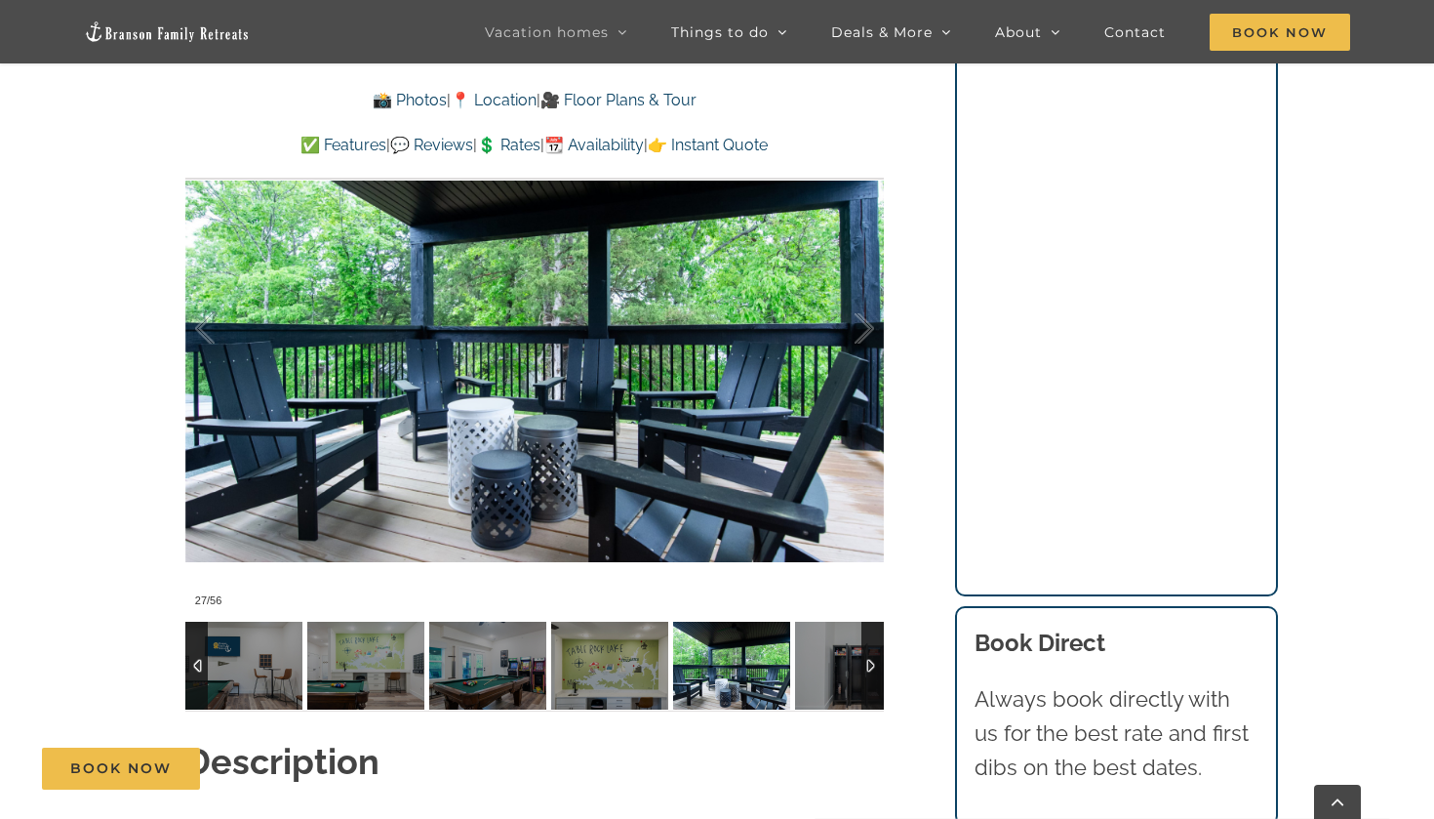
click at [826, 645] on img at bounding box center [853, 666] width 117 height 88
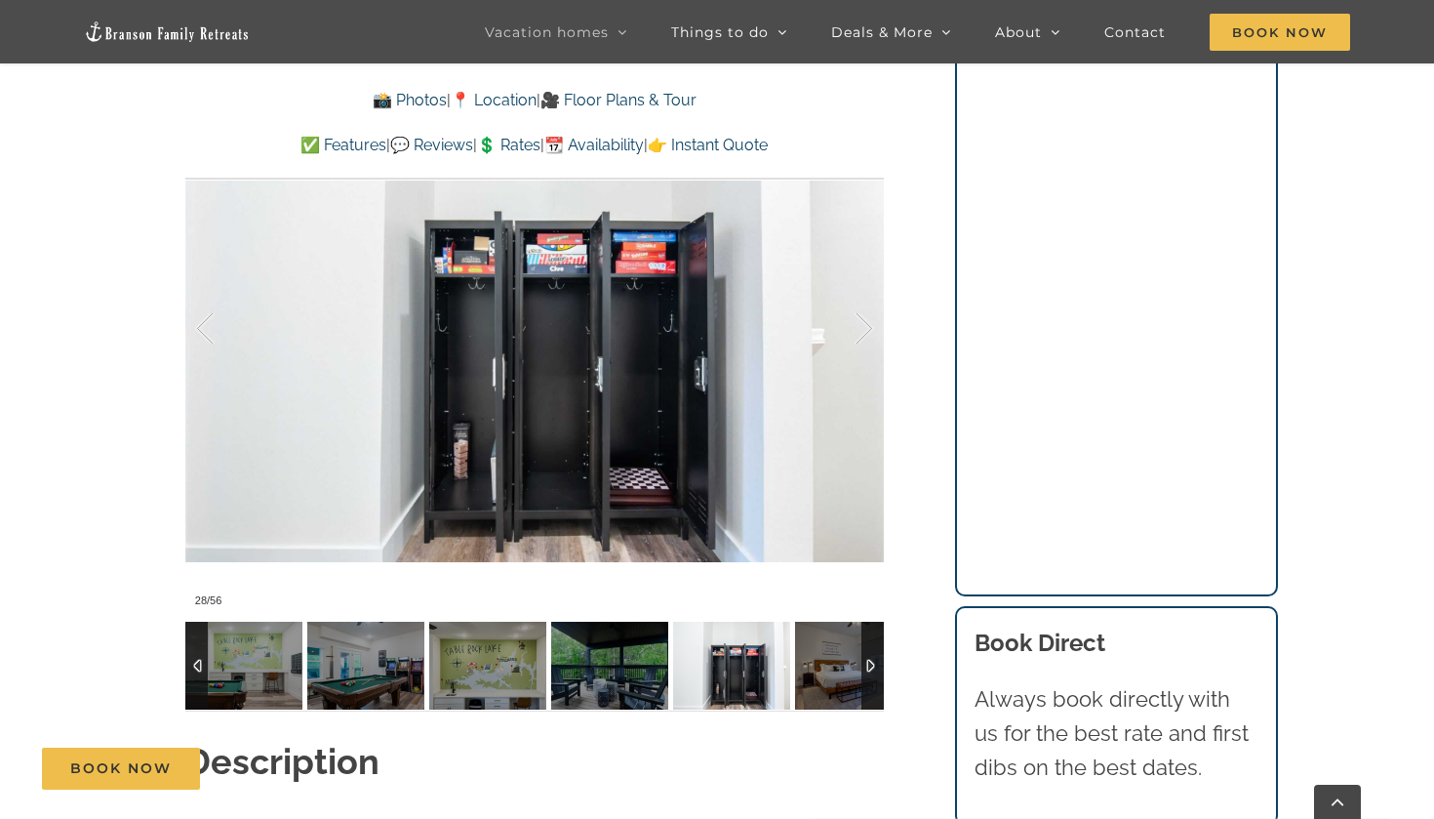
click at [826, 645] on img at bounding box center [853, 666] width 117 height 88
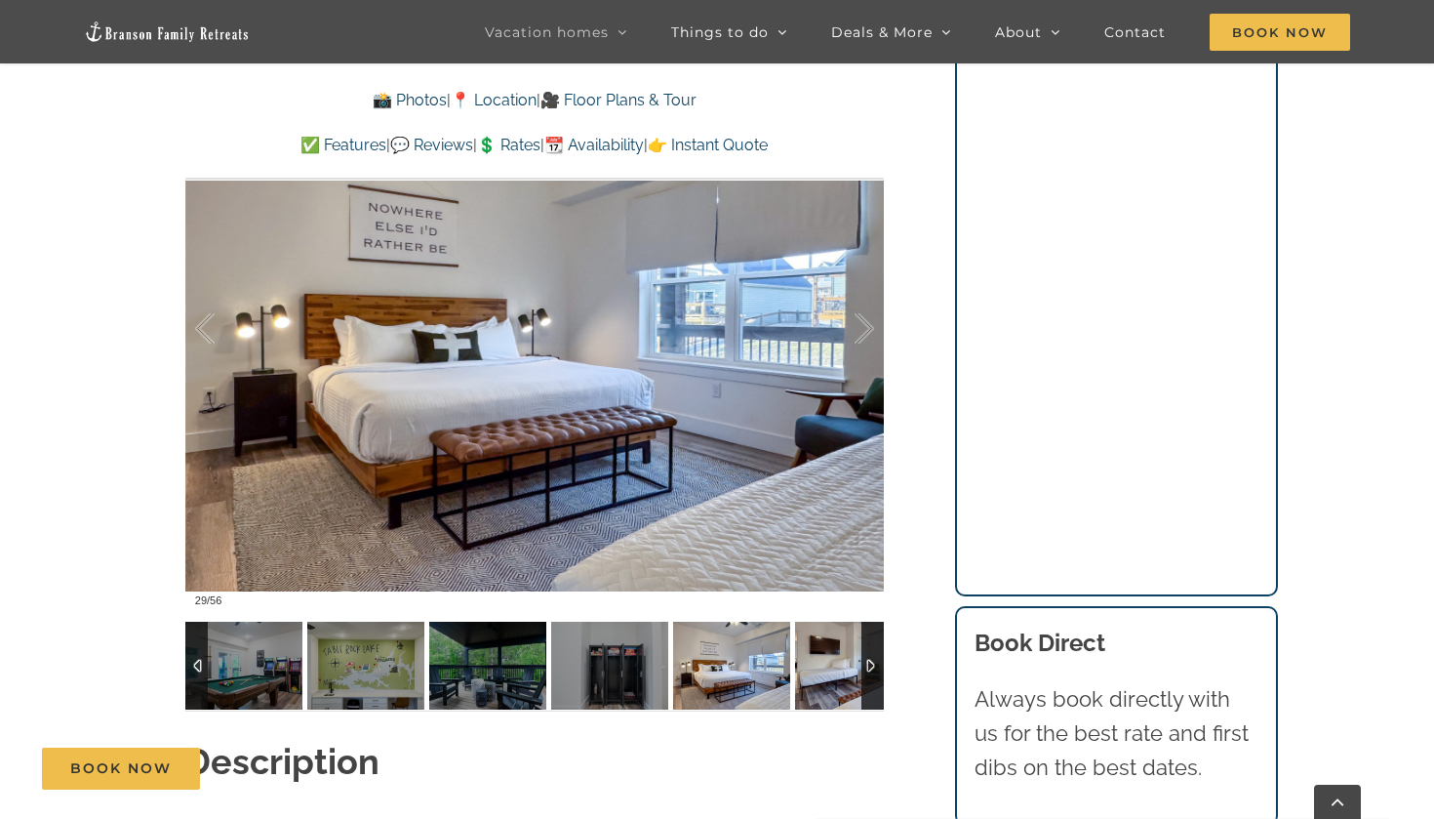
click at [826, 645] on img at bounding box center [853, 666] width 117 height 88
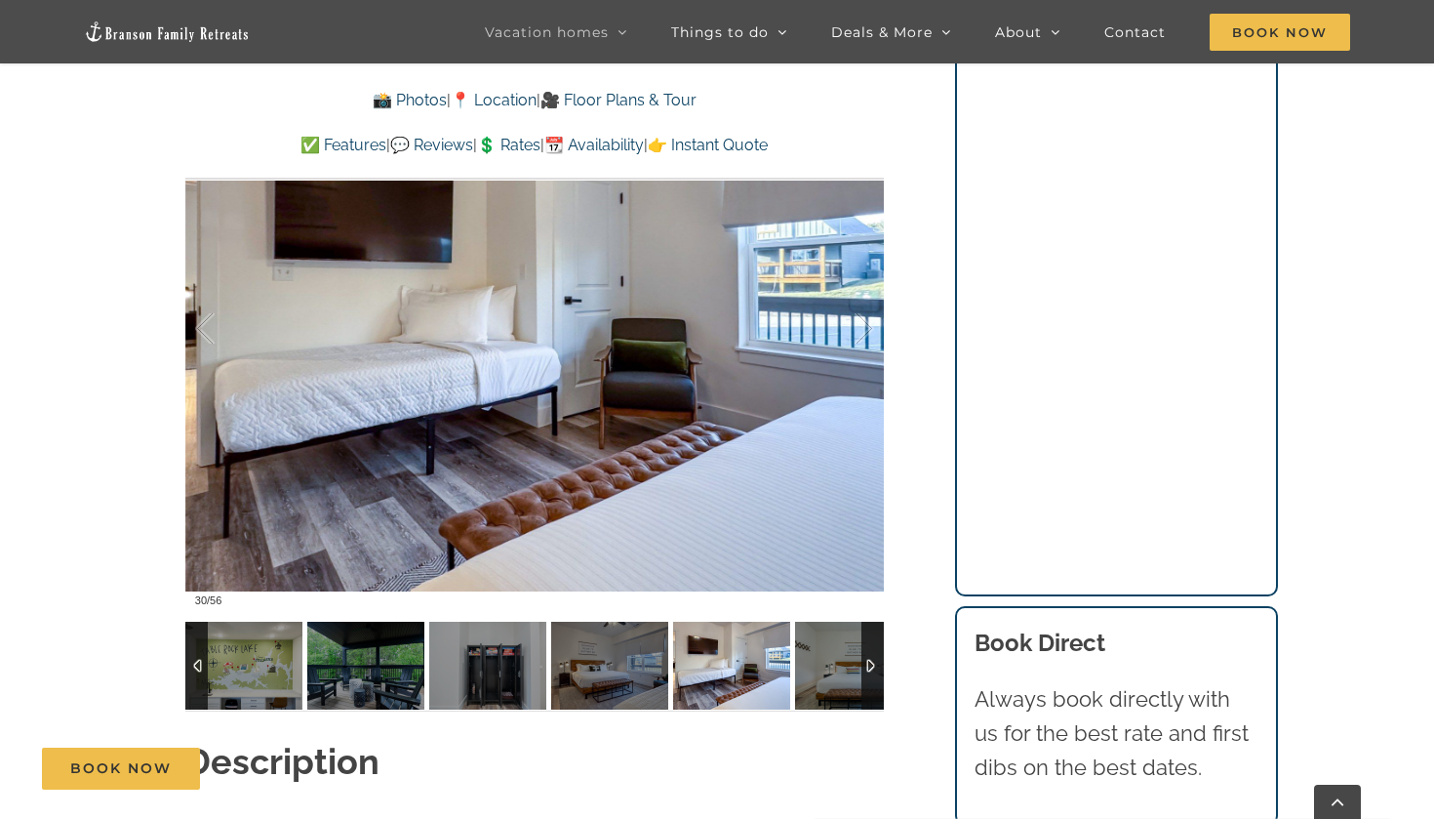
click at [826, 645] on img at bounding box center [853, 666] width 117 height 88
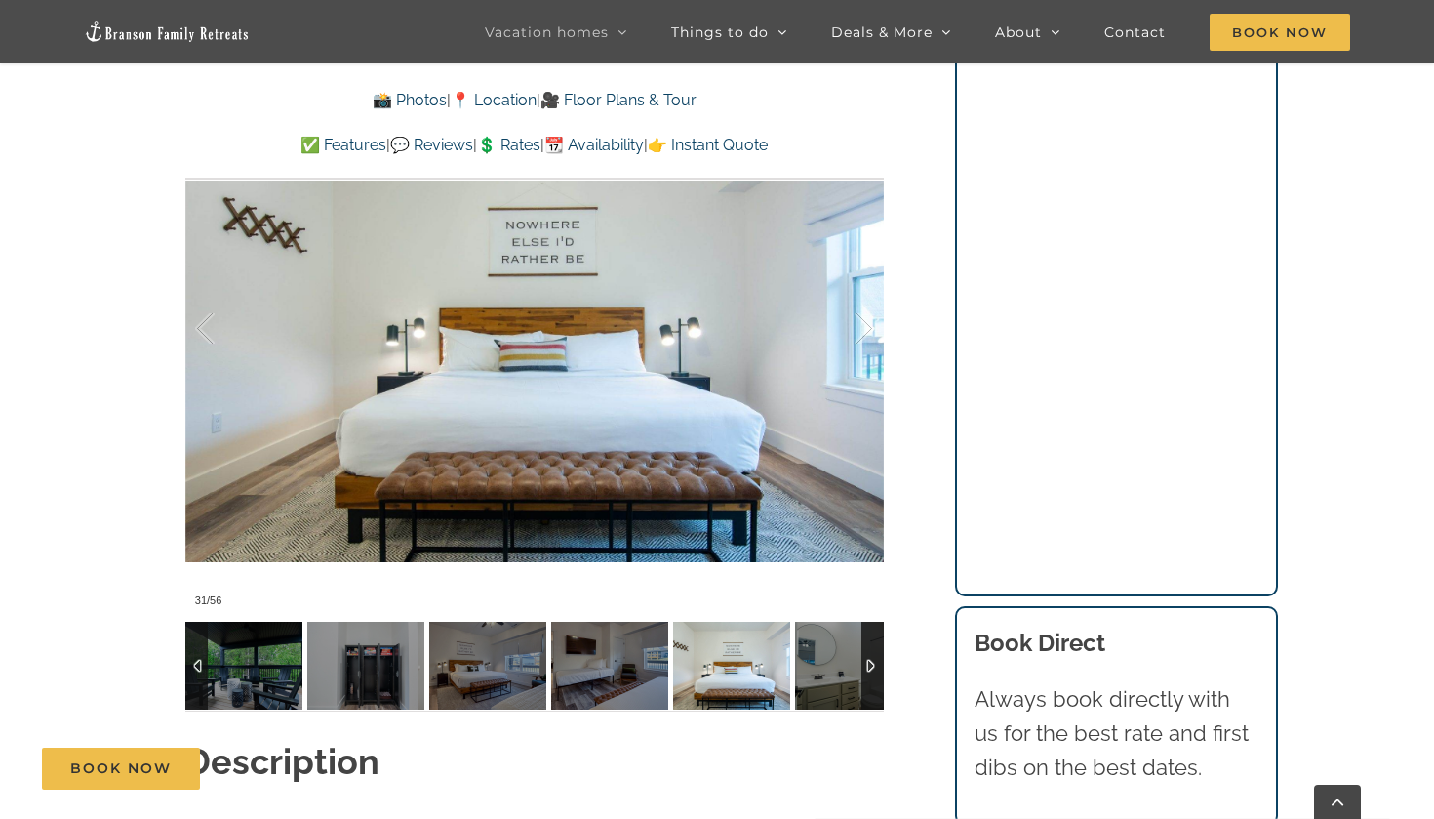
click at [826, 645] on img at bounding box center [853, 666] width 117 height 88
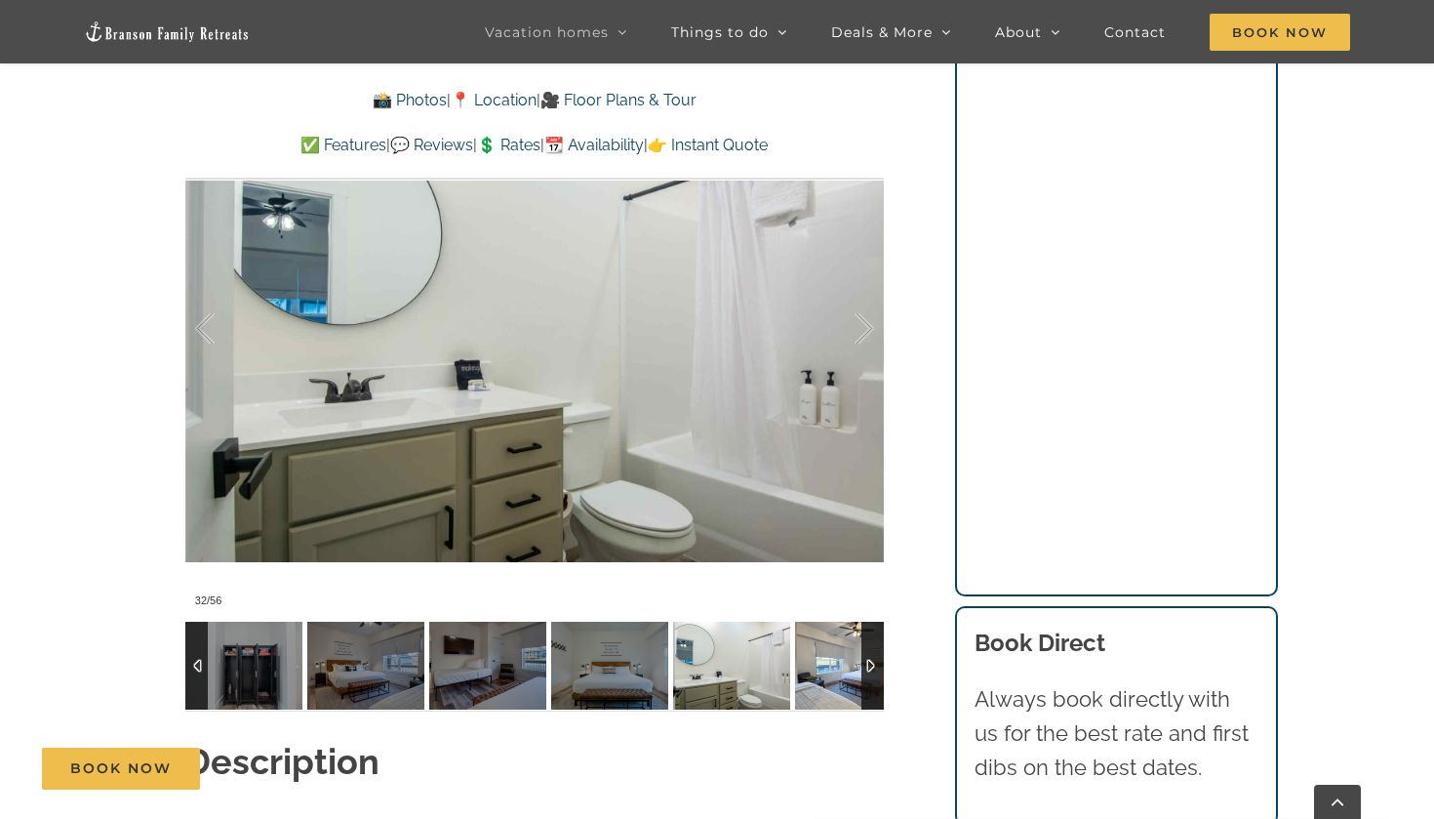
click at [825, 645] on img at bounding box center [853, 666] width 117 height 88
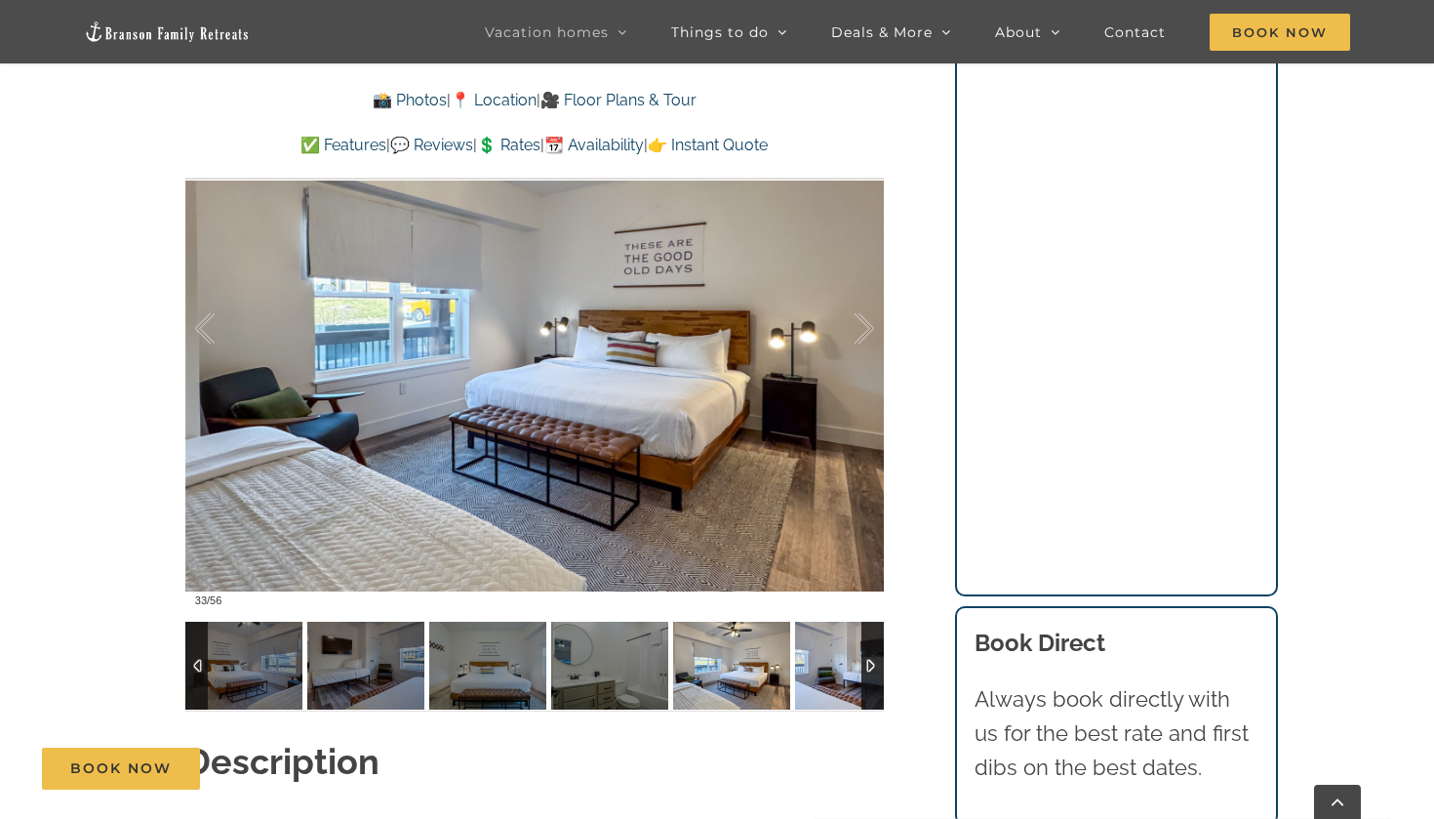
click at [825, 645] on img at bounding box center [853, 666] width 117 height 88
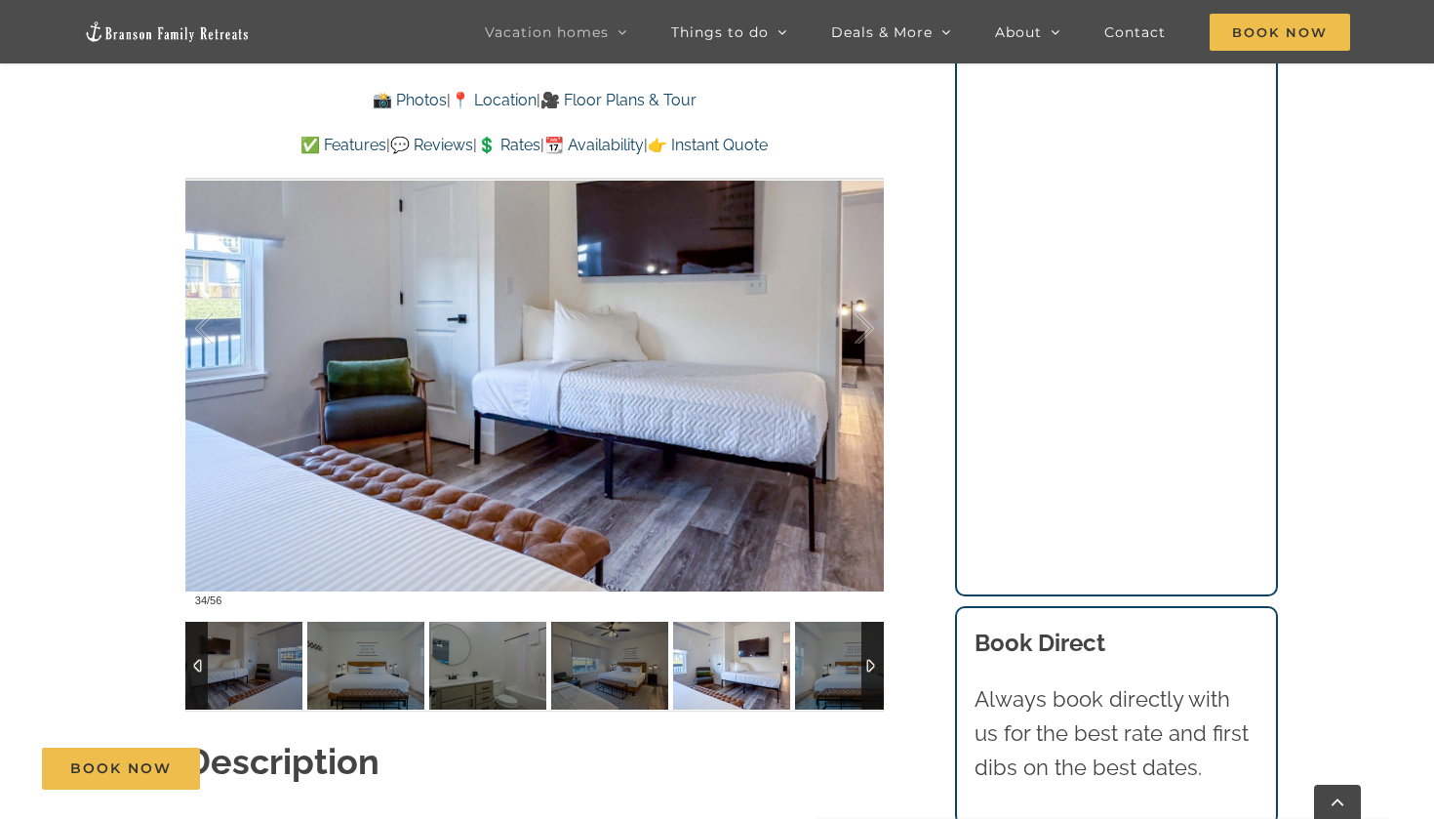
click at [825, 645] on img at bounding box center [853, 666] width 117 height 88
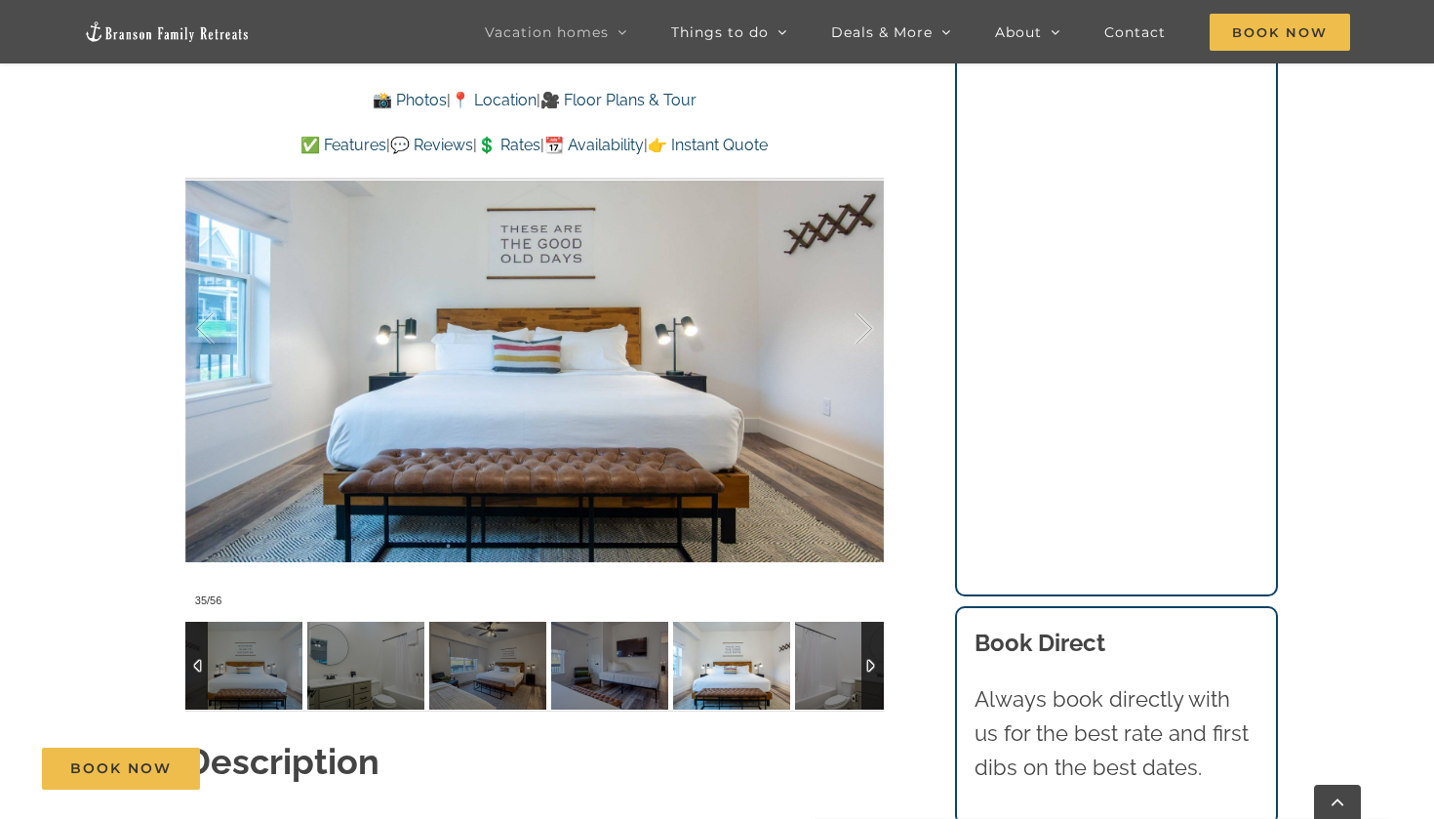
click at [825, 645] on img at bounding box center [853, 666] width 117 height 88
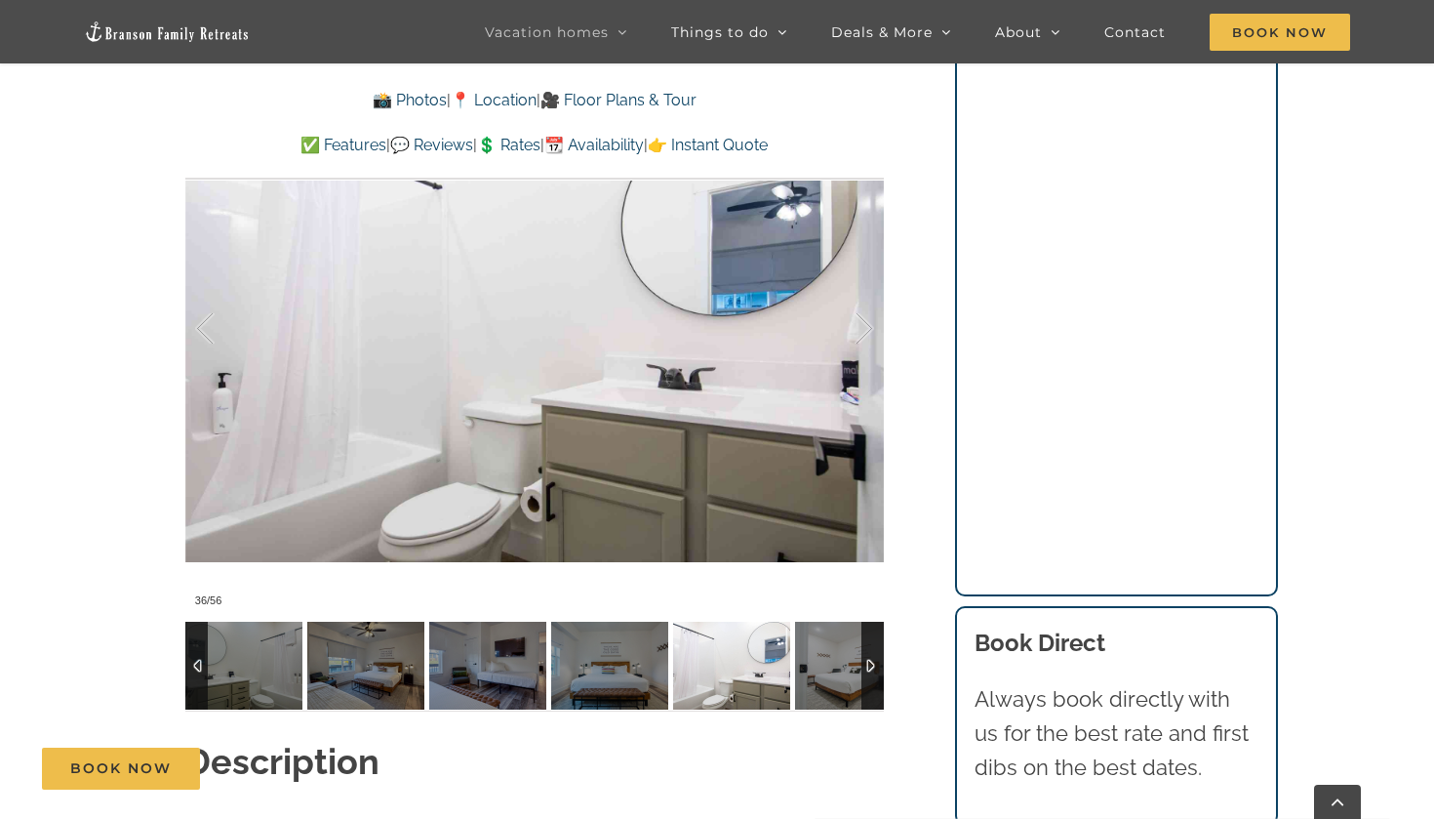
click at [825, 645] on img at bounding box center [853, 666] width 117 height 88
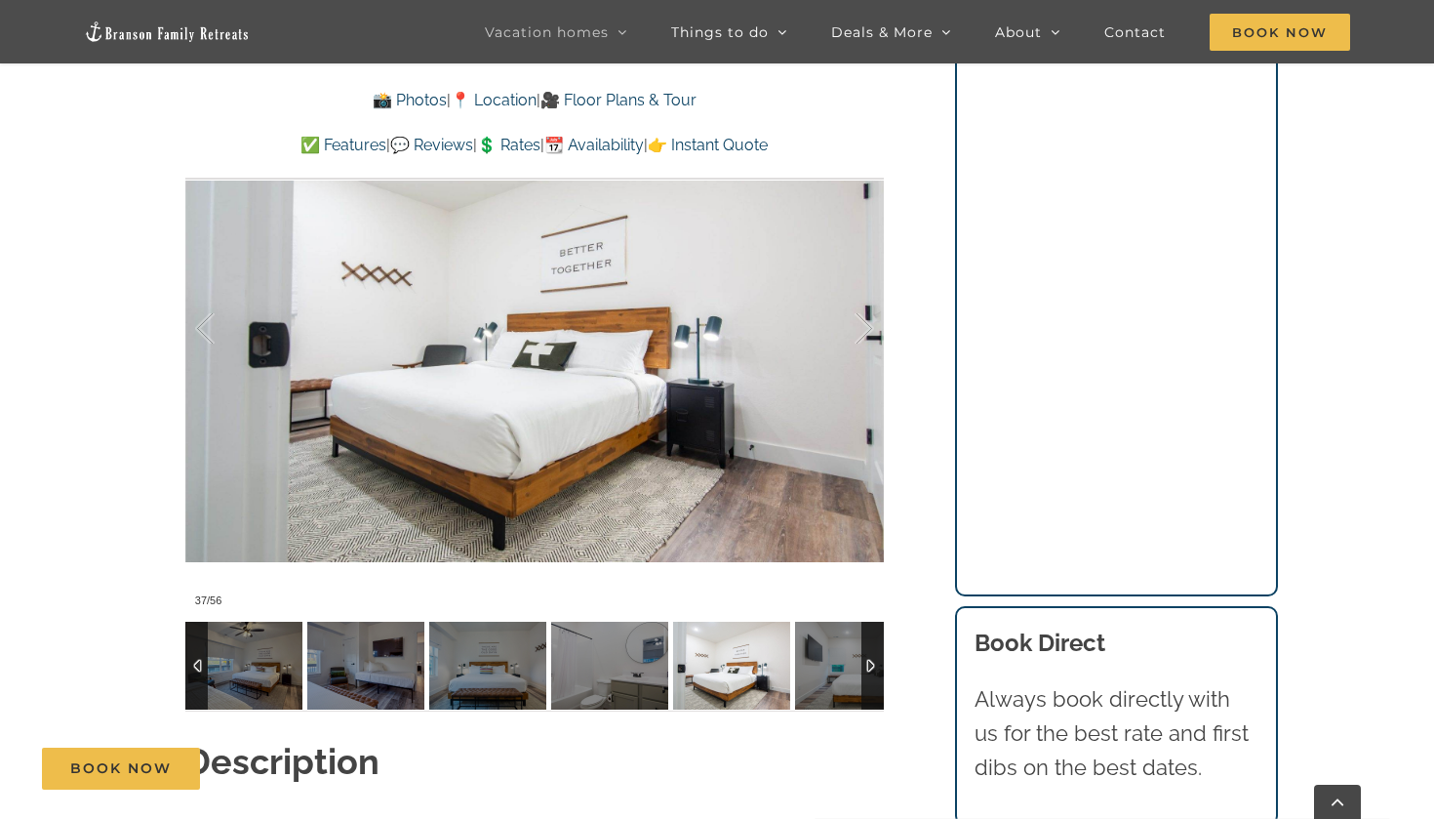
click at [825, 645] on img at bounding box center [853, 666] width 117 height 88
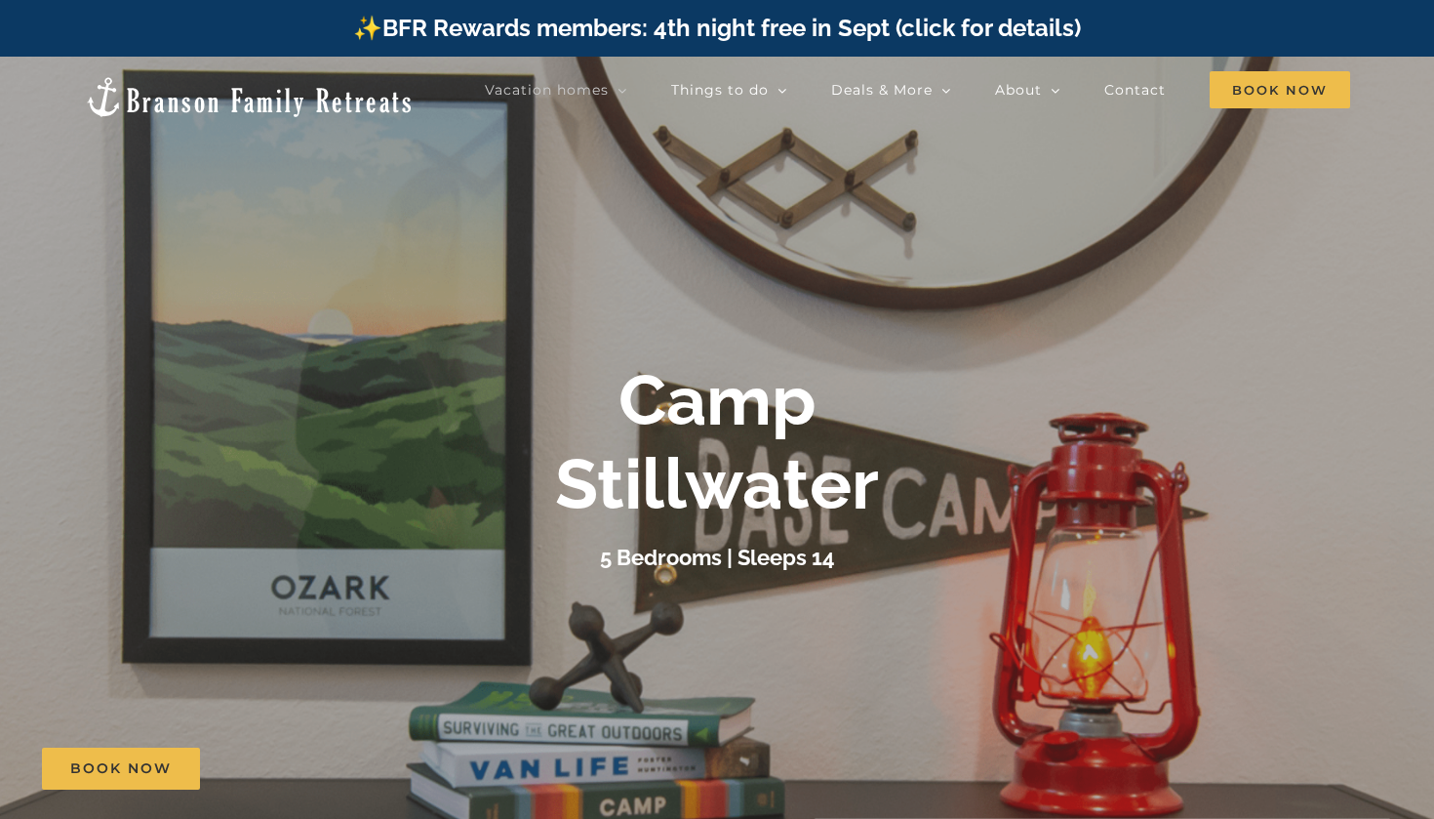
scroll to position [3, 0]
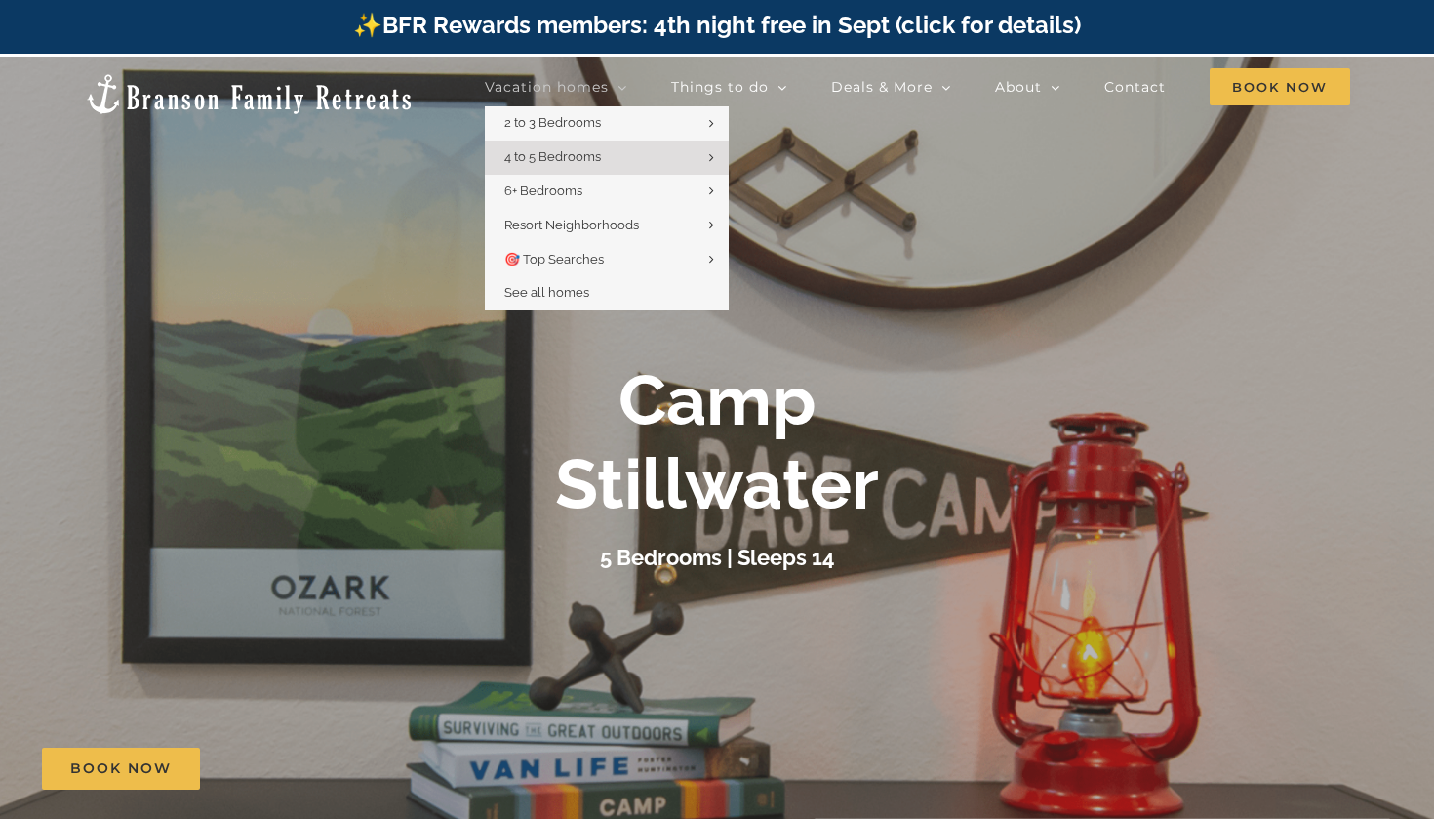
click at [532, 80] on span "Vacation homes" at bounding box center [547, 87] width 124 height 14
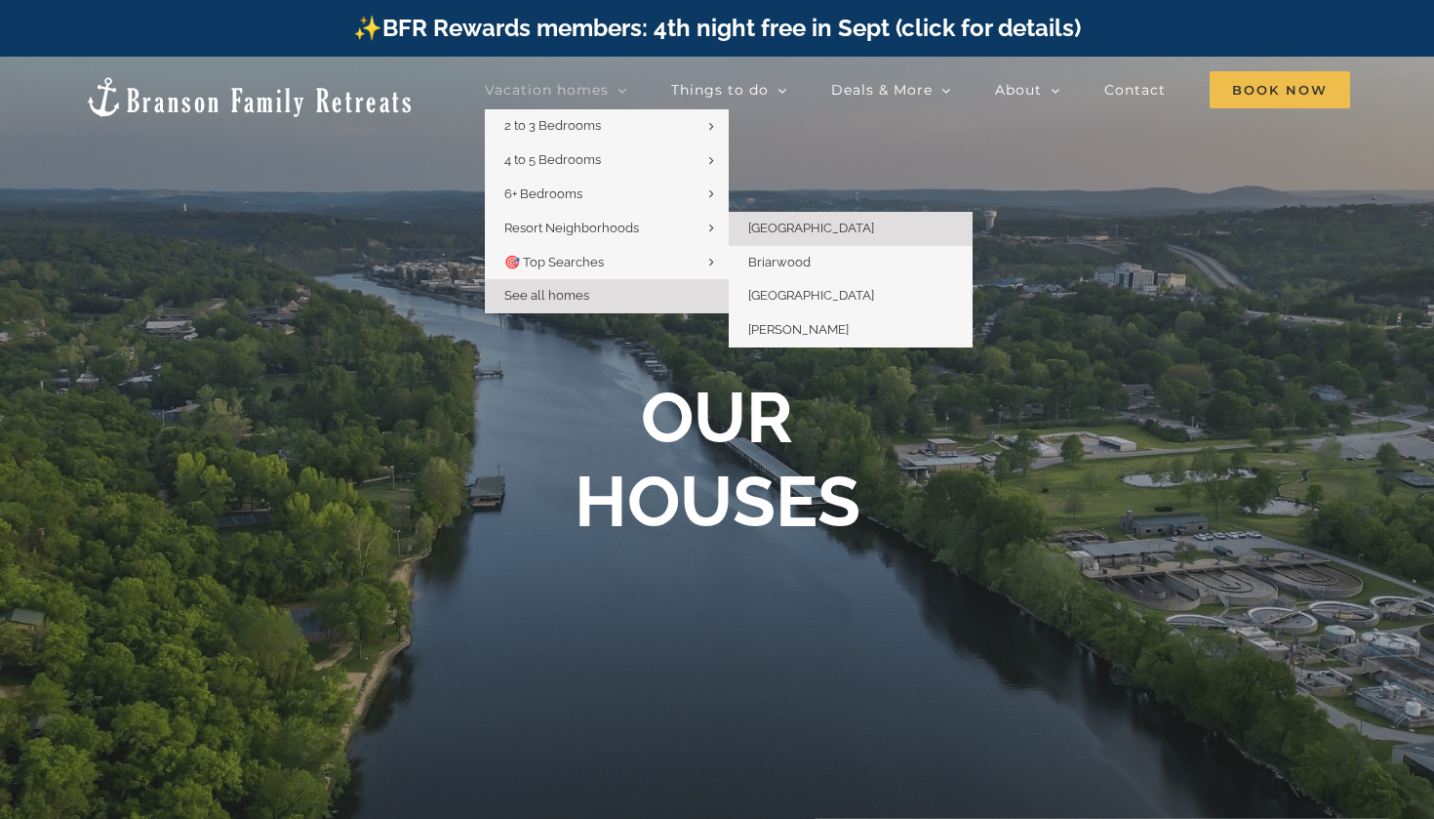
click at [798, 225] on span "[GEOGRAPHIC_DATA]" at bounding box center [811, 228] width 126 height 15
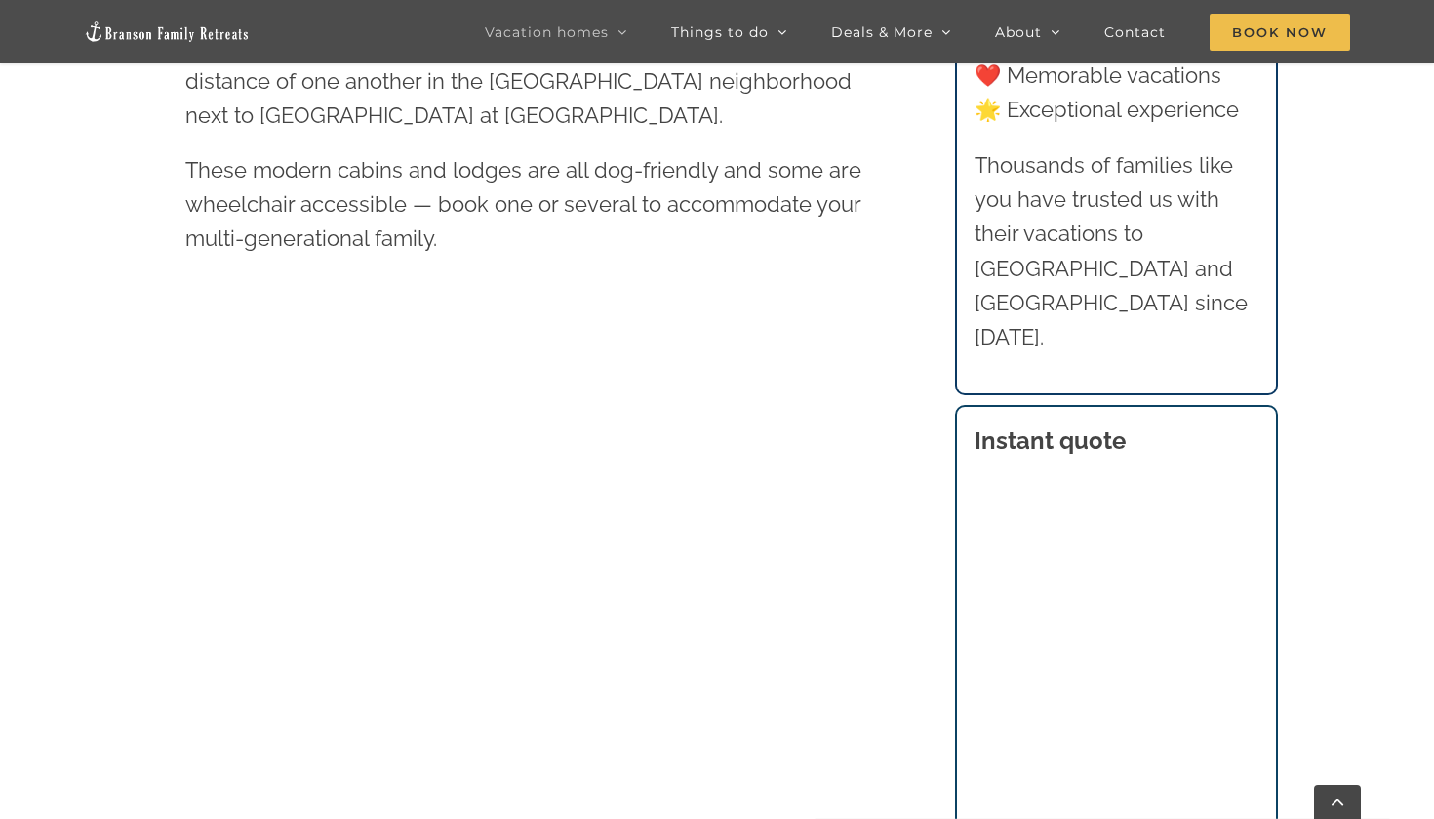
scroll to position [83, 0]
